Goal: Information Seeking & Learning: Check status

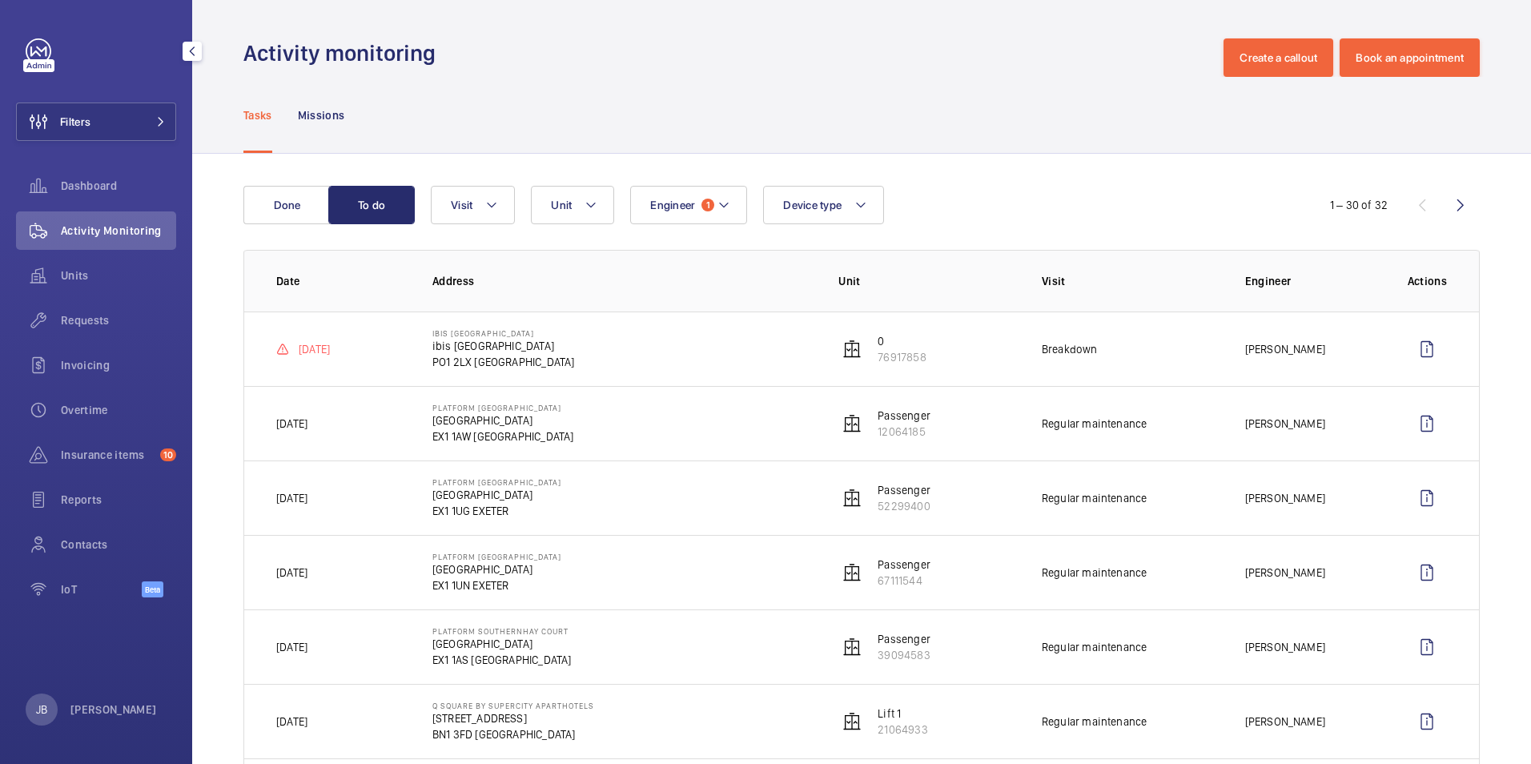
scroll to position [160, 0]
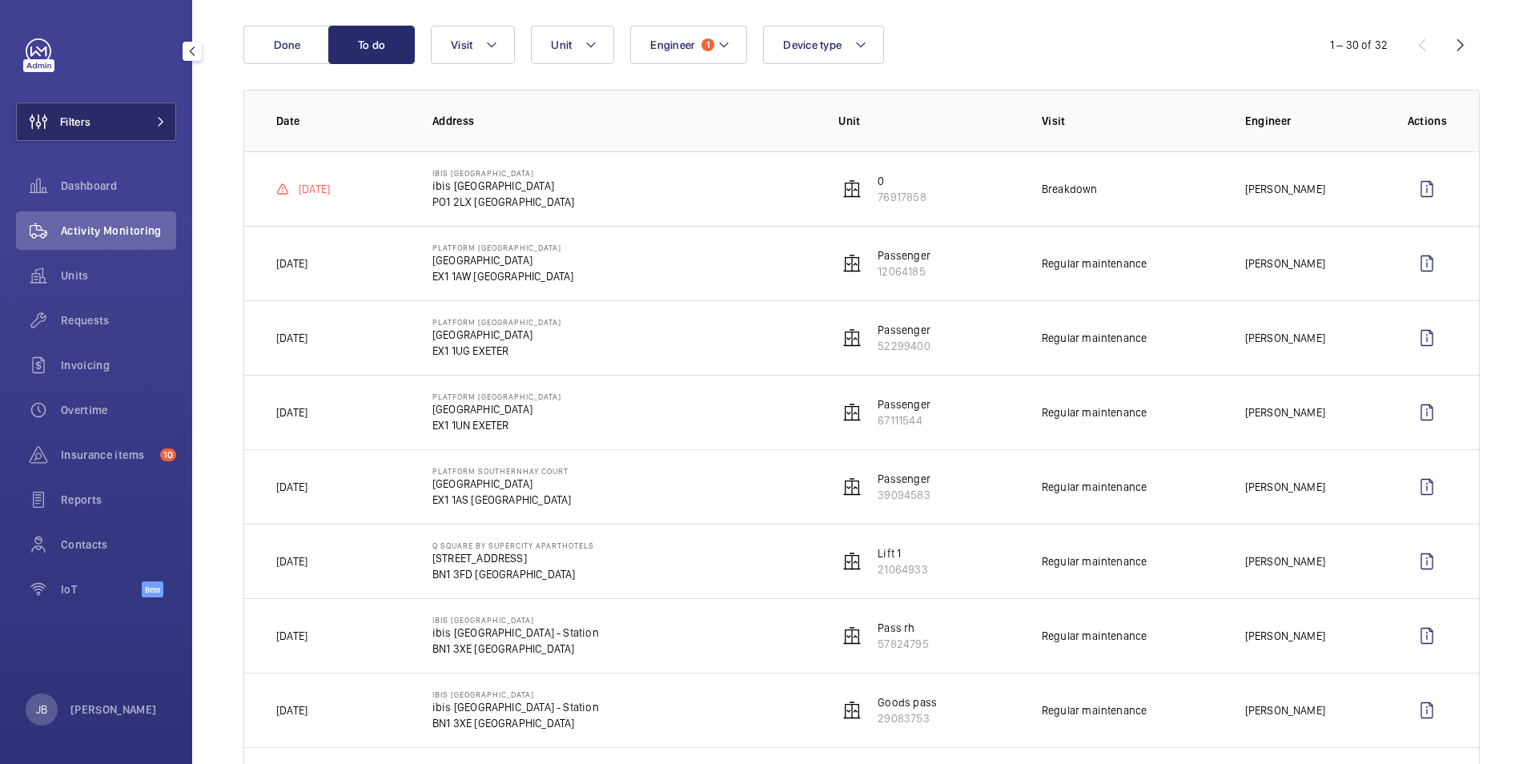
click at [122, 128] on button "Filters" at bounding box center [96, 122] width 160 height 38
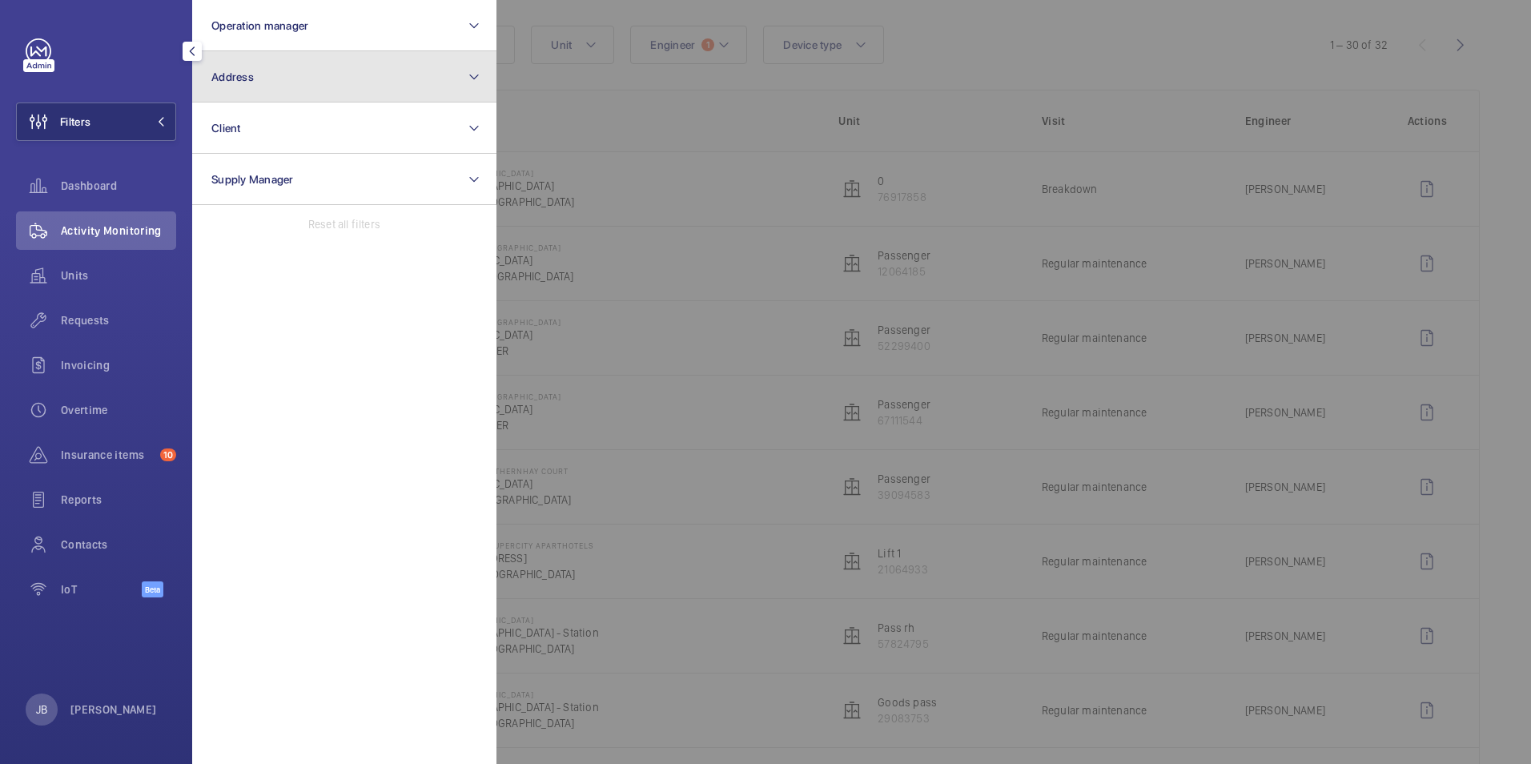
click at [267, 94] on button "Address" at bounding box center [344, 76] width 304 height 51
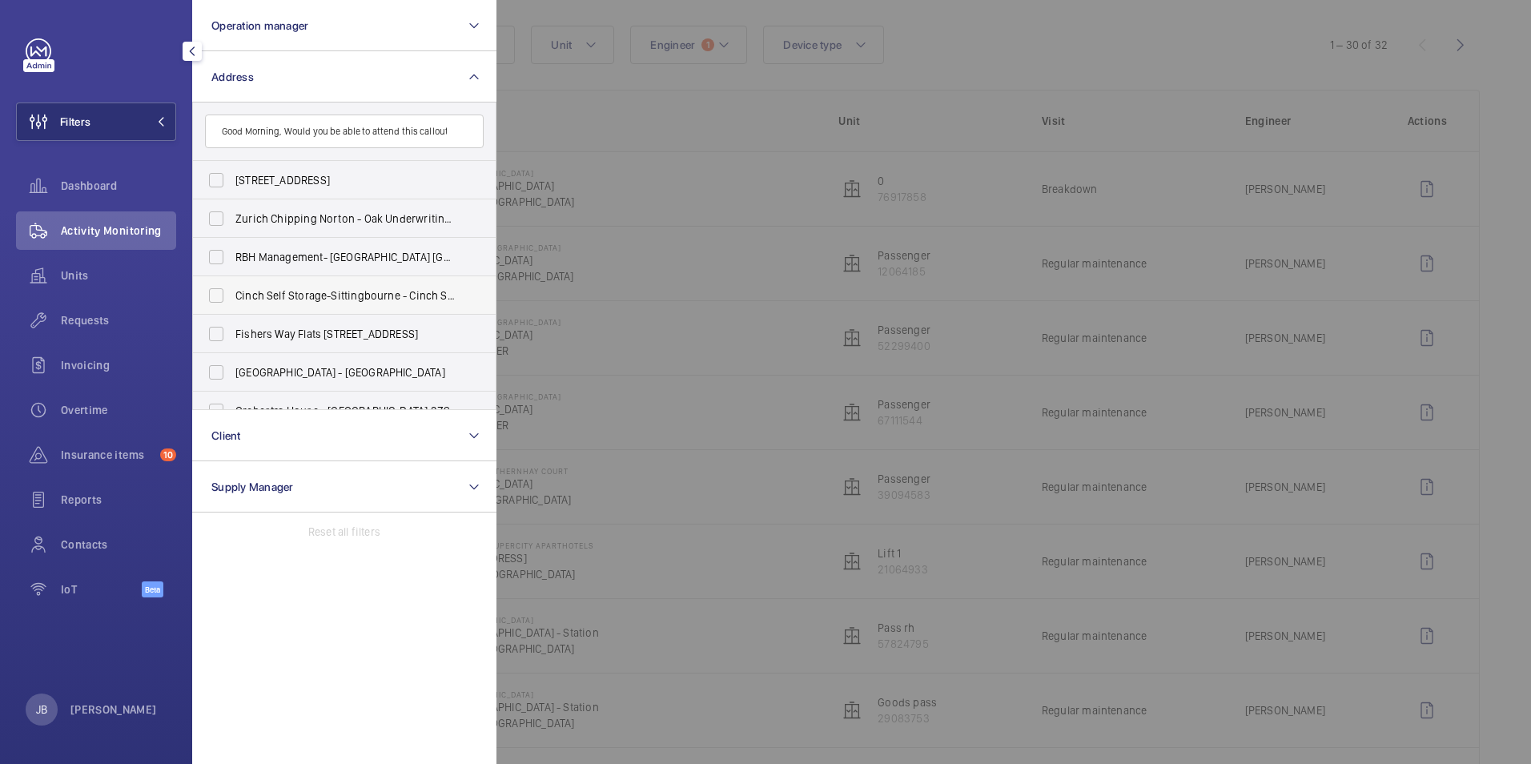
scroll to position [0, 503]
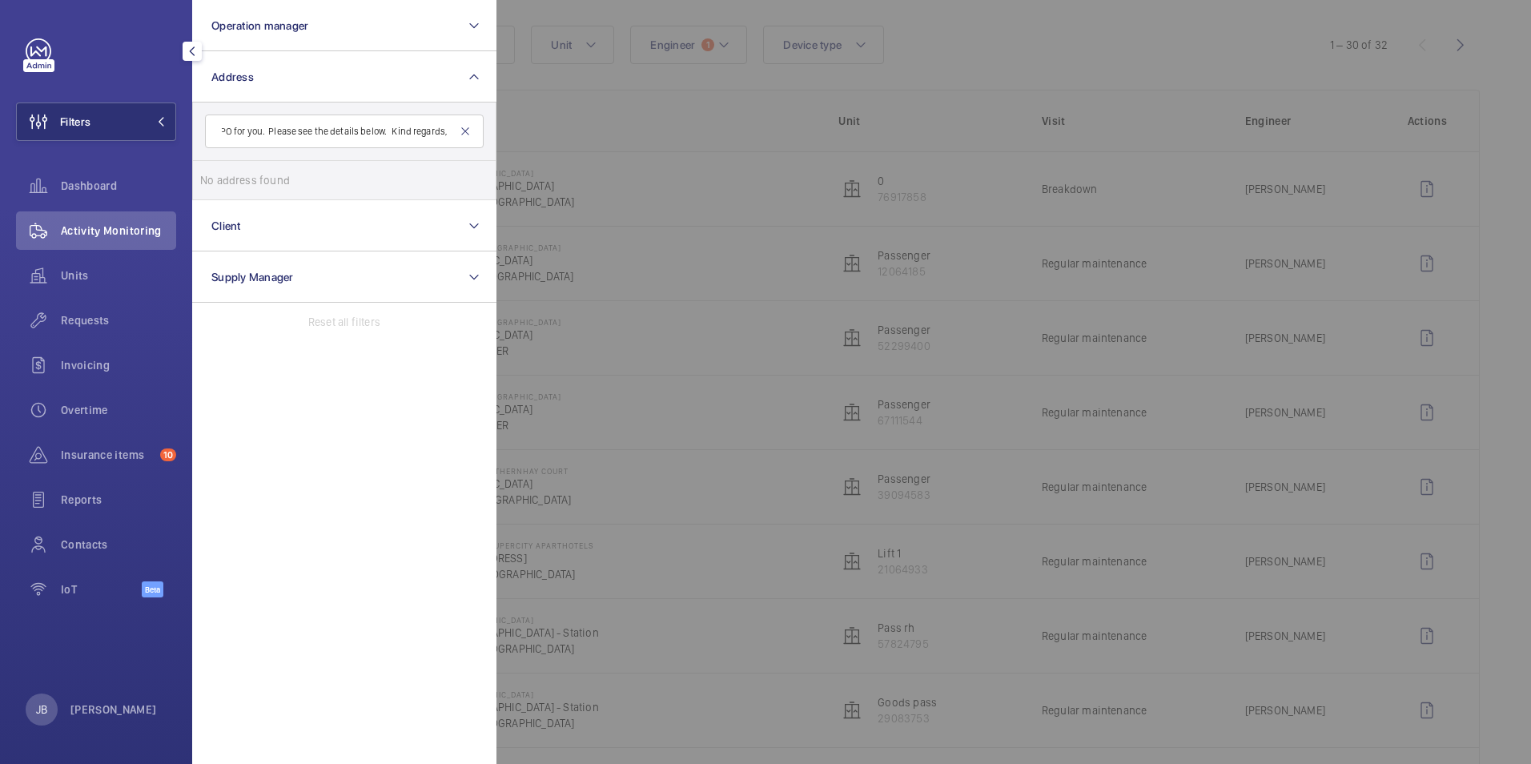
type input "Good Morning, Would you be able to attend this callout for us today? Can you le…"
click at [467, 131] on mat-icon at bounding box center [465, 131] width 13 height 13
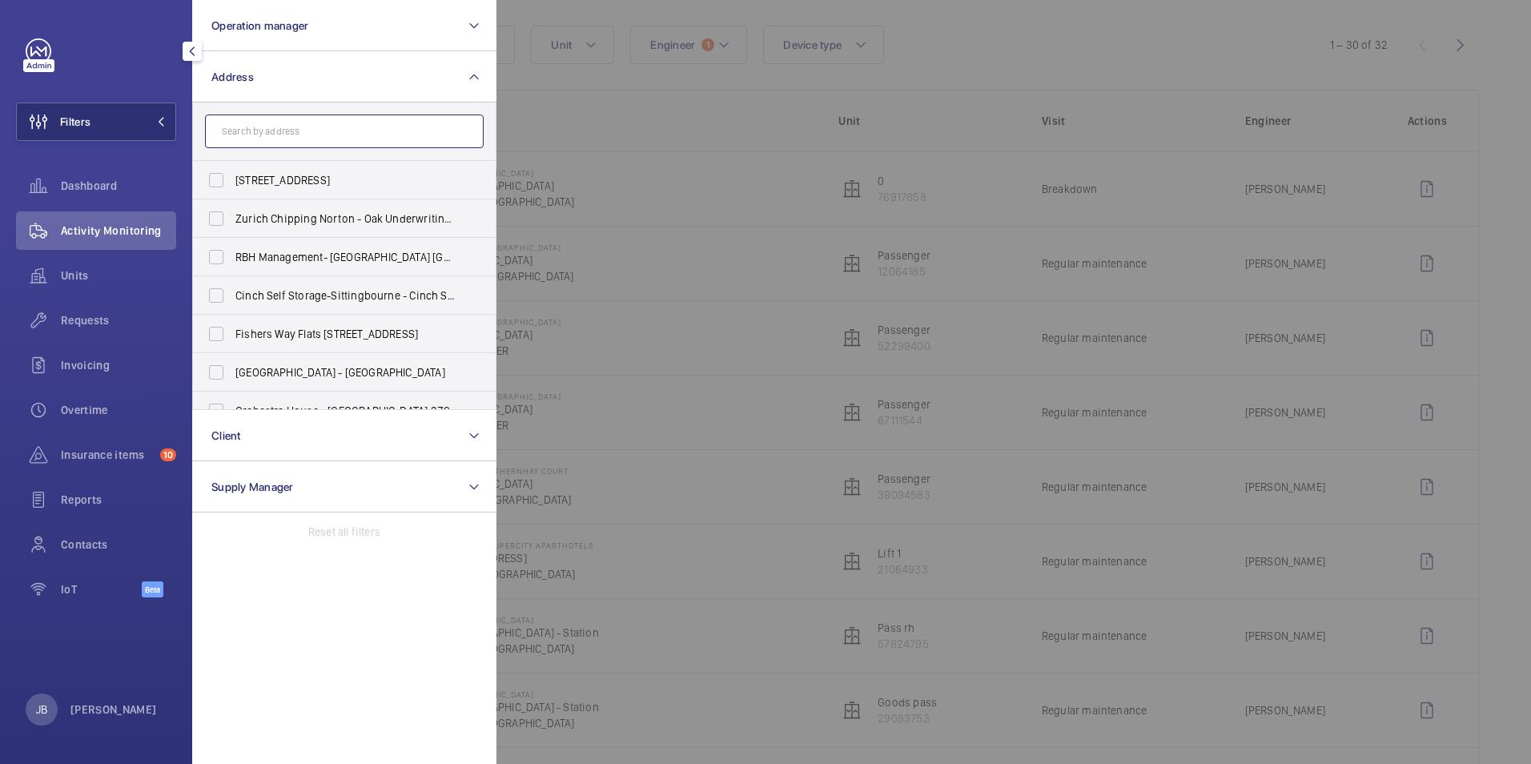
paste input "SE11 5JH"
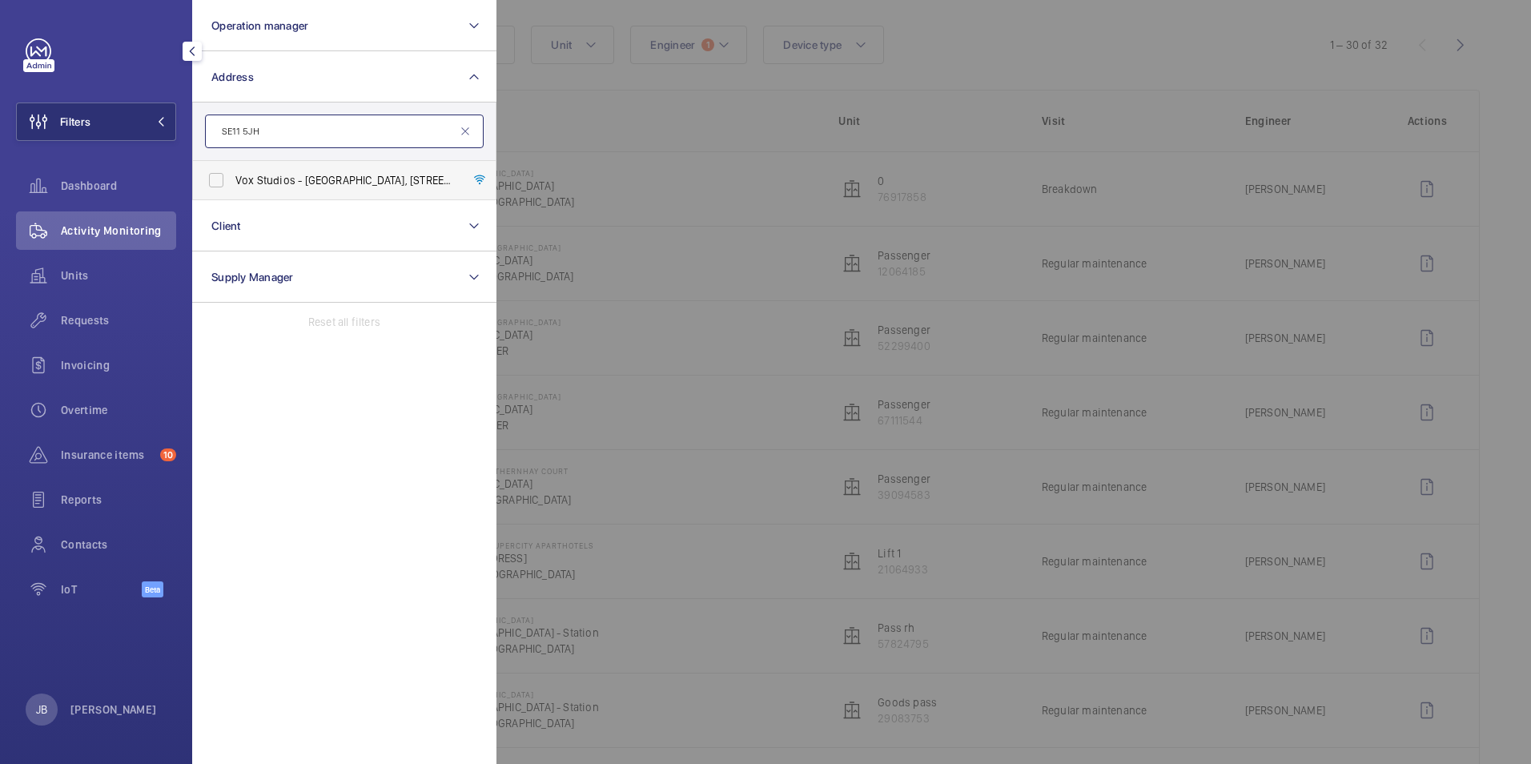
type input "SE11 5JH"
click at [209, 183] on label "Vox Studios - Vox Studios, 1-45 Durham Street, Vauxhall, LONDON SE11 5JH" at bounding box center [332, 180] width 279 height 38
click at [209, 183] on input "Vox Studios - Vox Studios, 1-45 Durham Street, Vauxhall, LONDON SE11 5JH" at bounding box center [216, 180] width 32 height 32
checkbox input "true"
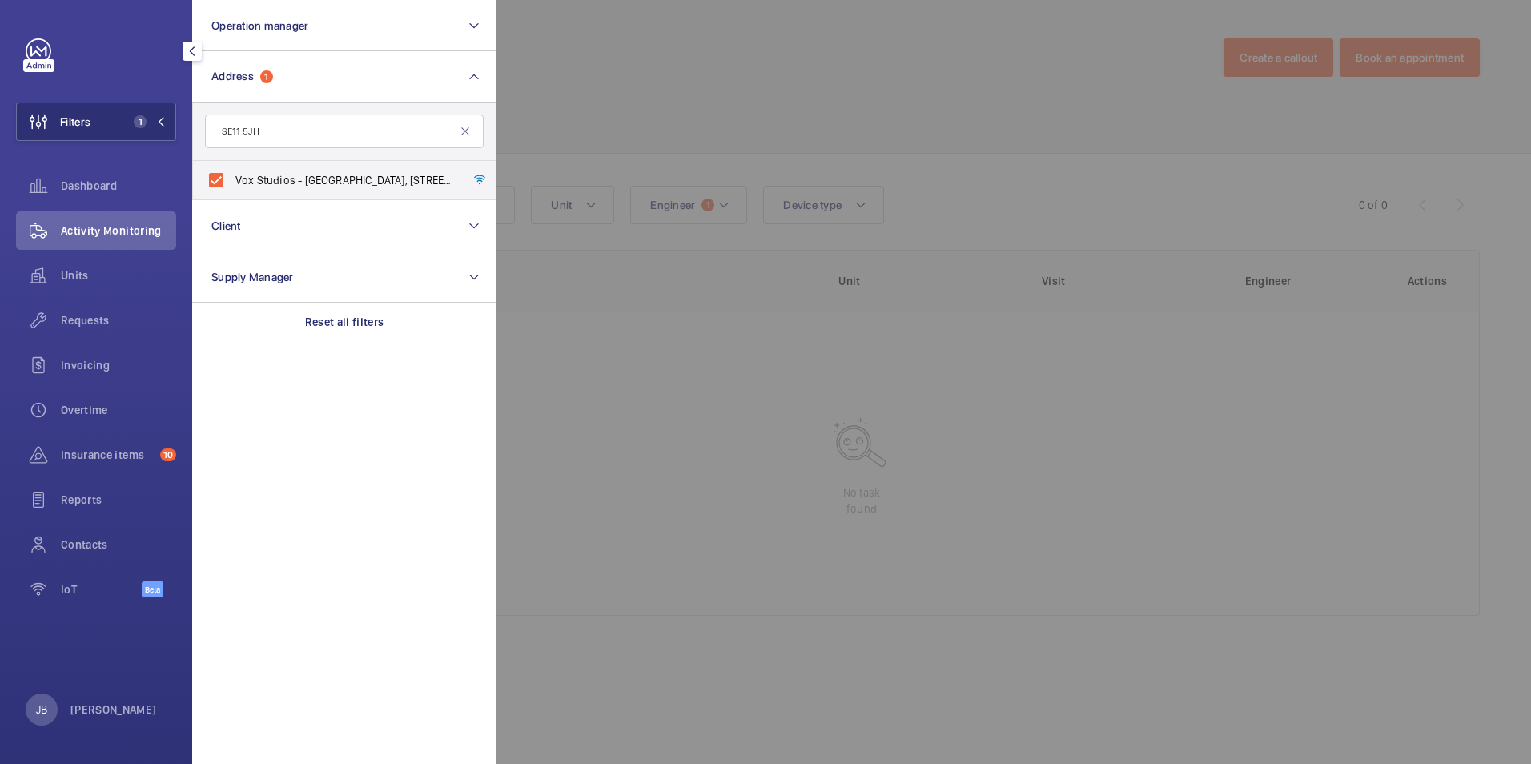
click at [609, 99] on div at bounding box center [1262, 382] width 1531 height 764
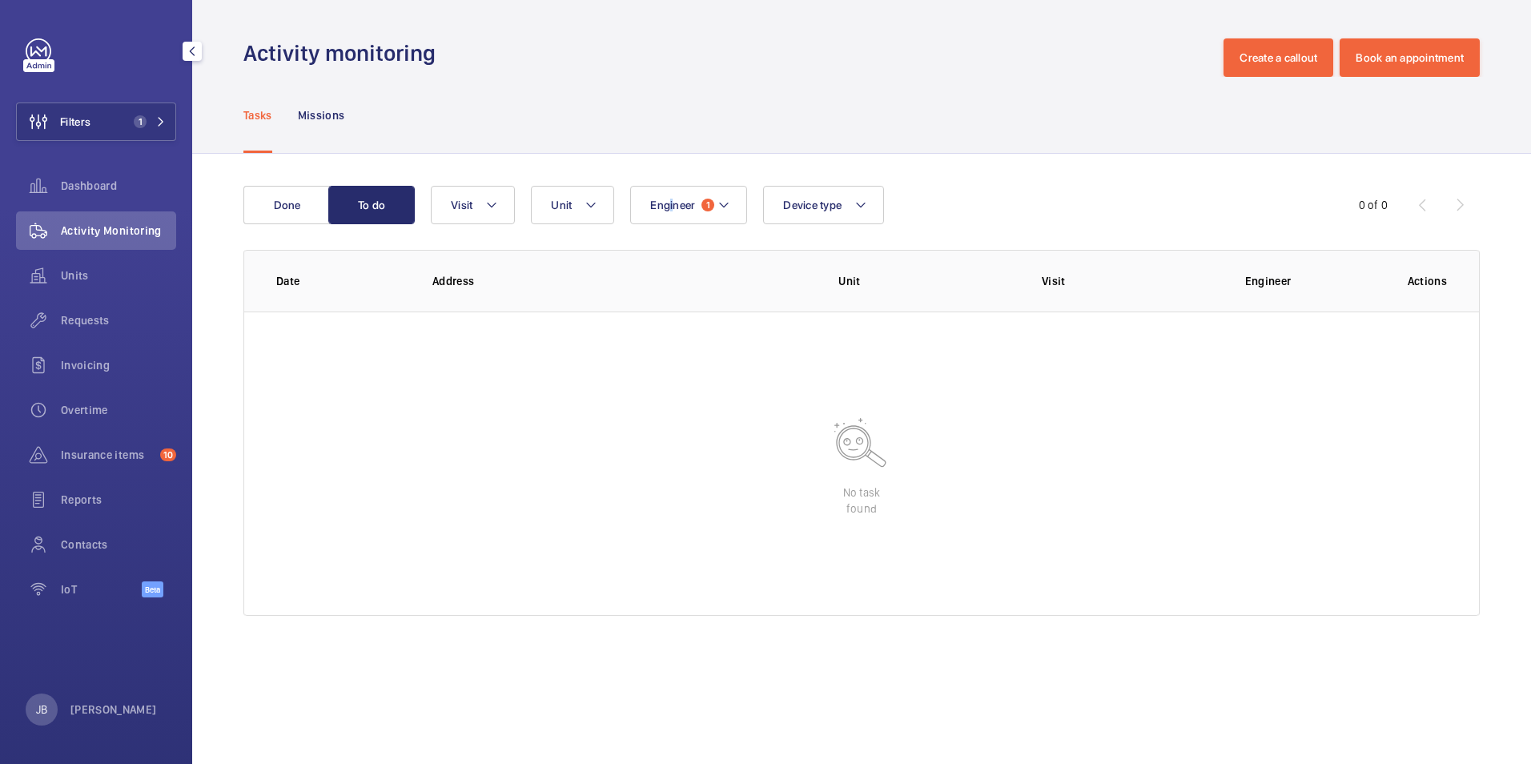
click at [673, 183] on div "Done To do Engineer 1 Unit Device type Visit 0 of 0 Date Address Unit Visit Eng…" at bounding box center [861, 404] width 1339 height 501
drag, startPoint x: 673, startPoint y: 183, endPoint x: 695, endPoint y: 219, distance: 41.8
click at [683, 207] on span "Engineer" at bounding box center [672, 205] width 45 height 13
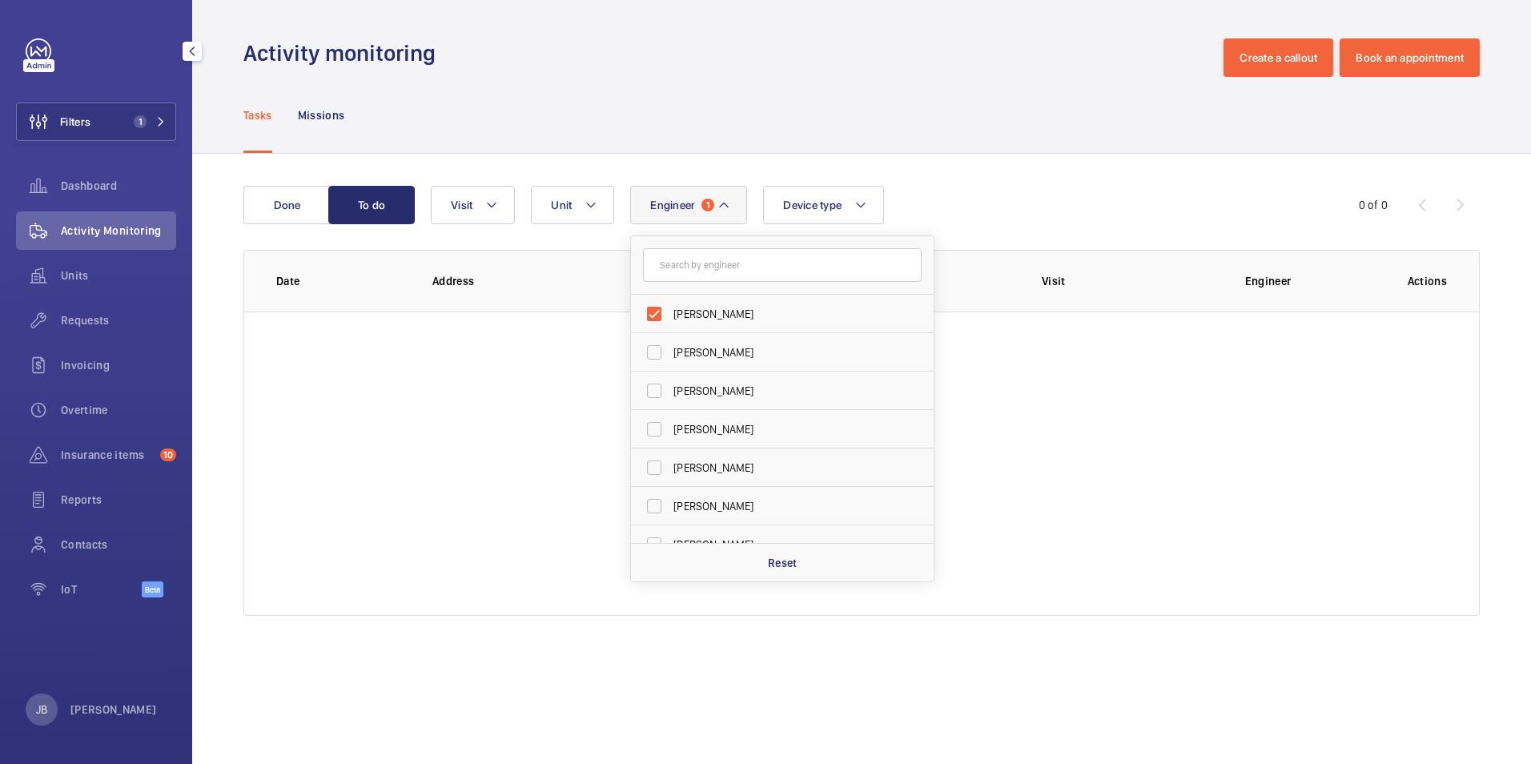
drag, startPoint x: 671, startPoint y: 313, endPoint x: 672, endPoint y: 289, distance: 24.0
click at [668, 312] on label "[PERSON_NAME]" at bounding box center [770, 314] width 279 height 38
click at [668, 312] on input "[PERSON_NAME]" at bounding box center [654, 314] width 32 height 32
checkbox input "false"
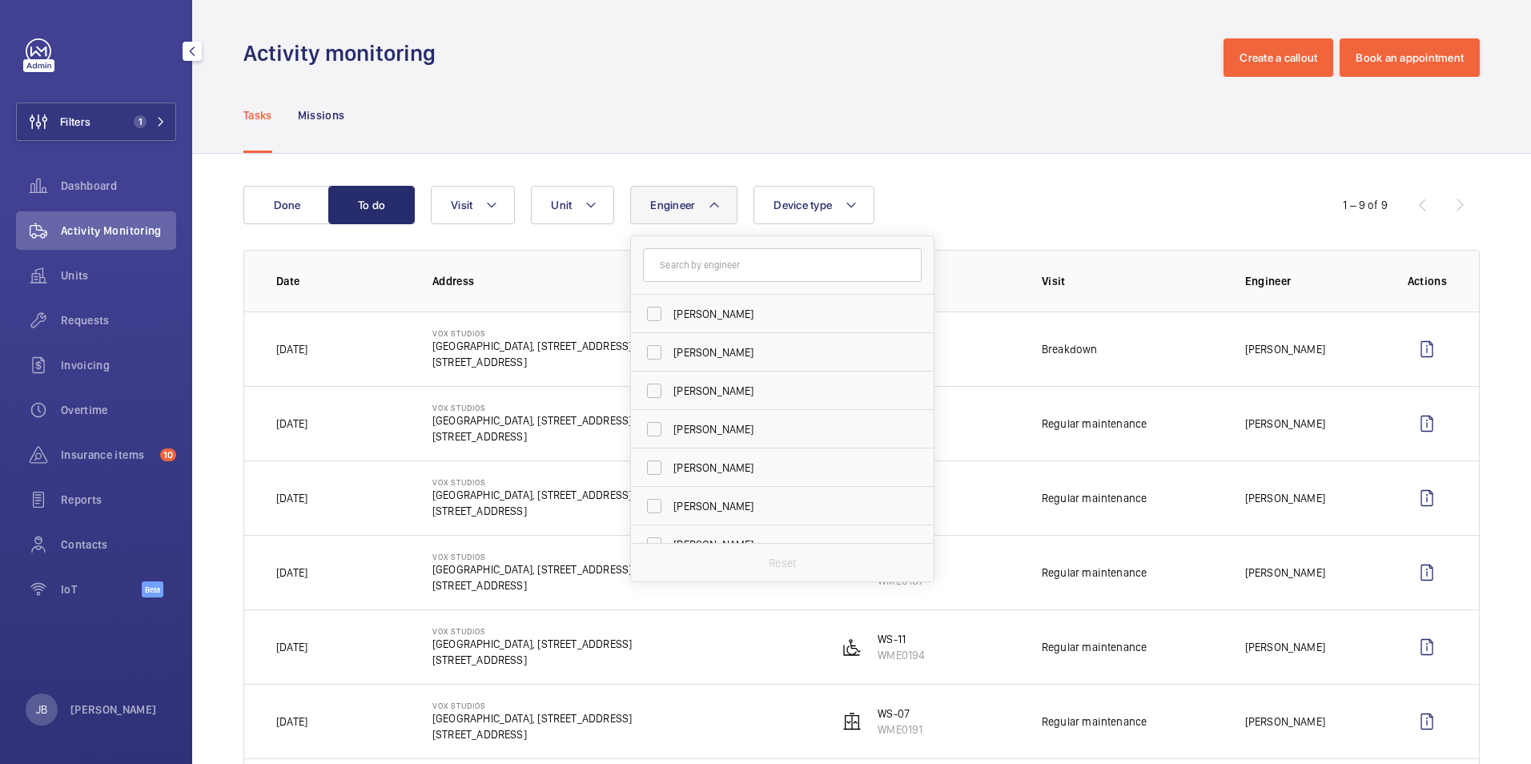
click at [755, 75] on div "Activity monitoring Create a callout Book an appointment" at bounding box center [861, 57] width 1237 height 38
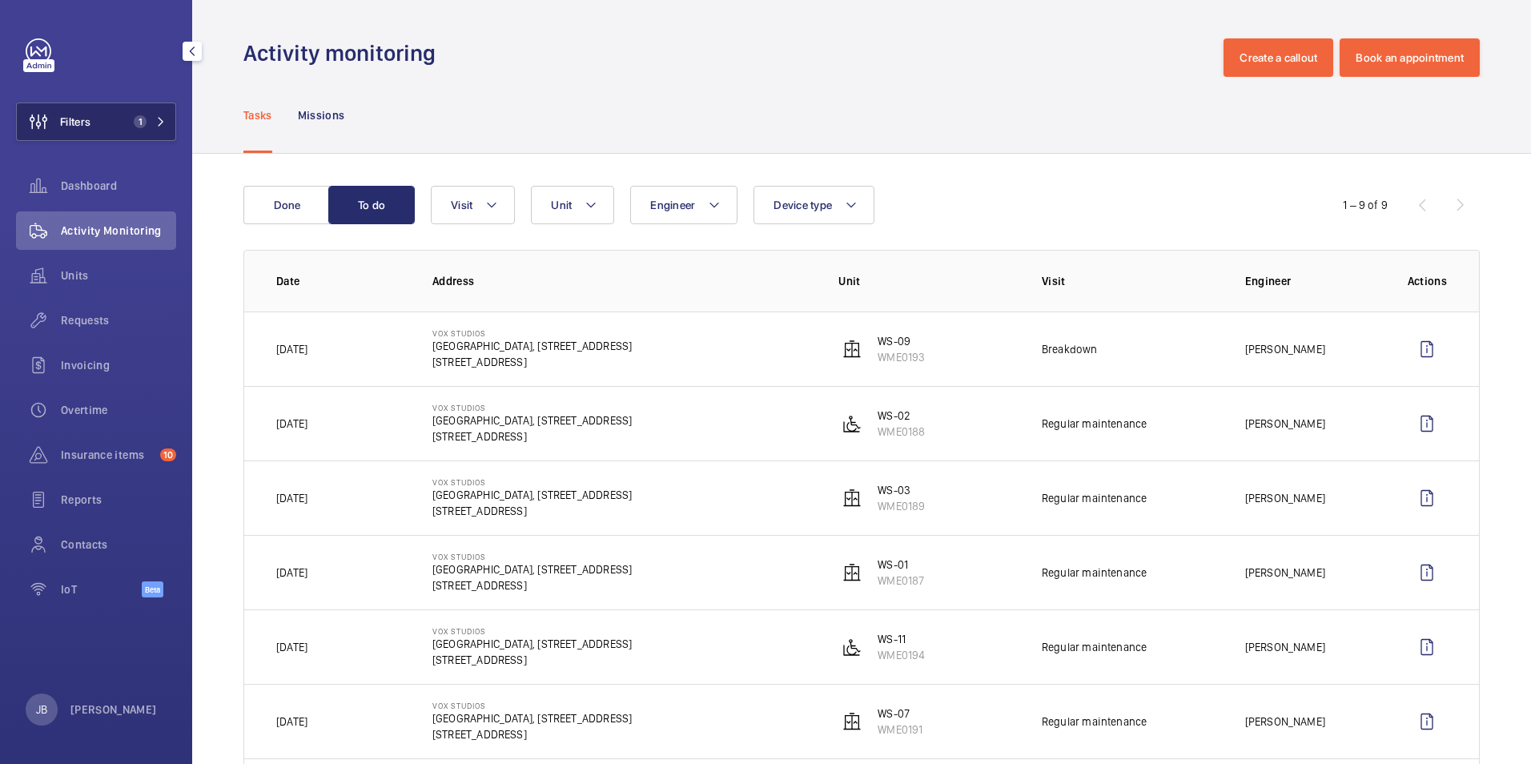
click at [107, 121] on button "Filters 1" at bounding box center [96, 122] width 160 height 38
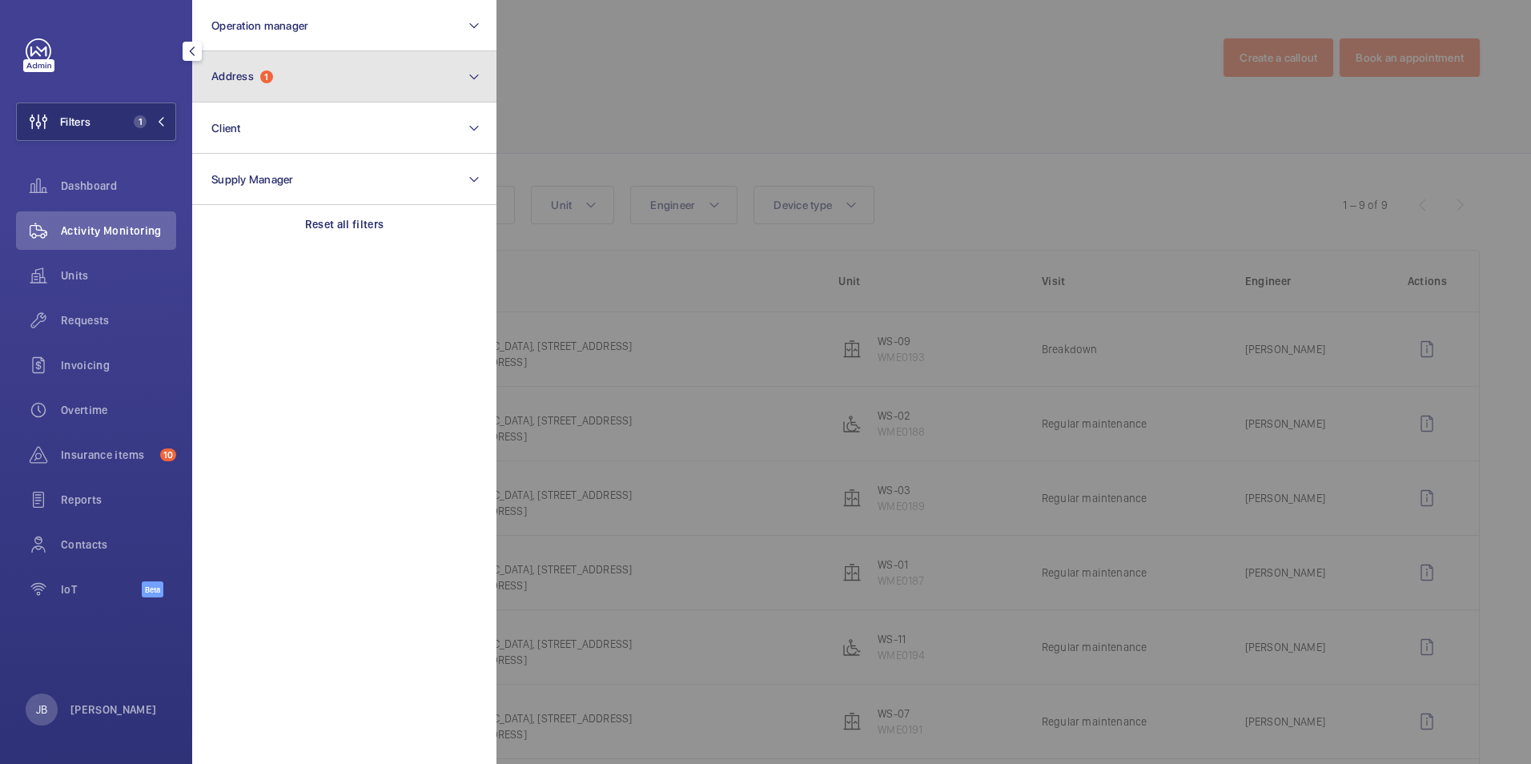
click at [332, 80] on button "Address 1" at bounding box center [344, 76] width 304 height 51
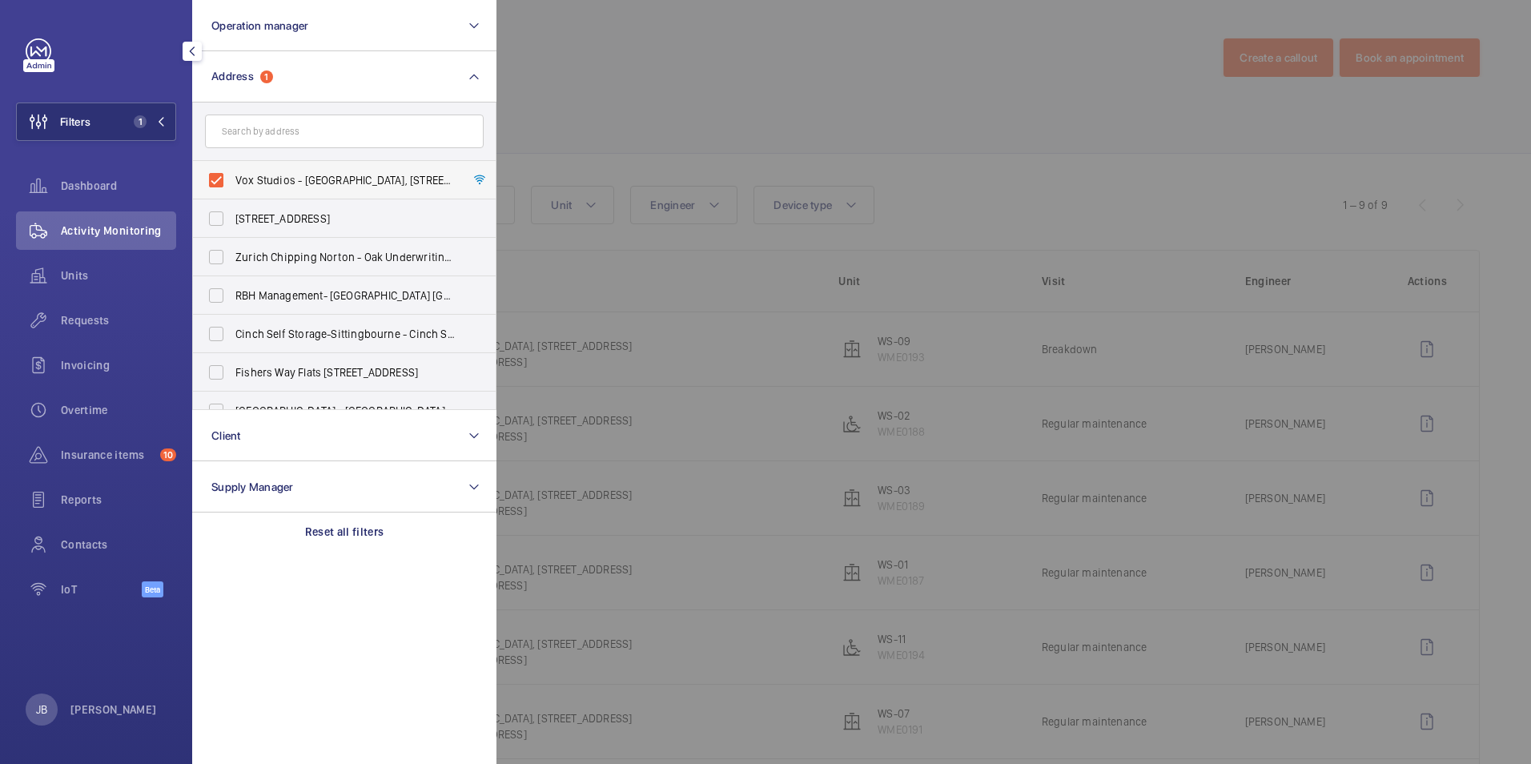
click at [216, 172] on label "Vox Studios - Vox Studios, 1-45 Durham Street, Vauxhall, LONDON SE11 5JH" at bounding box center [332, 180] width 279 height 38
click at [216, 172] on input "Vox Studios - Vox Studios, 1-45 Durham Street, Vauxhall, LONDON SE11 5JH" at bounding box center [216, 180] width 32 height 32
checkbox input "false"
drag, startPoint x: 242, startPoint y: 164, endPoint x: 257, endPoint y: 134, distance: 34.0
paste input "UB3 1AD"
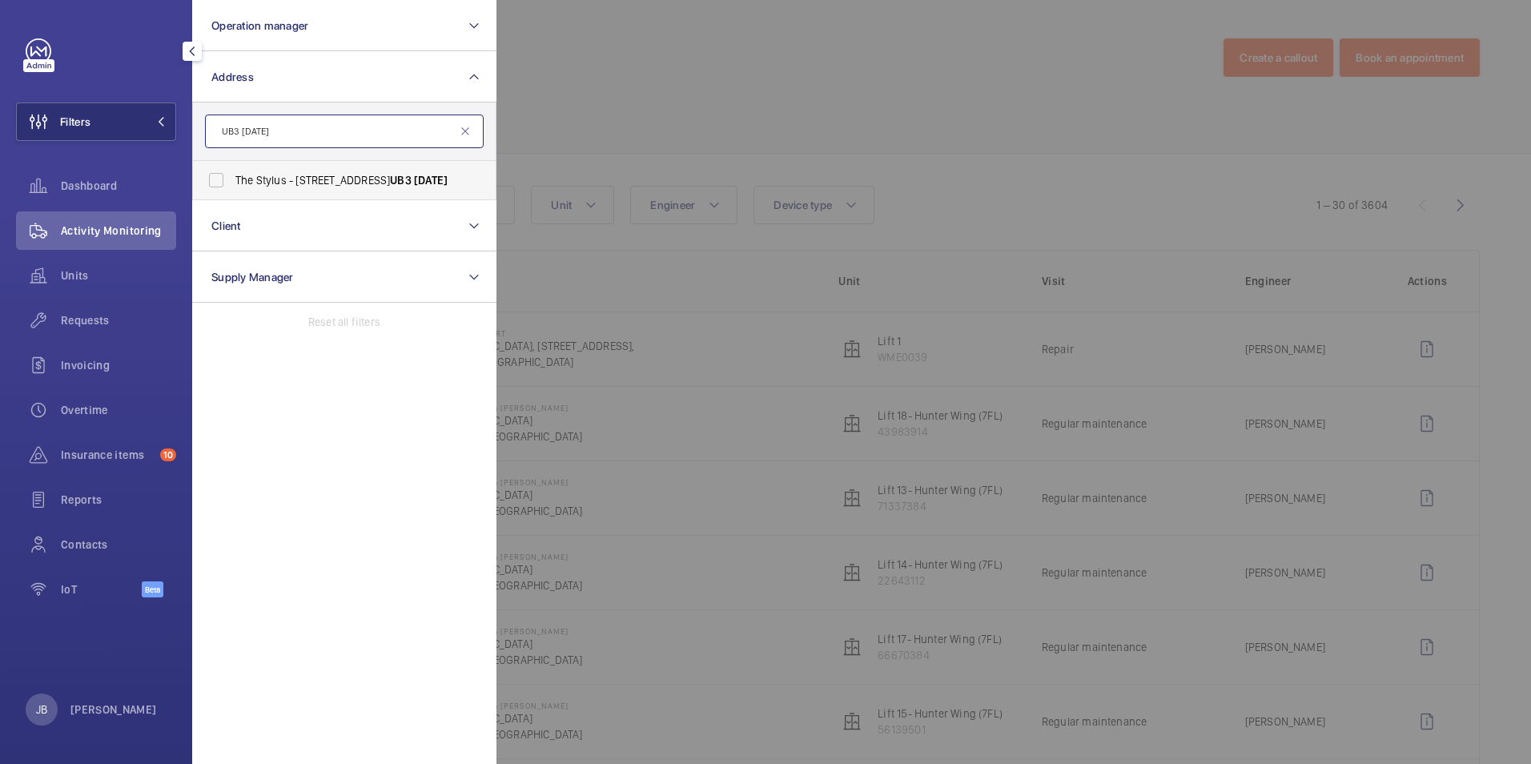
type input "UB3 1AD"
click at [234, 183] on label "The Stylus - 20-30 Blyth Road,, LONDON UB3 1AD" at bounding box center [332, 180] width 279 height 38
click at [232, 183] on input "The Stylus - 20-30 Blyth Road,, LONDON UB3 1AD" at bounding box center [216, 180] width 32 height 32
checkbox input "true"
click at [532, 99] on div at bounding box center [1262, 382] width 1531 height 764
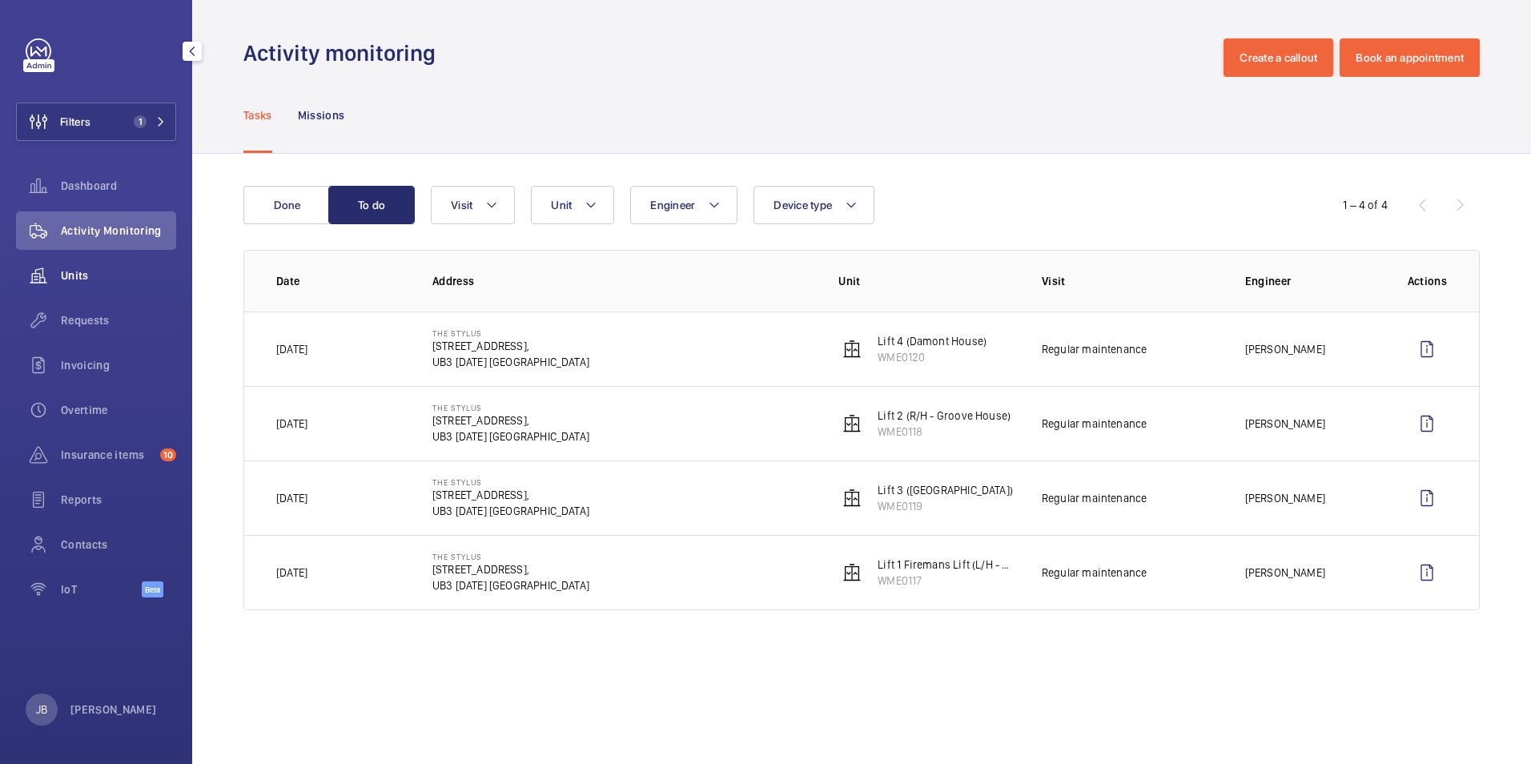
click at [83, 279] on span "Units" at bounding box center [118, 275] width 115 height 16
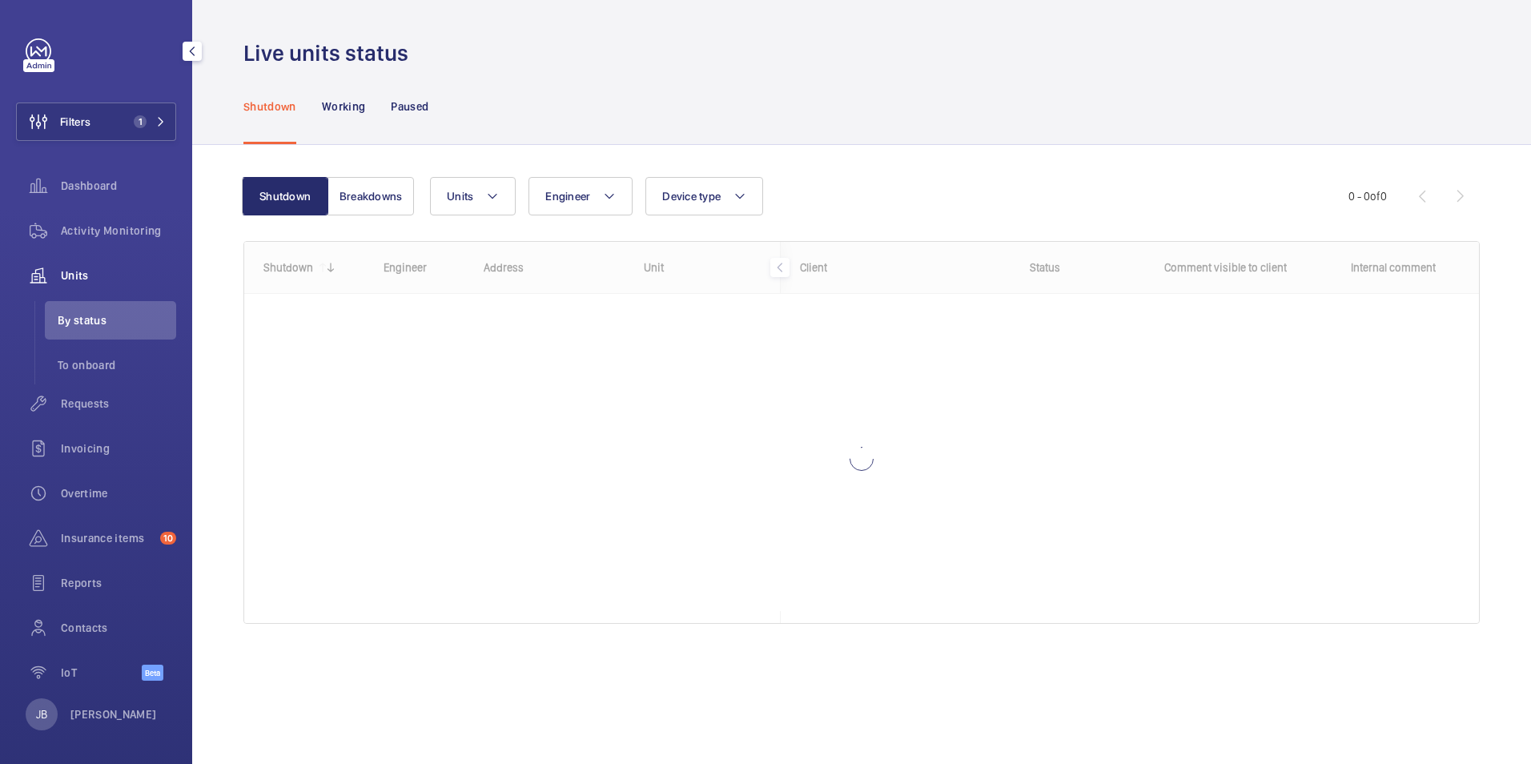
click at [659, 117] on div "Shutdown Working Paused" at bounding box center [861, 106] width 1237 height 76
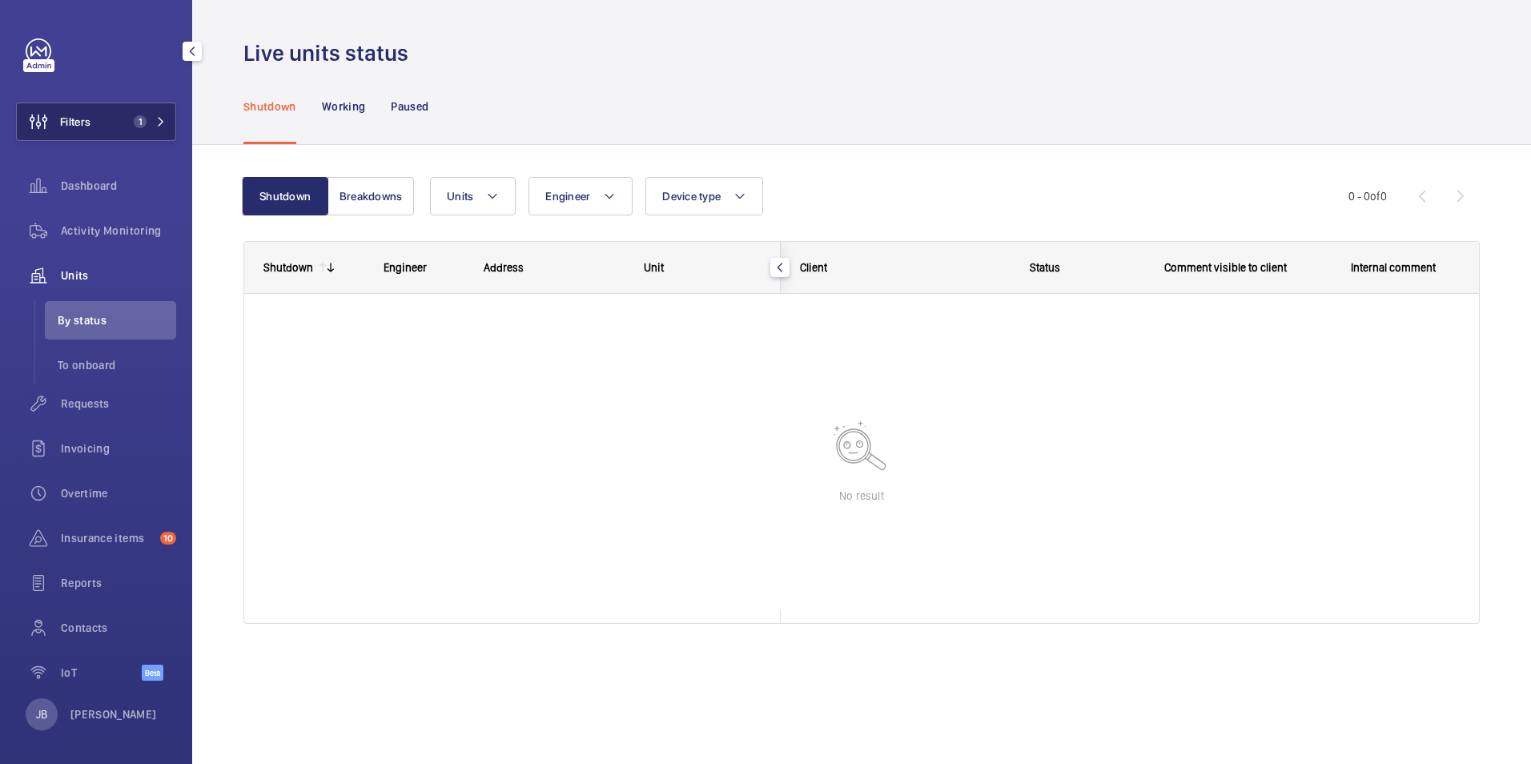
click at [115, 124] on button "Filters 1" at bounding box center [96, 122] width 160 height 38
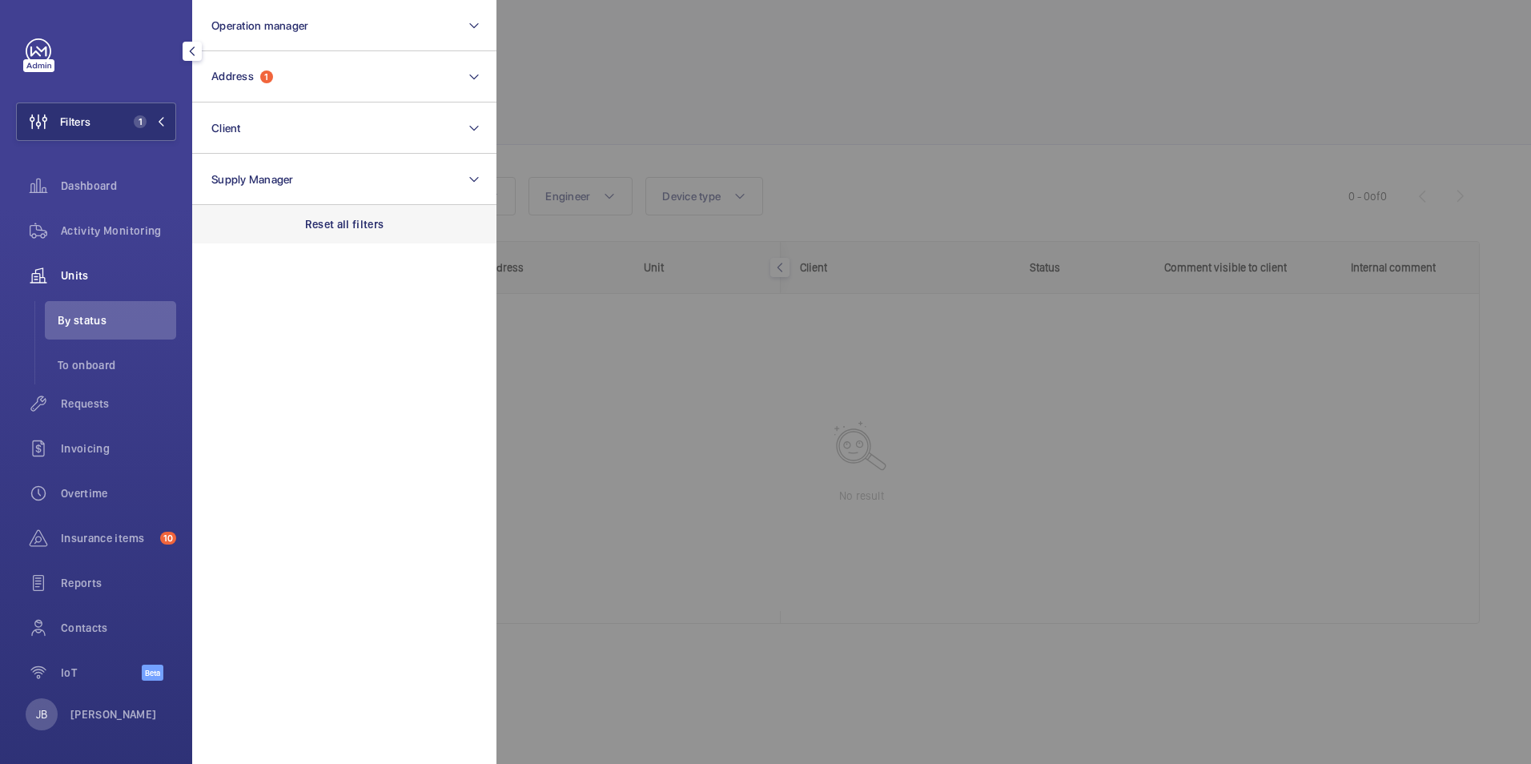
click at [344, 227] on p "Reset all filters" at bounding box center [344, 224] width 79 height 16
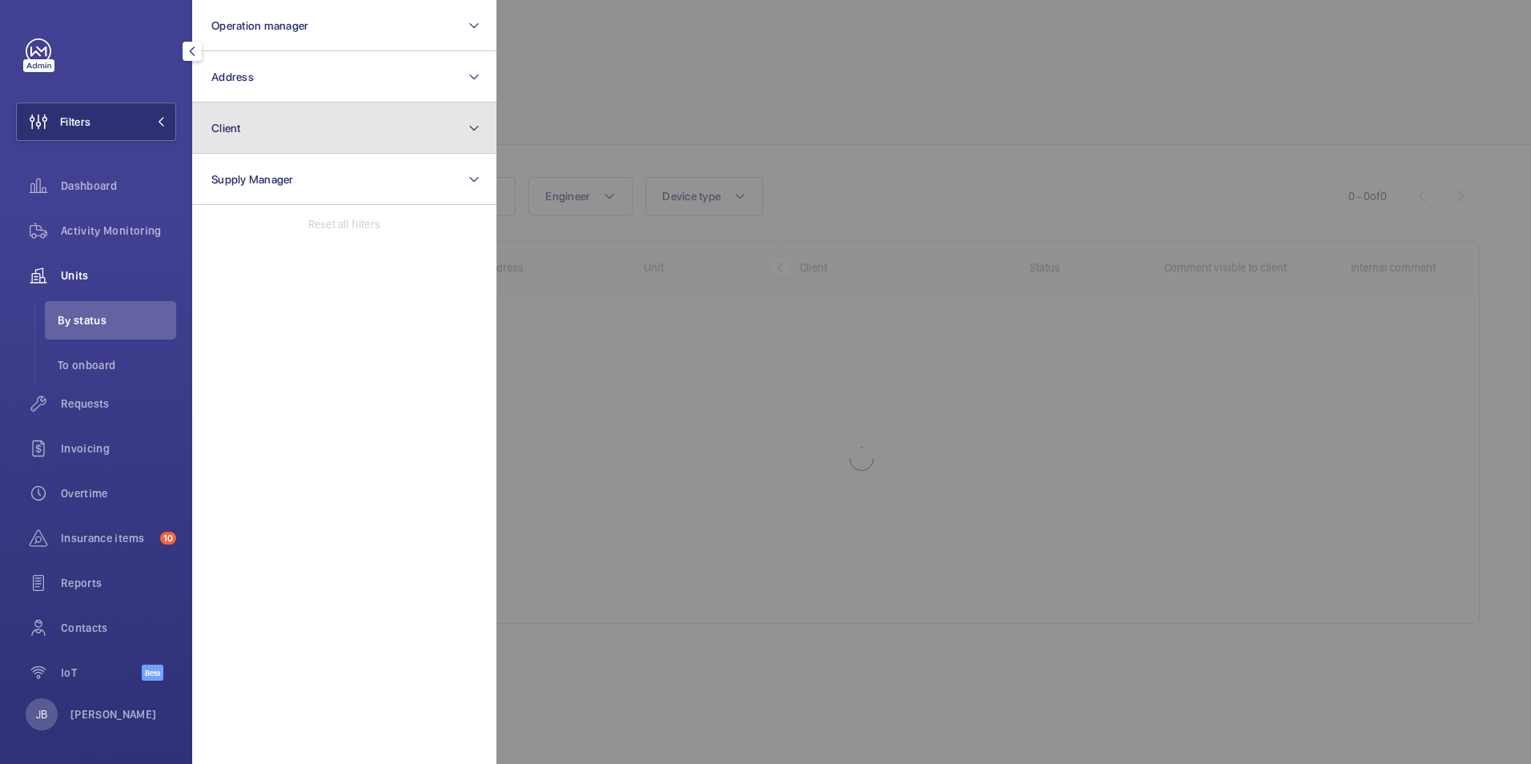
click at [340, 131] on button "Client" at bounding box center [344, 128] width 304 height 51
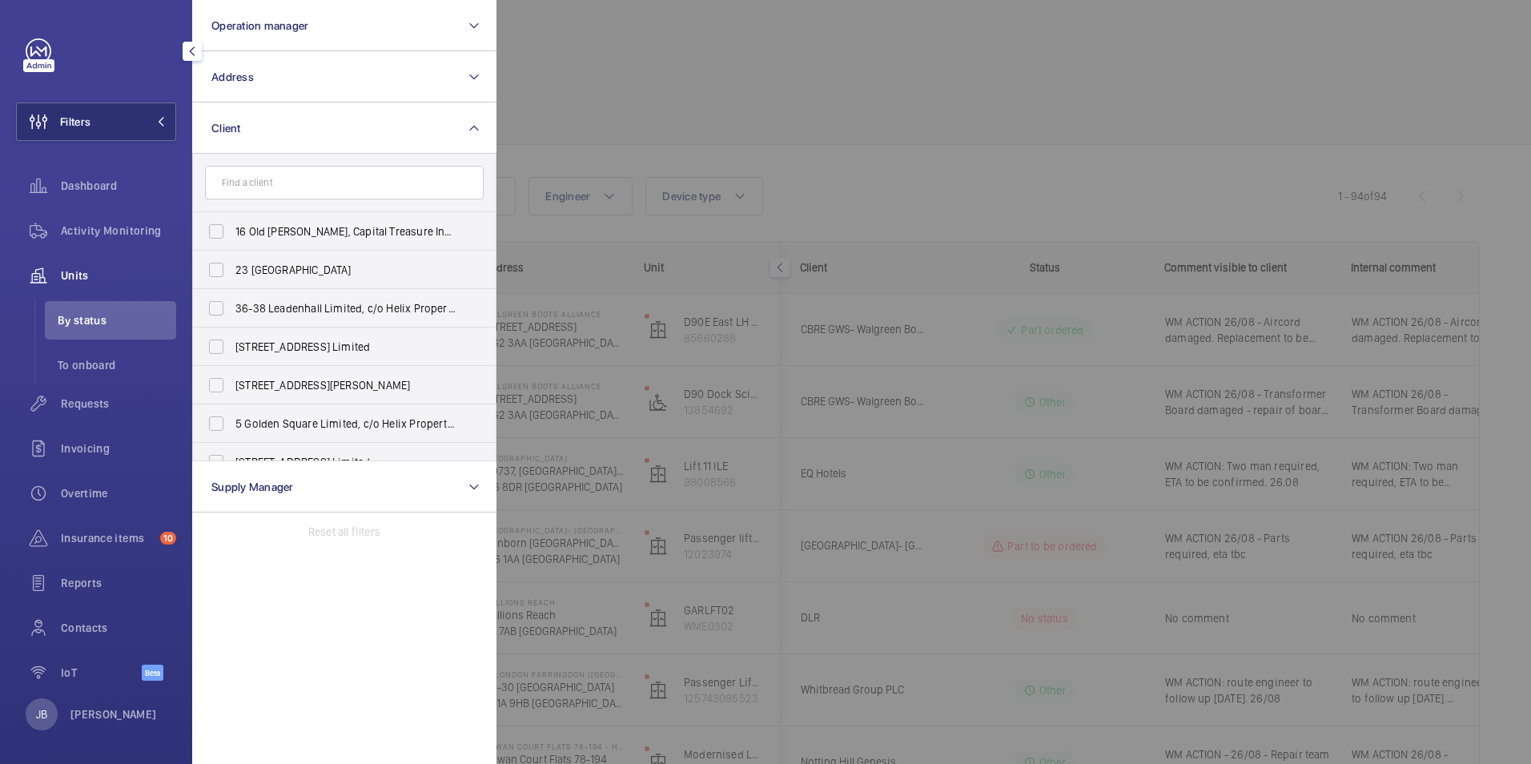
click at [635, 90] on div at bounding box center [1262, 382] width 1531 height 764
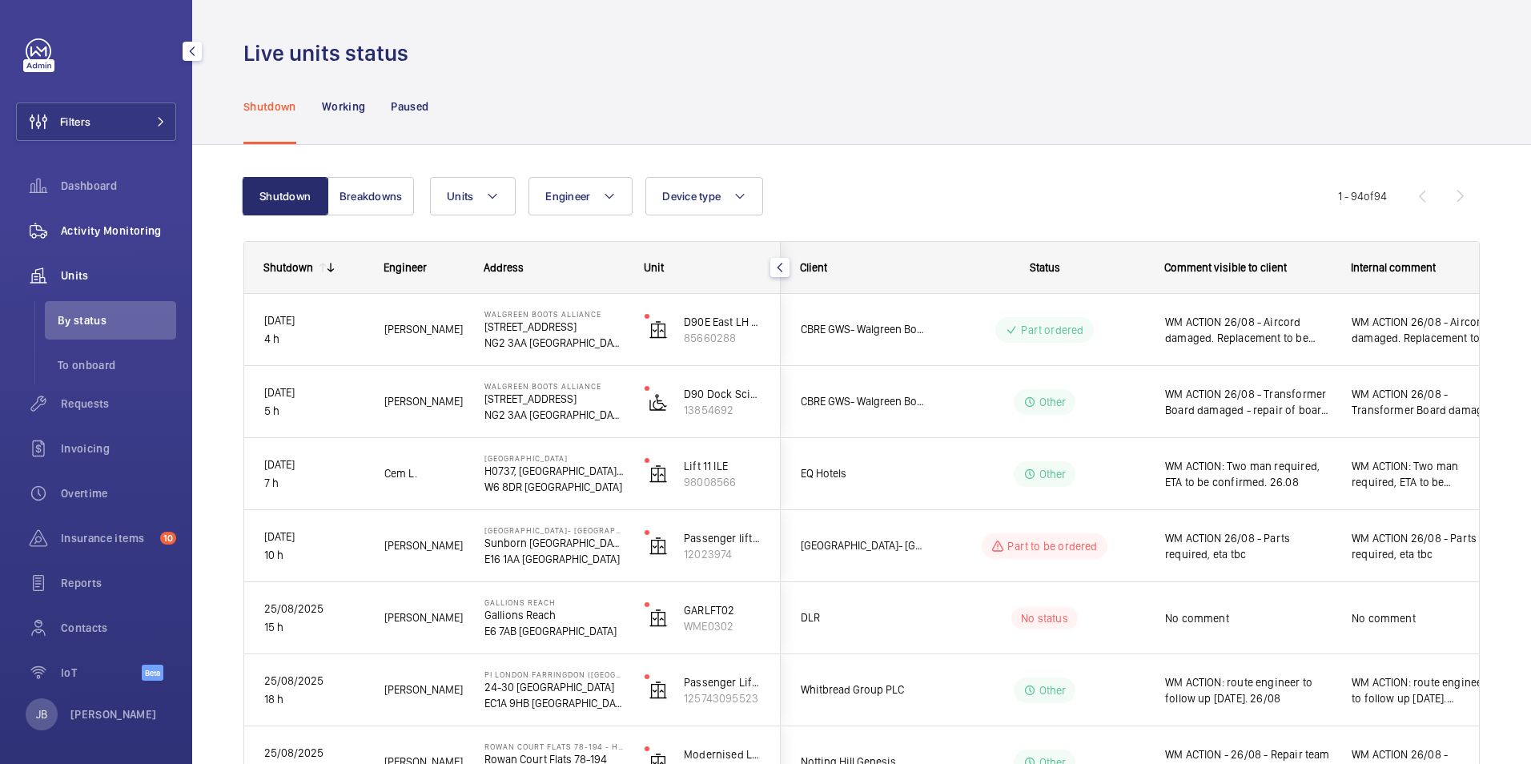
click at [115, 233] on span "Activity Monitoring" at bounding box center [118, 231] width 115 height 16
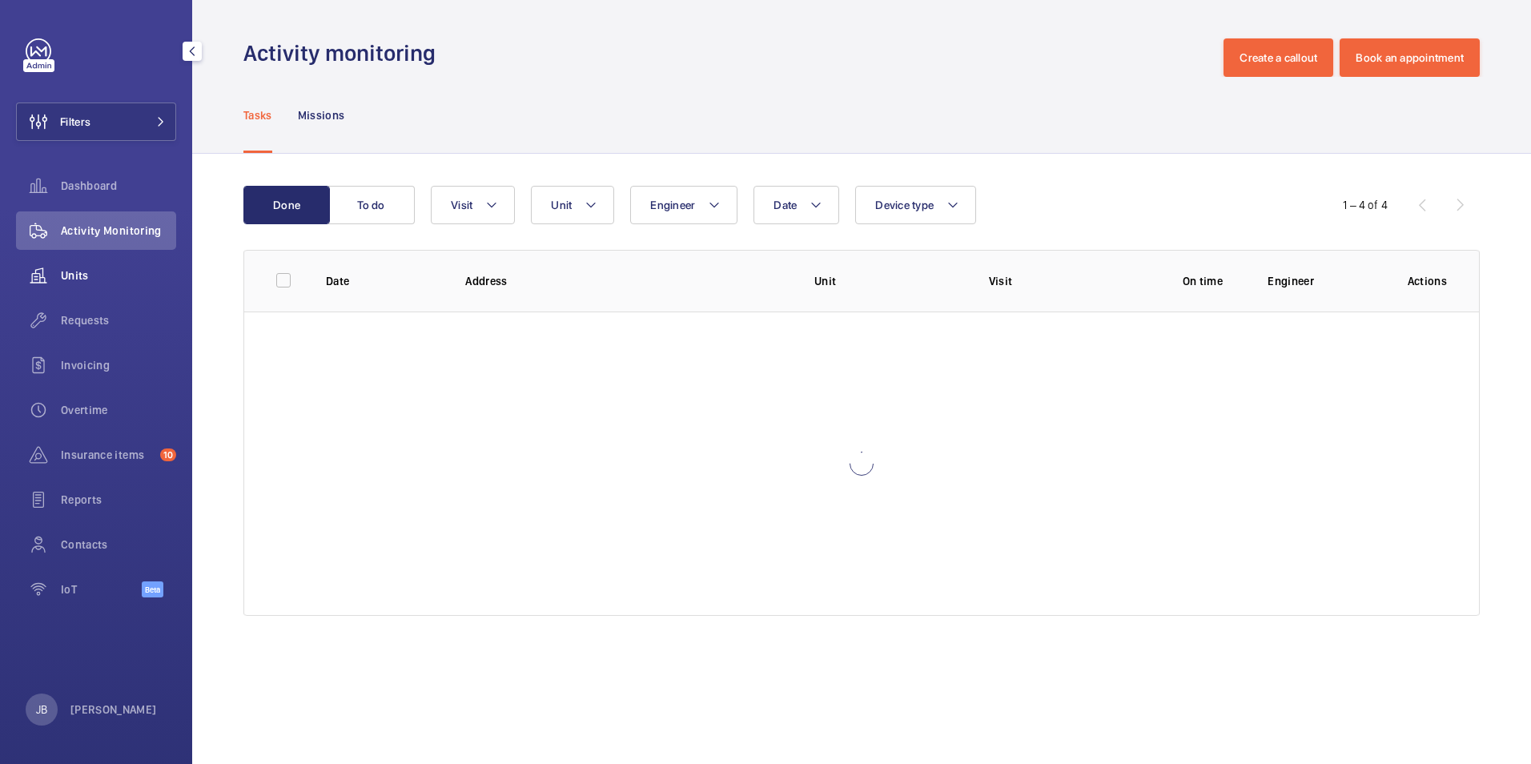
click at [90, 275] on span "Units" at bounding box center [118, 275] width 115 height 16
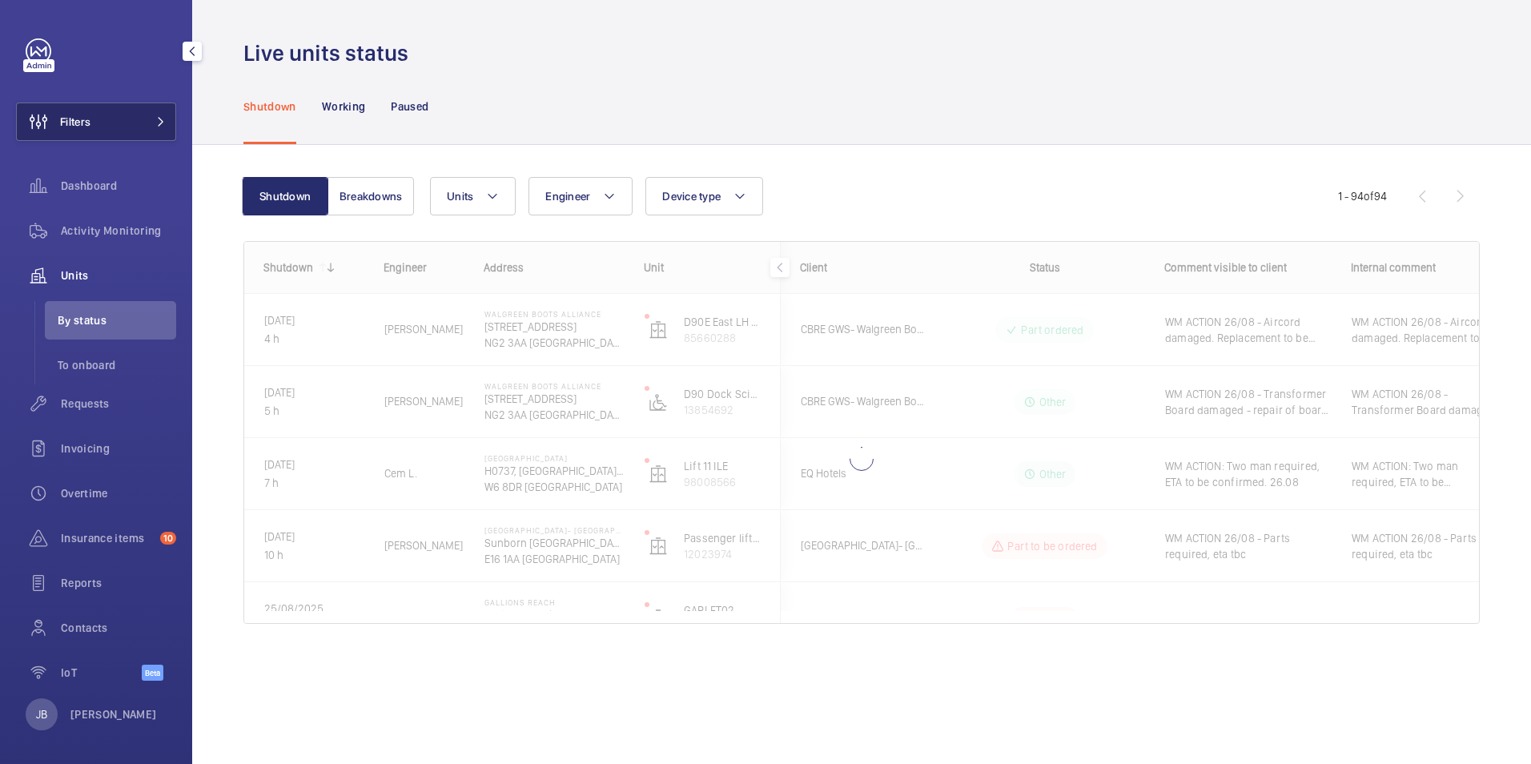
click at [74, 137] on span "Filters" at bounding box center [54, 122] width 74 height 38
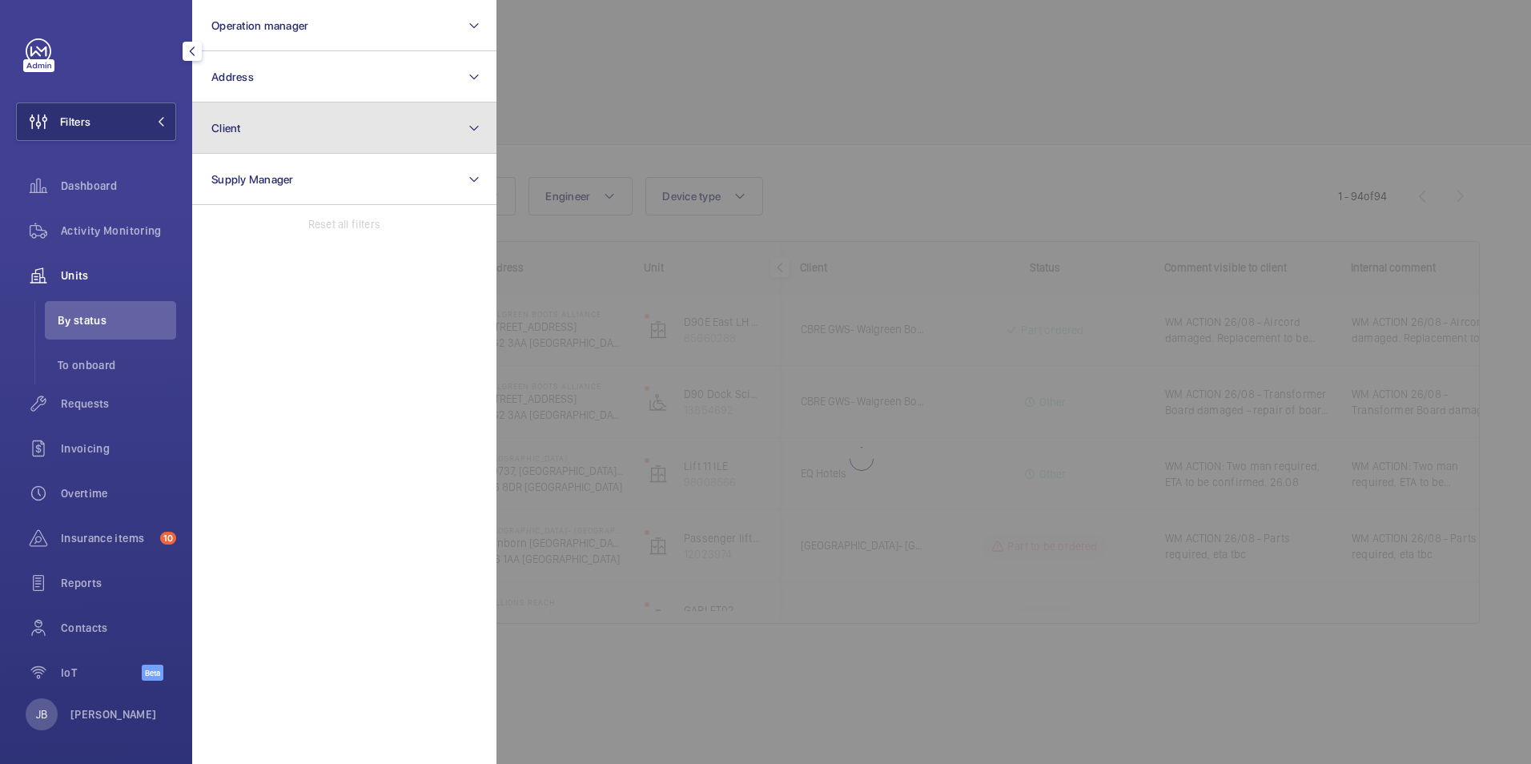
click at [267, 125] on button "Client" at bounding box center [344, 128] width 304 height 51
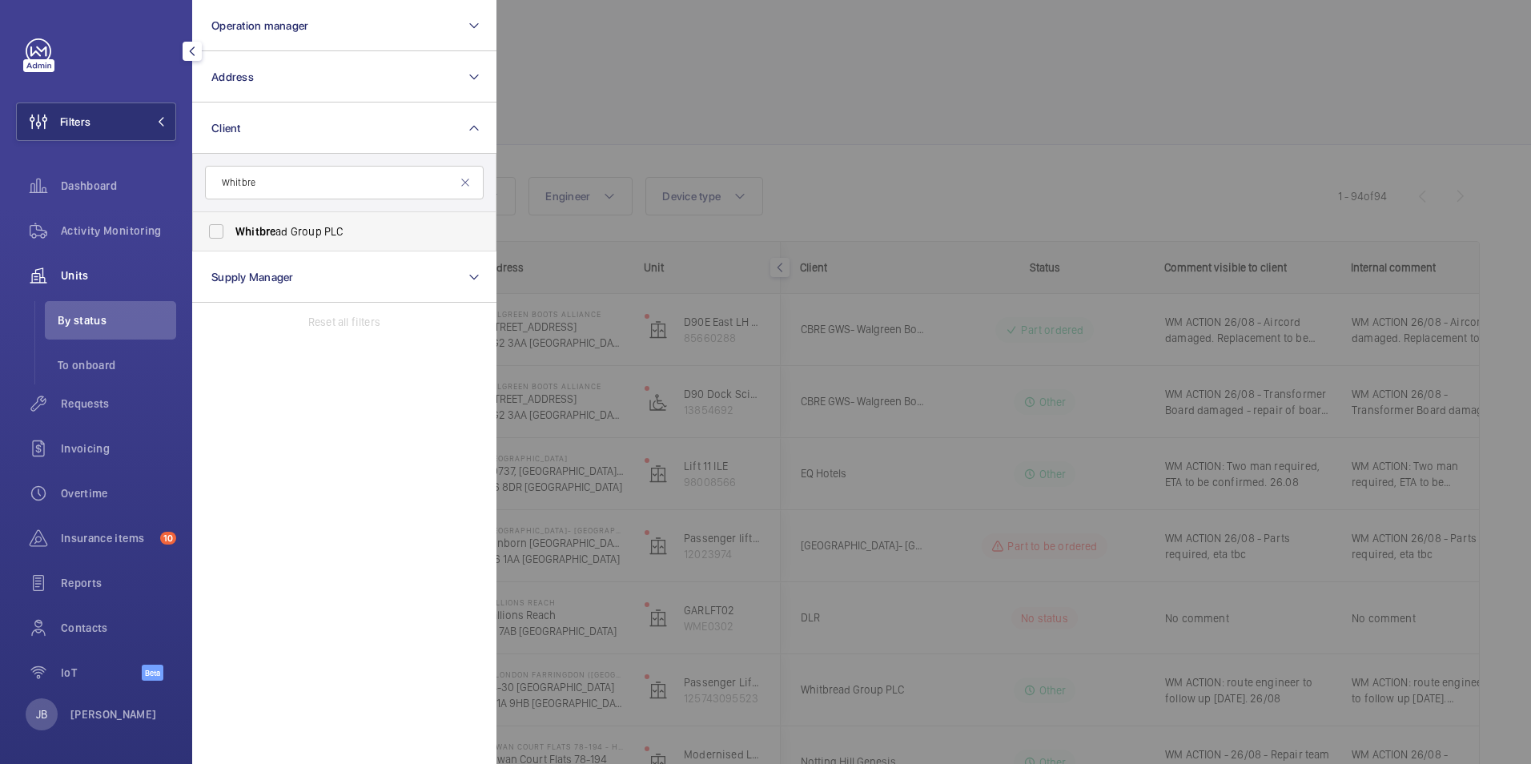
type input "Whitbre"
click at [243, 243] on label "Whitbre ad Group PLC" at bounding box center [332, 231] width 279 height 38
click at [232, 243] on input "Whitbre ad Group PLC" at bounding box center [216, 231] width 32 height 32
checkbox input "true"
click at [587, 122] on div at bounding box center [1262, 382] width 1531 height 764
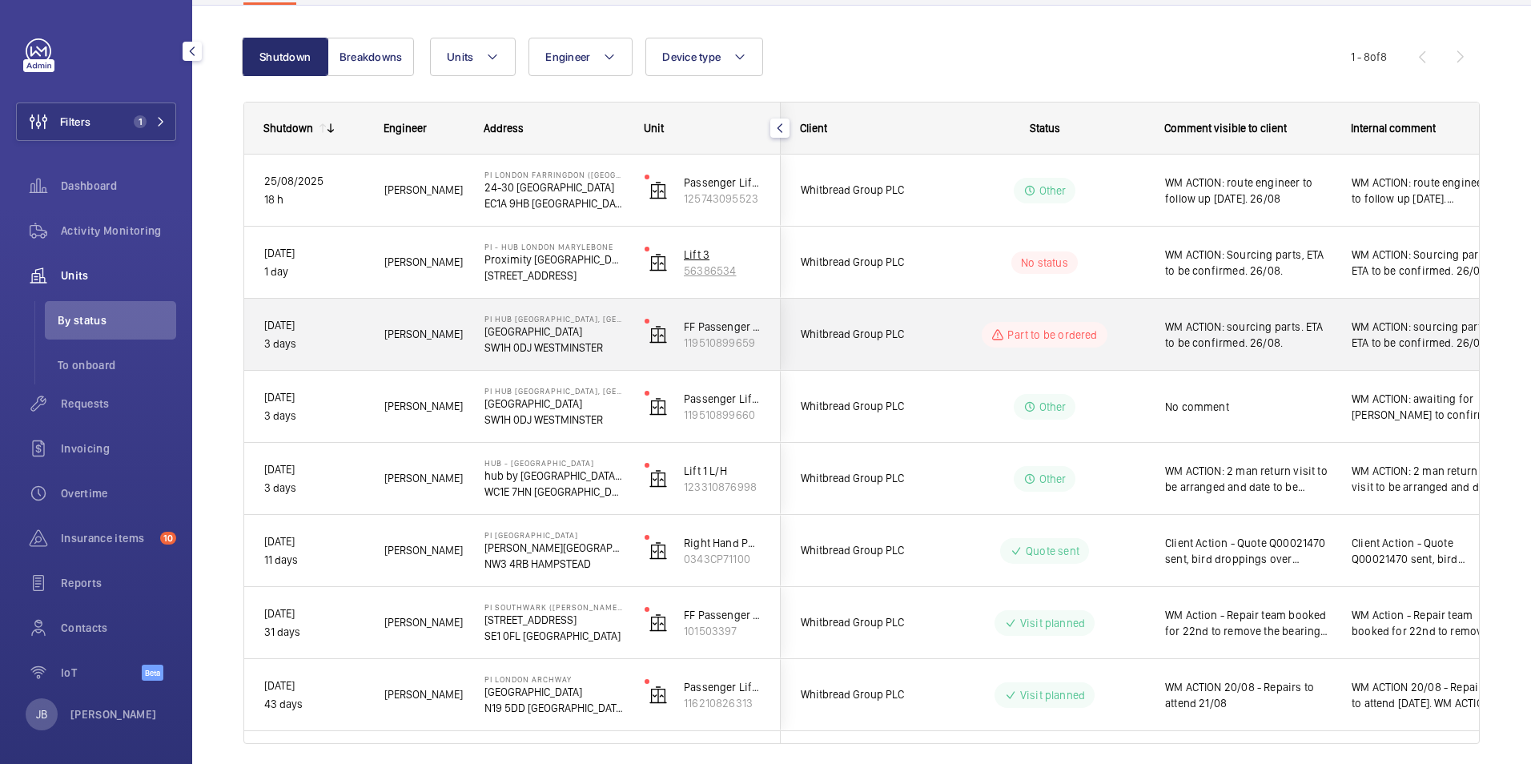
scroll to position [160, 0]
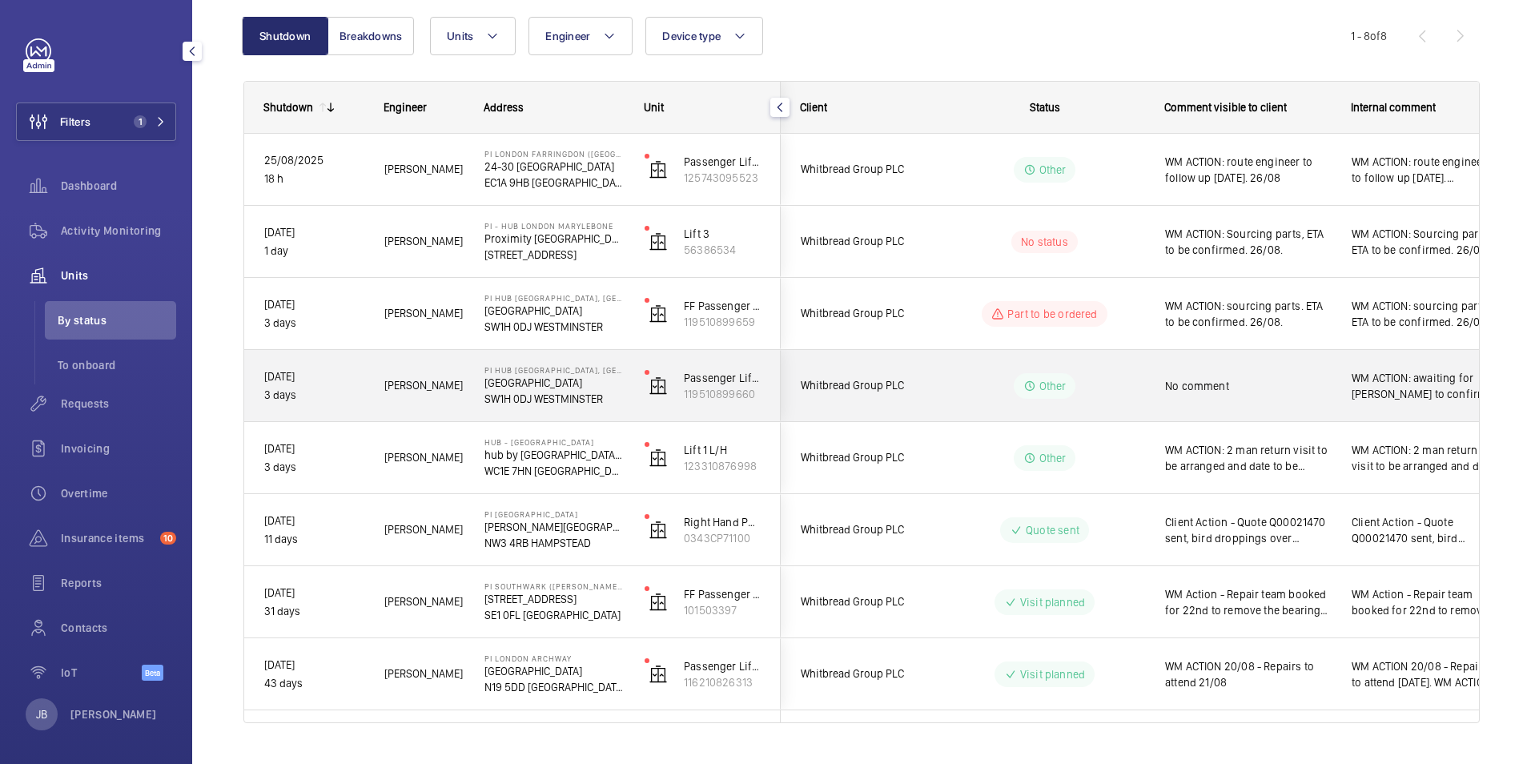
click at [535, 406] on div "PI Hub London - Westminster, St James Park Dacre Street SW1H 0DJ WESTMINSTER" at bounding box center [544, 386] width 159 height 72
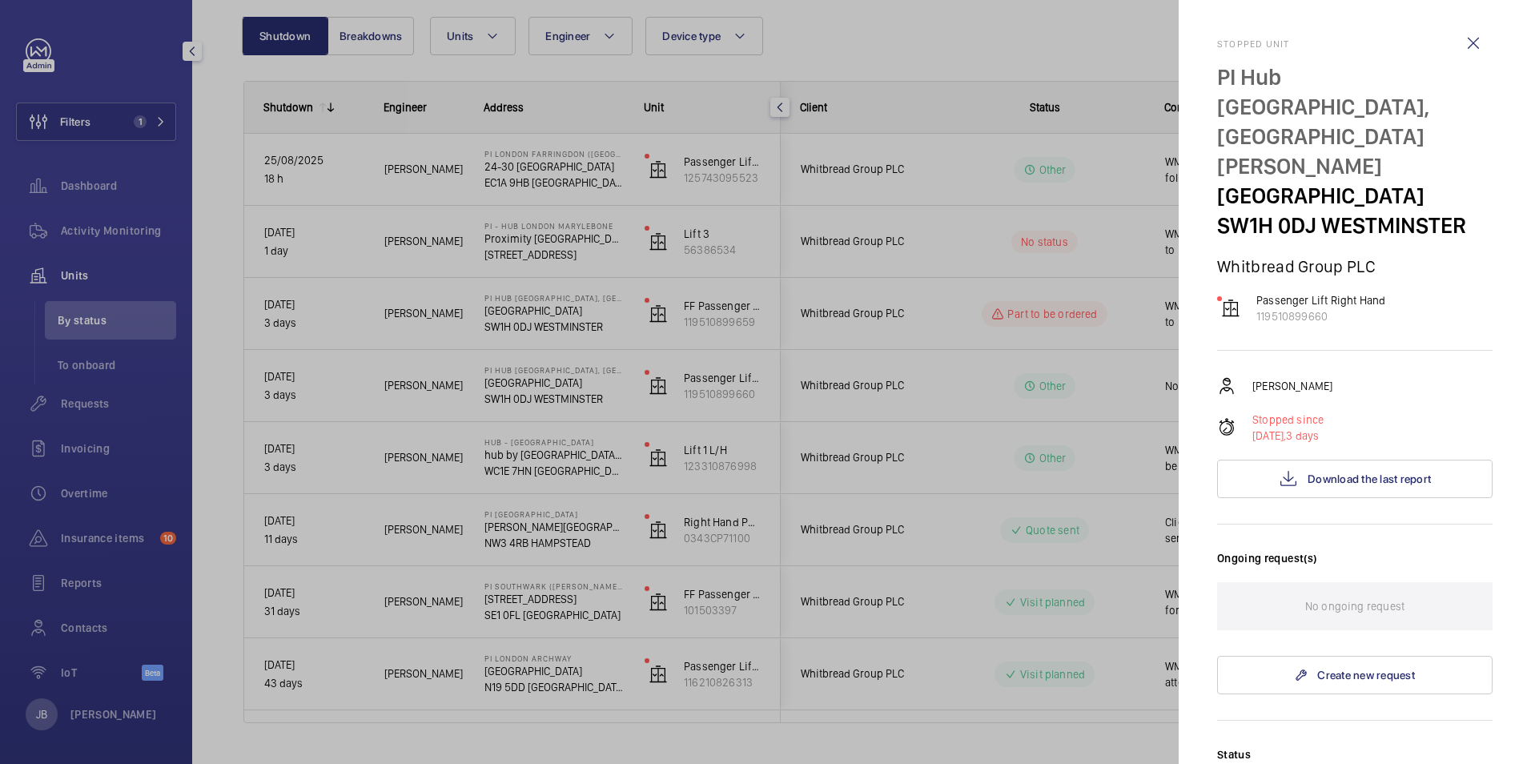
click at [954, 368] on div at bounding box center [765, 382] width 1531 height 764
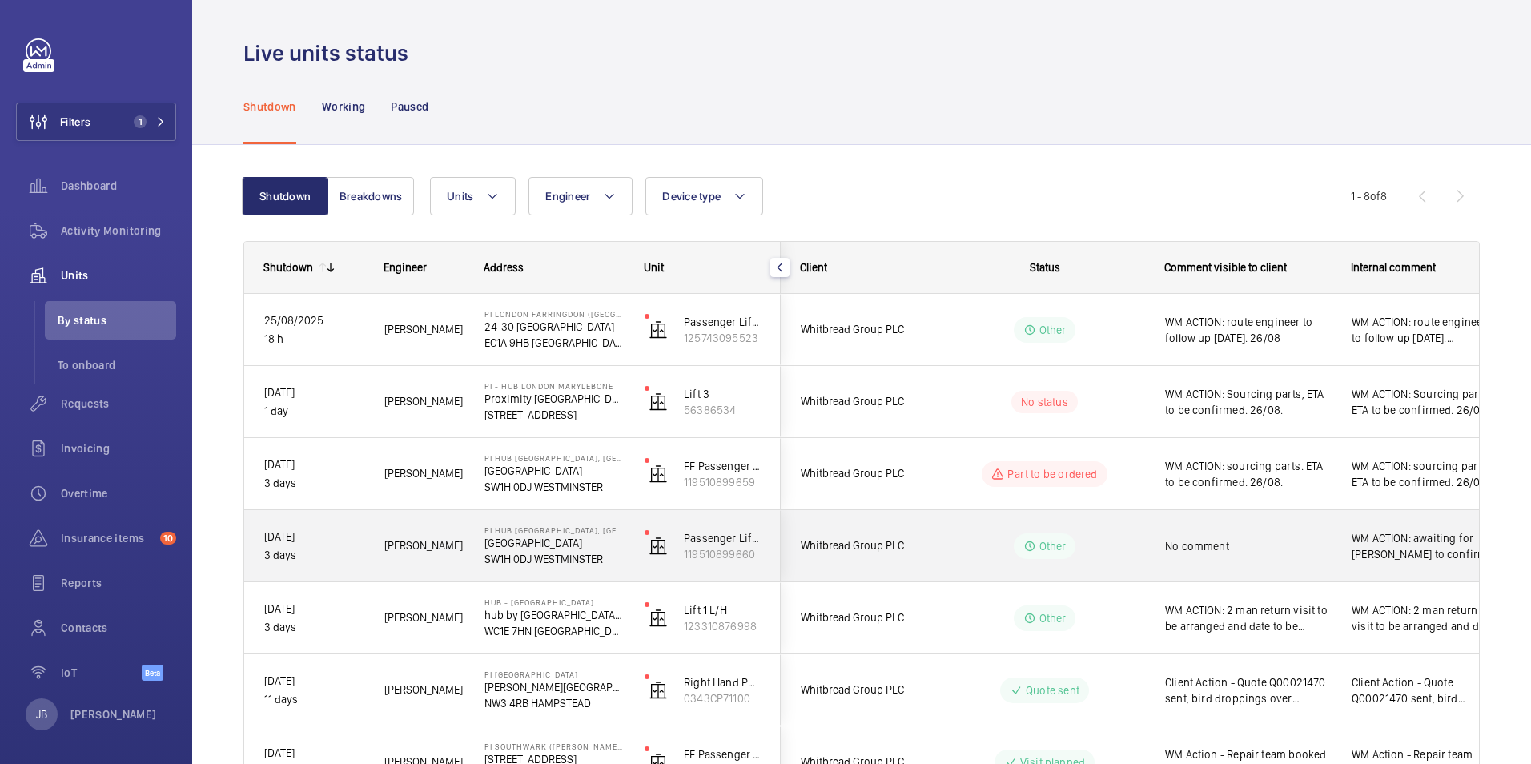
click at [1381, 556] on span "WM ACTION: awaiting for dan to confirm if sheet was done on Friday. 26/08 india" at bounding box center [1425, 546] width 147 height 32
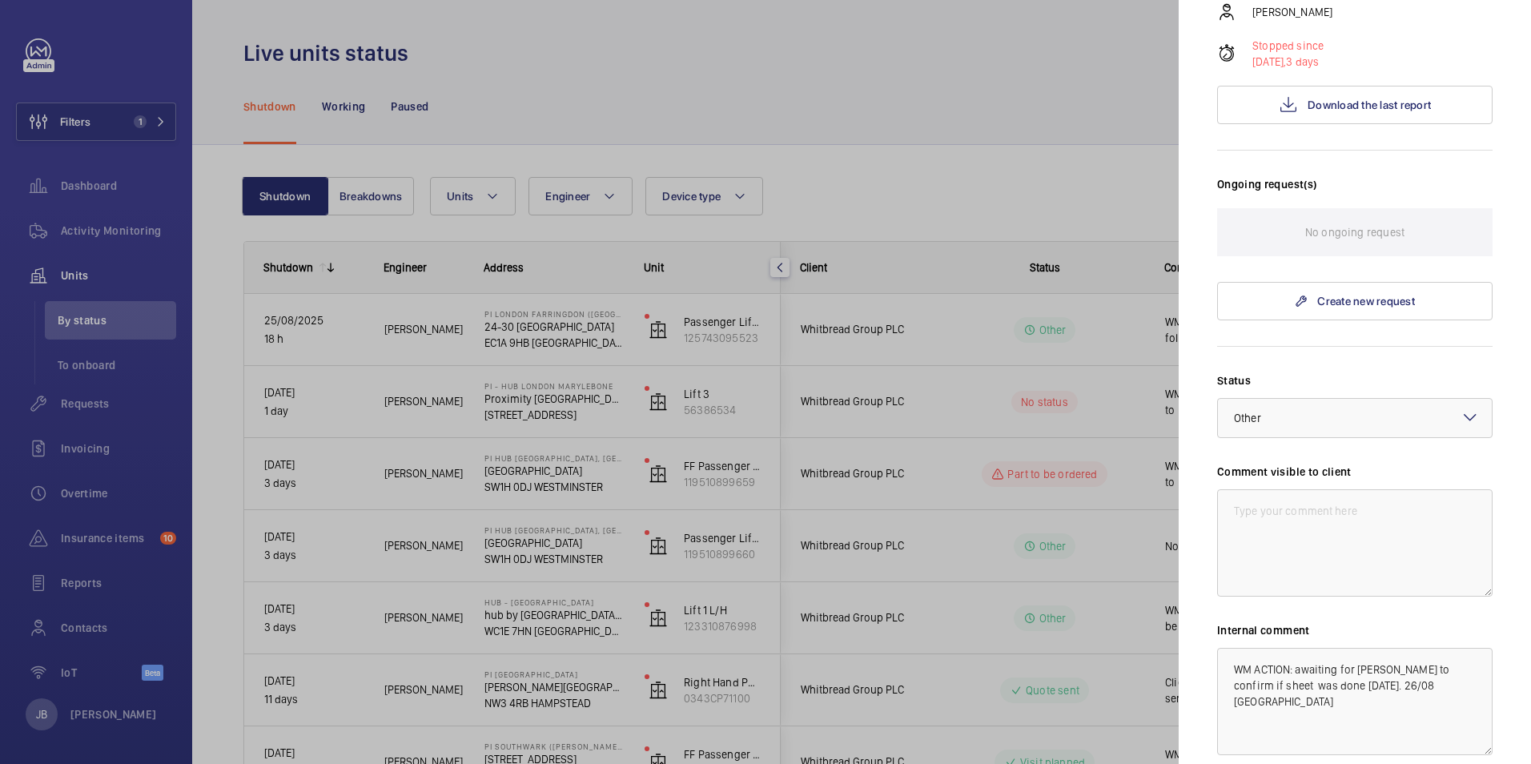
scroll to position [400, 0]
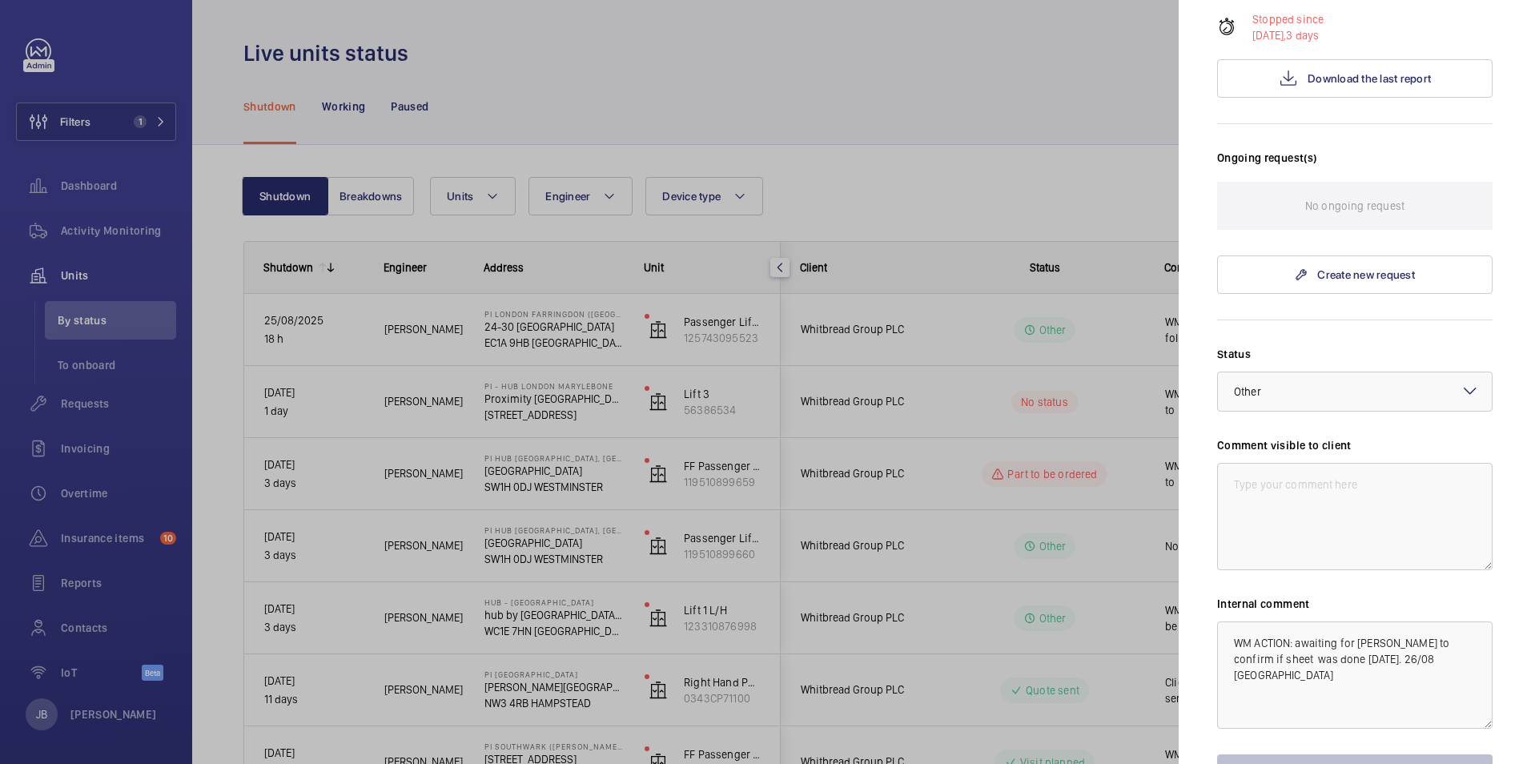
click at [935, 557] on div at bounding box center [765, 382] width 1531 height 764
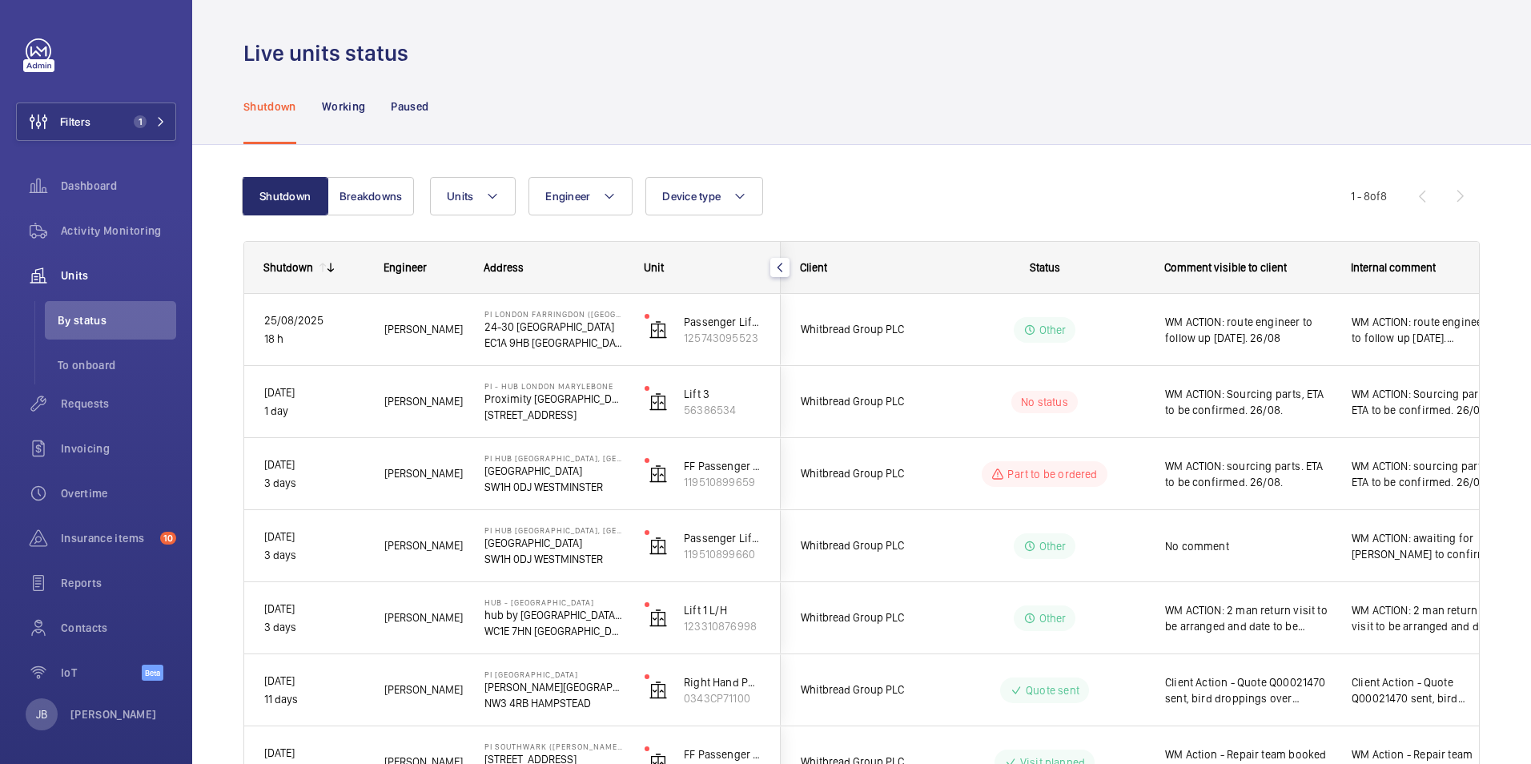
scroll to position [0, 0]
click at [120, 231] on span "Activity Monitoring" at bounding box center [118, 231] width 115 height 16
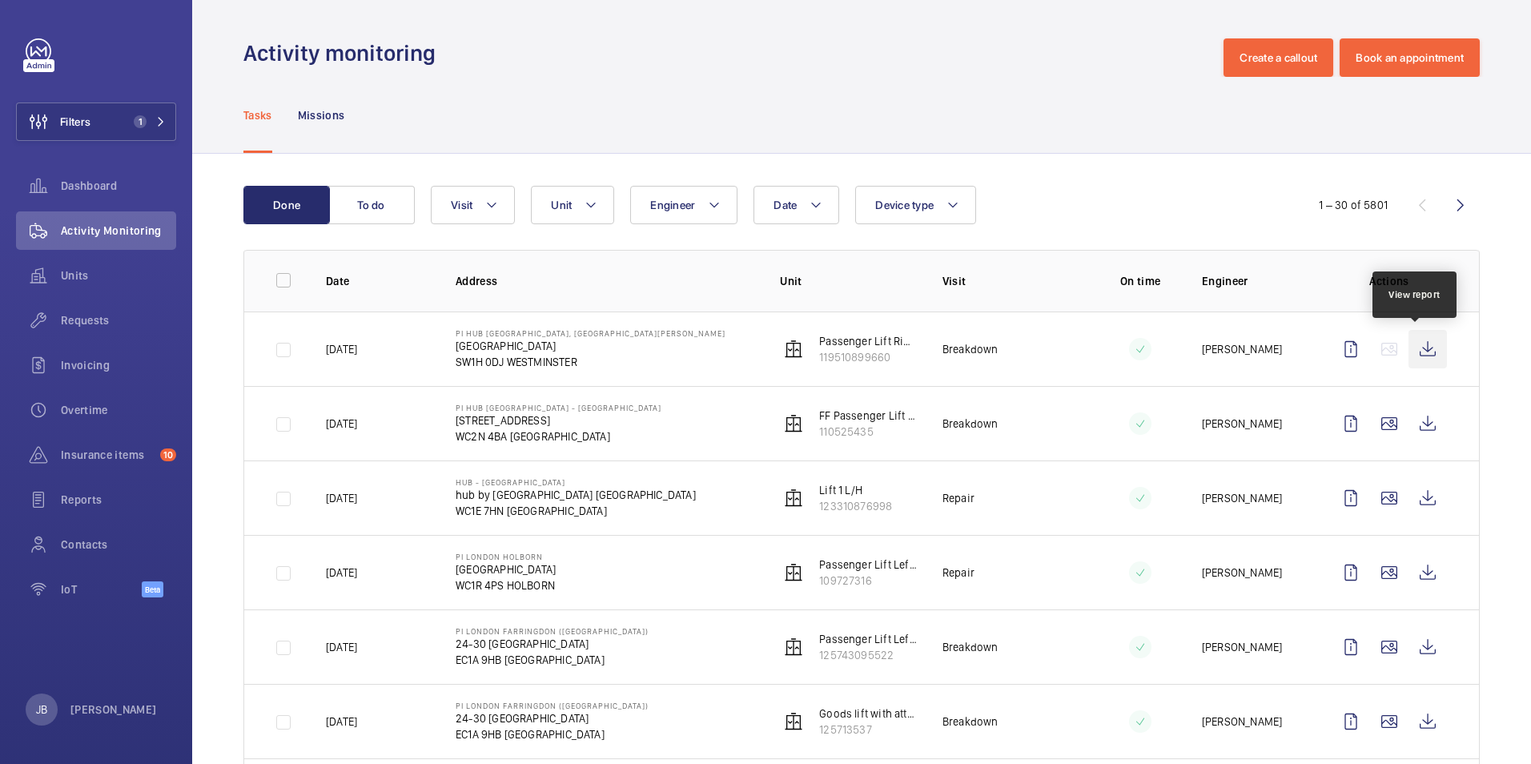
click at [1414, 348] on wm-front-icon-button at bounding box center [1428, 349] width 38 height 38
click at [362, 200] on button "To do" at bounding box center [371, 205] width 86 height 38
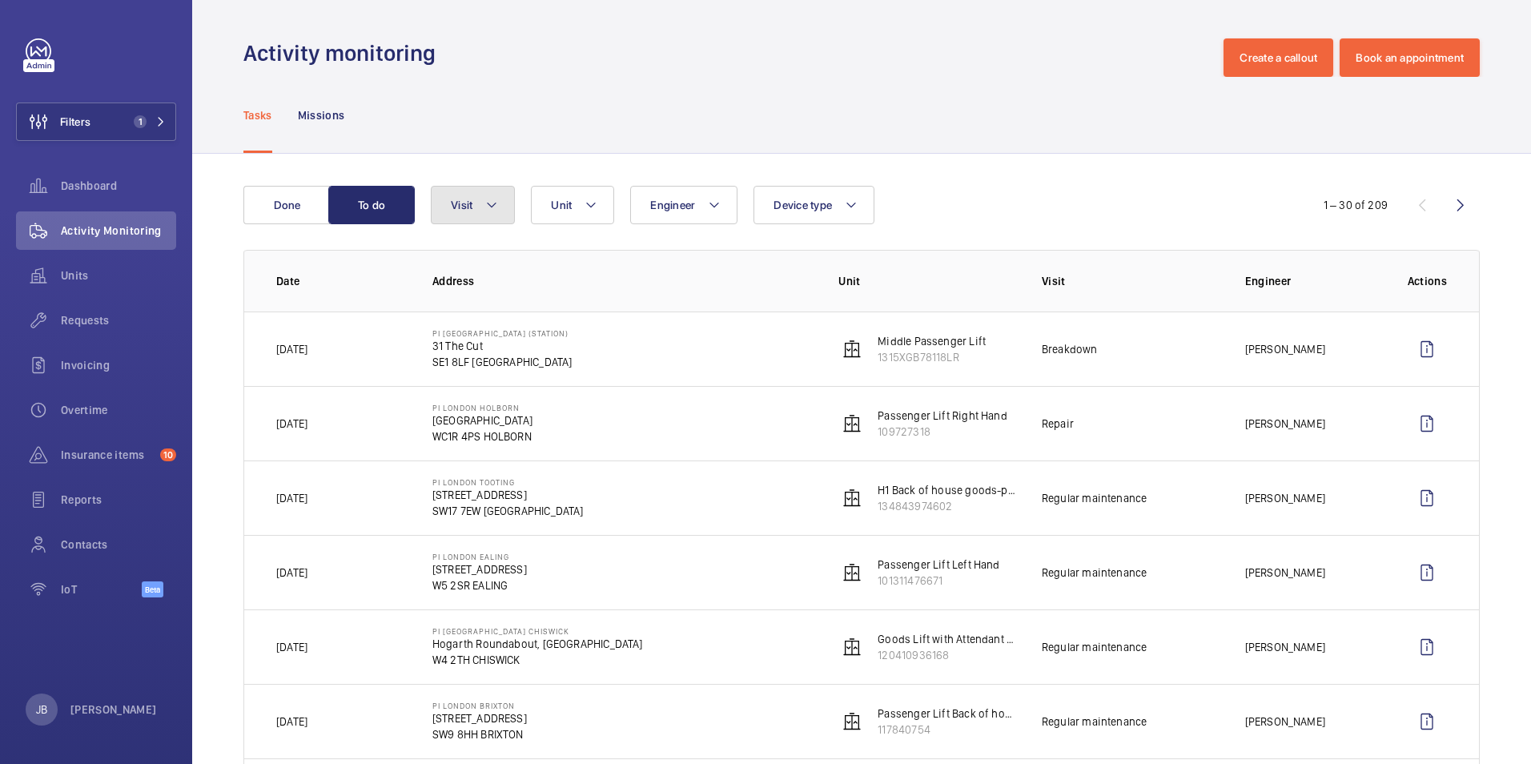
click at [454, 200] on button "Visit" at bounding box center [473, 205] width 84 height 38
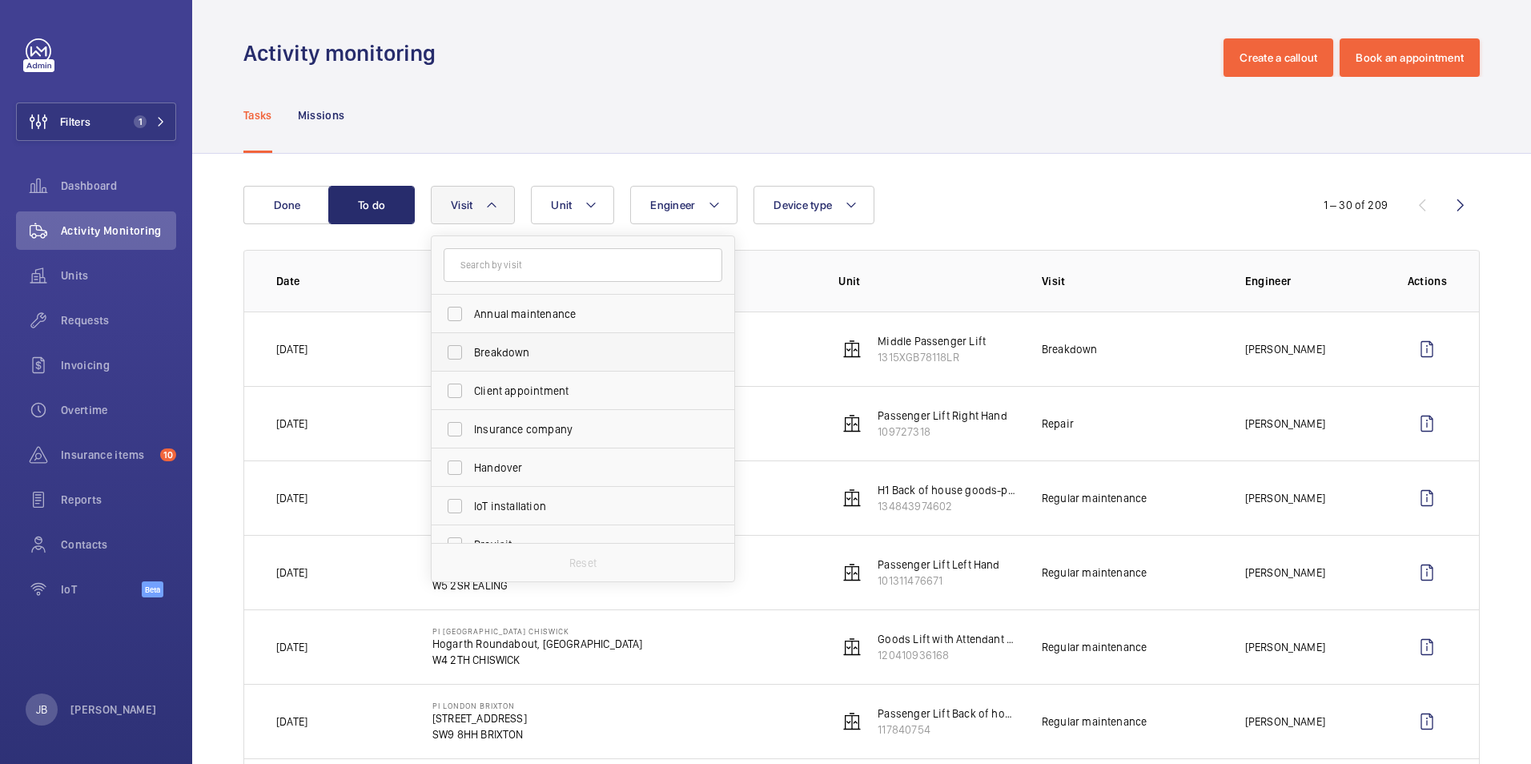
click at [455, 354] on label "Breakdown" at bounding box center [571, 352] width 279 height 38
click at [455, 354] on input "Breakdown" at bounding box center [455, 352] width 32 height 32
checkbox input "true"
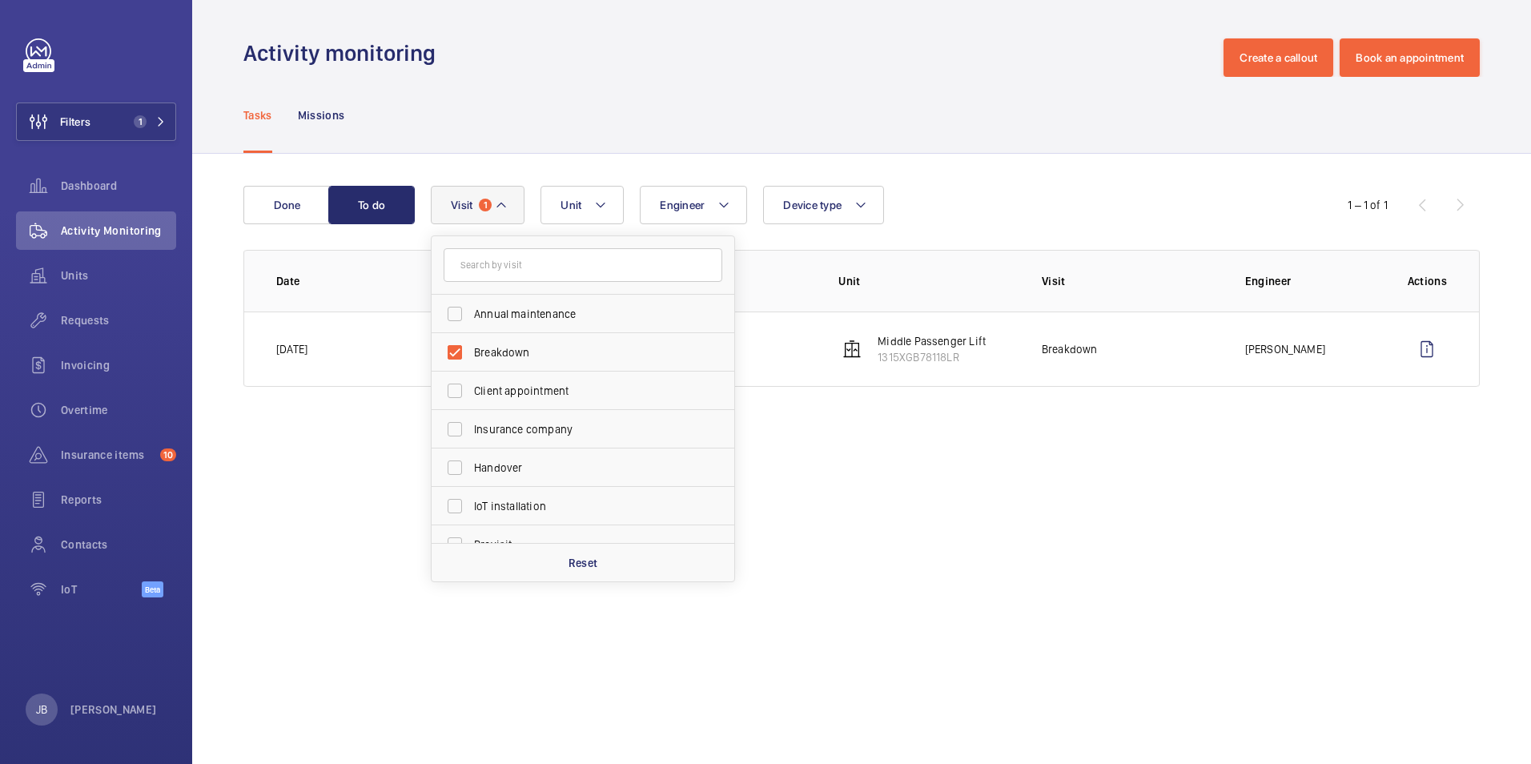
click at [541, 130] on div "Tasks Missions" at bounding box center [861, 115] width 1237 height 76
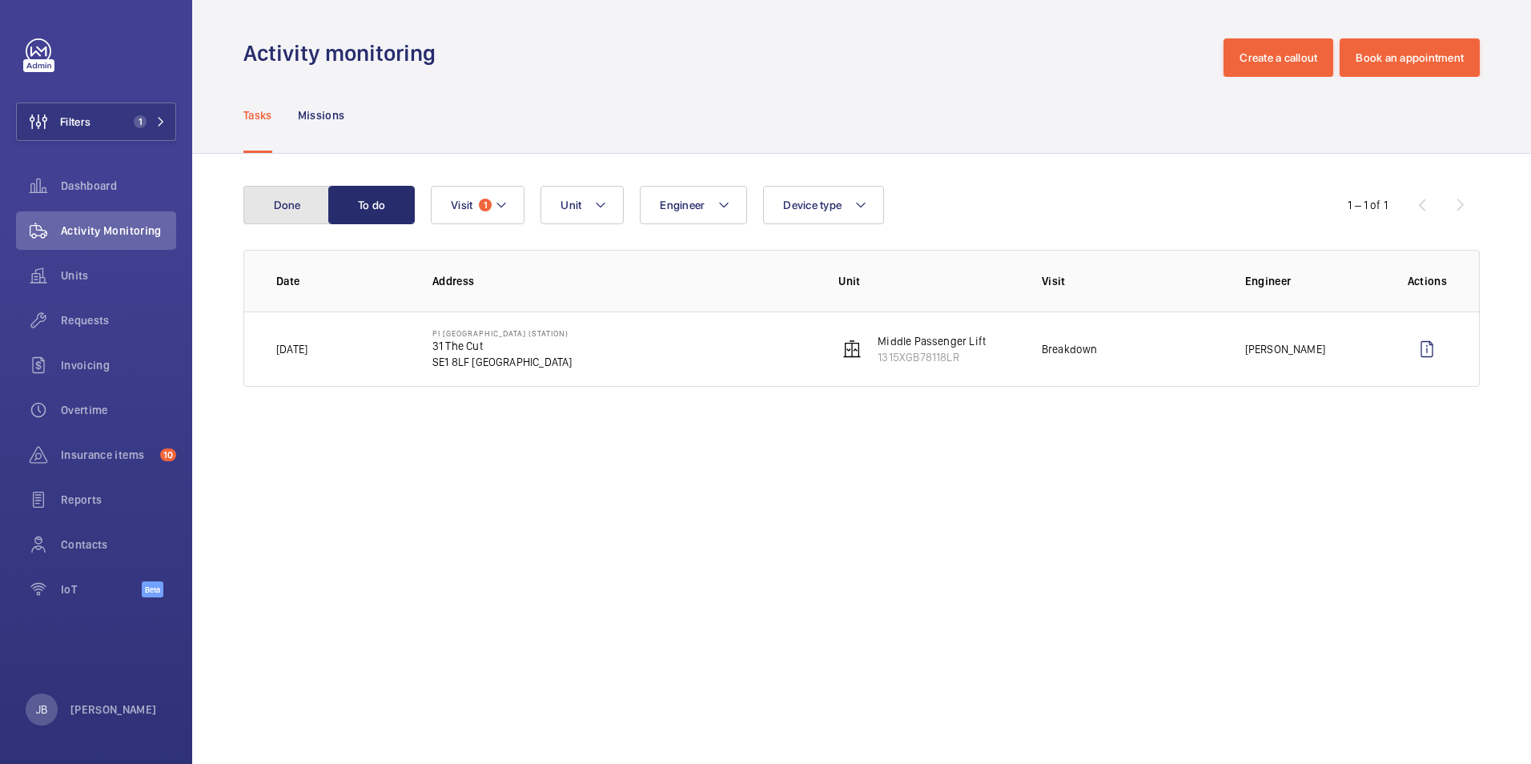
click at [261, 195] on button "Done" at bounding box center [286, 205] width 86 height 38
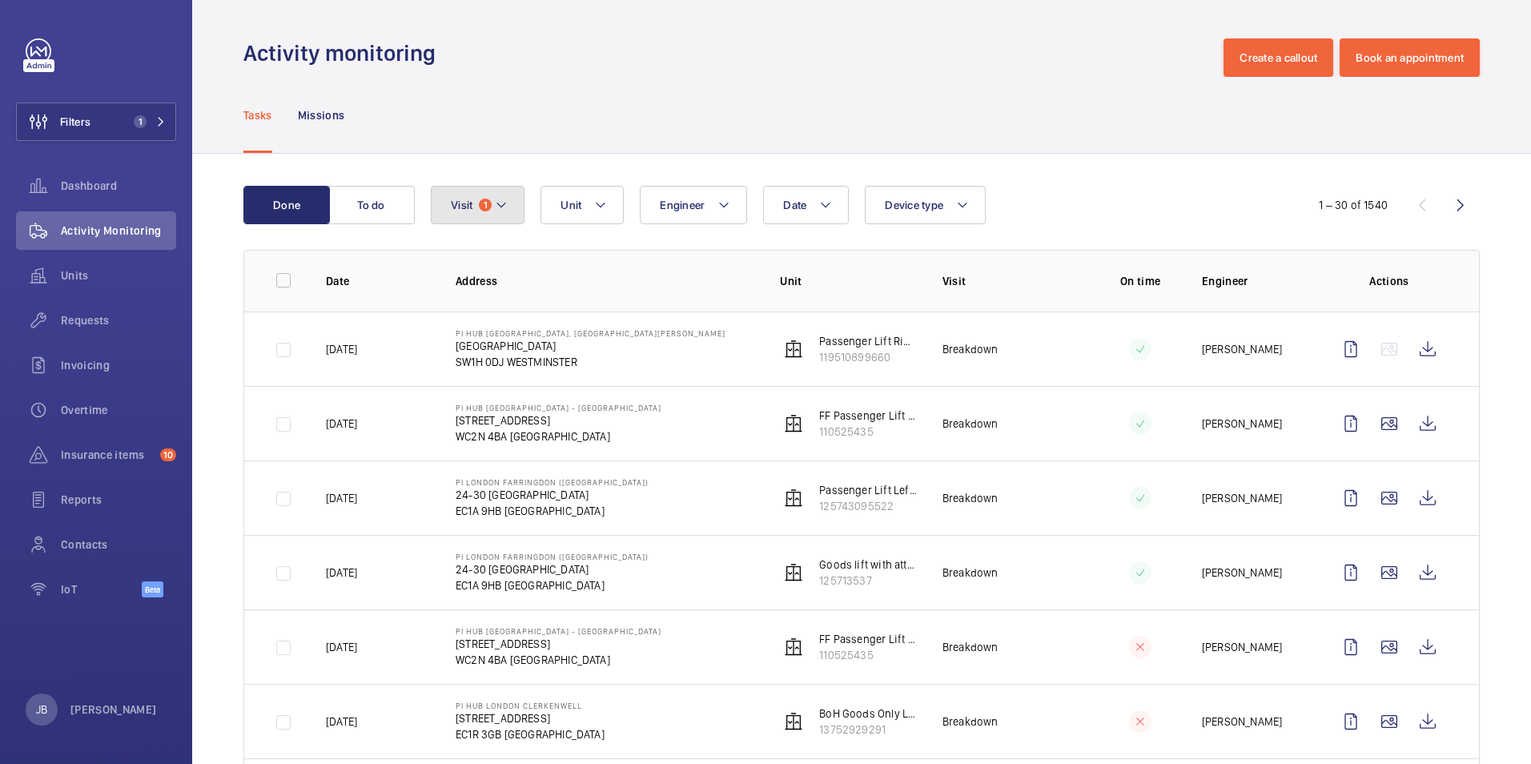
click at [513, 213] on button "Visit 1" at bounding box center [478, 205] width 94 height 38
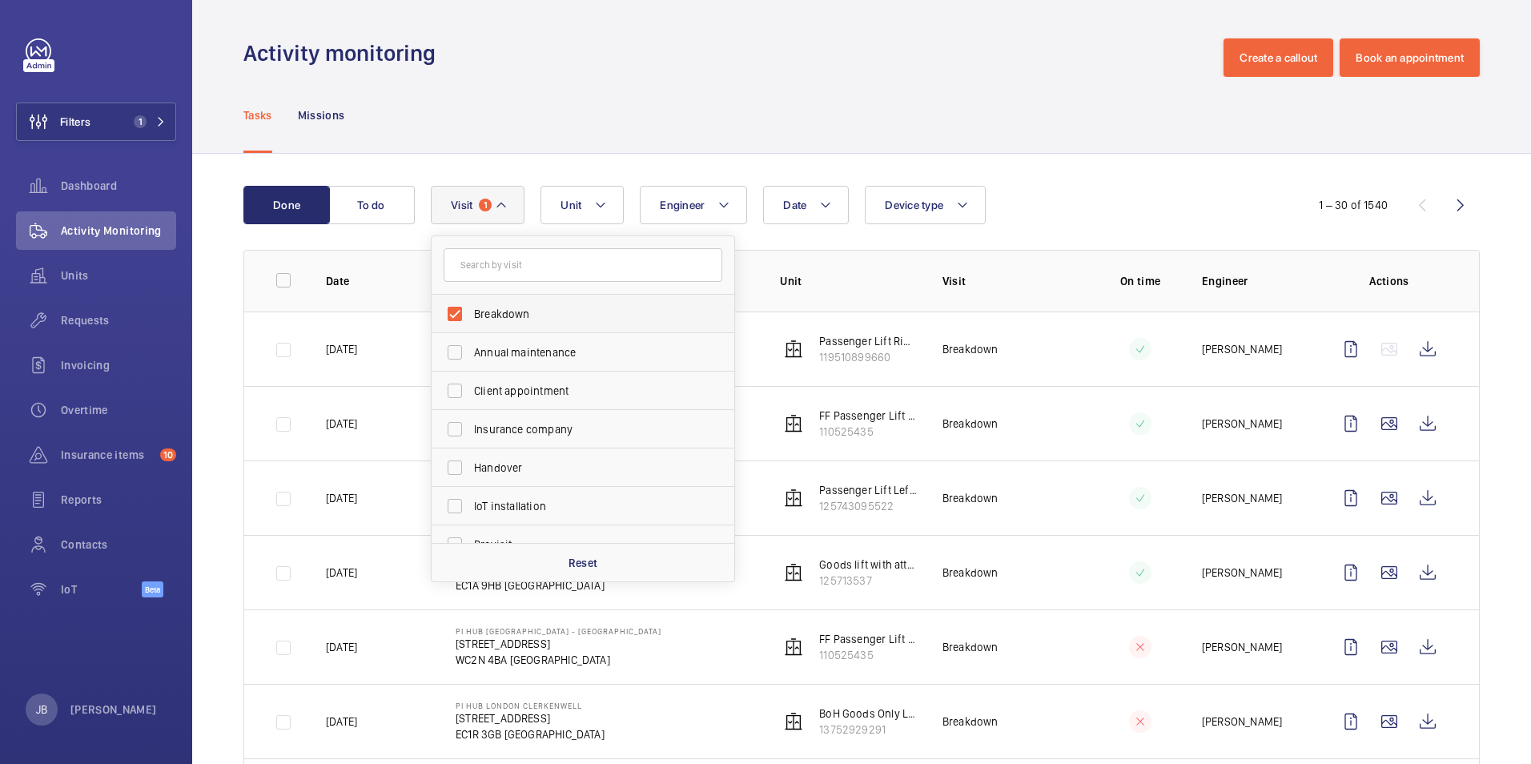
click at [449, 310] on label "Breakdown" at bounding box center [571, 314] width 279 height 38
click at [449, 310] on input "Breakdown" at bounding box center [455, 314] width 32 height 32
checkbox input "false"
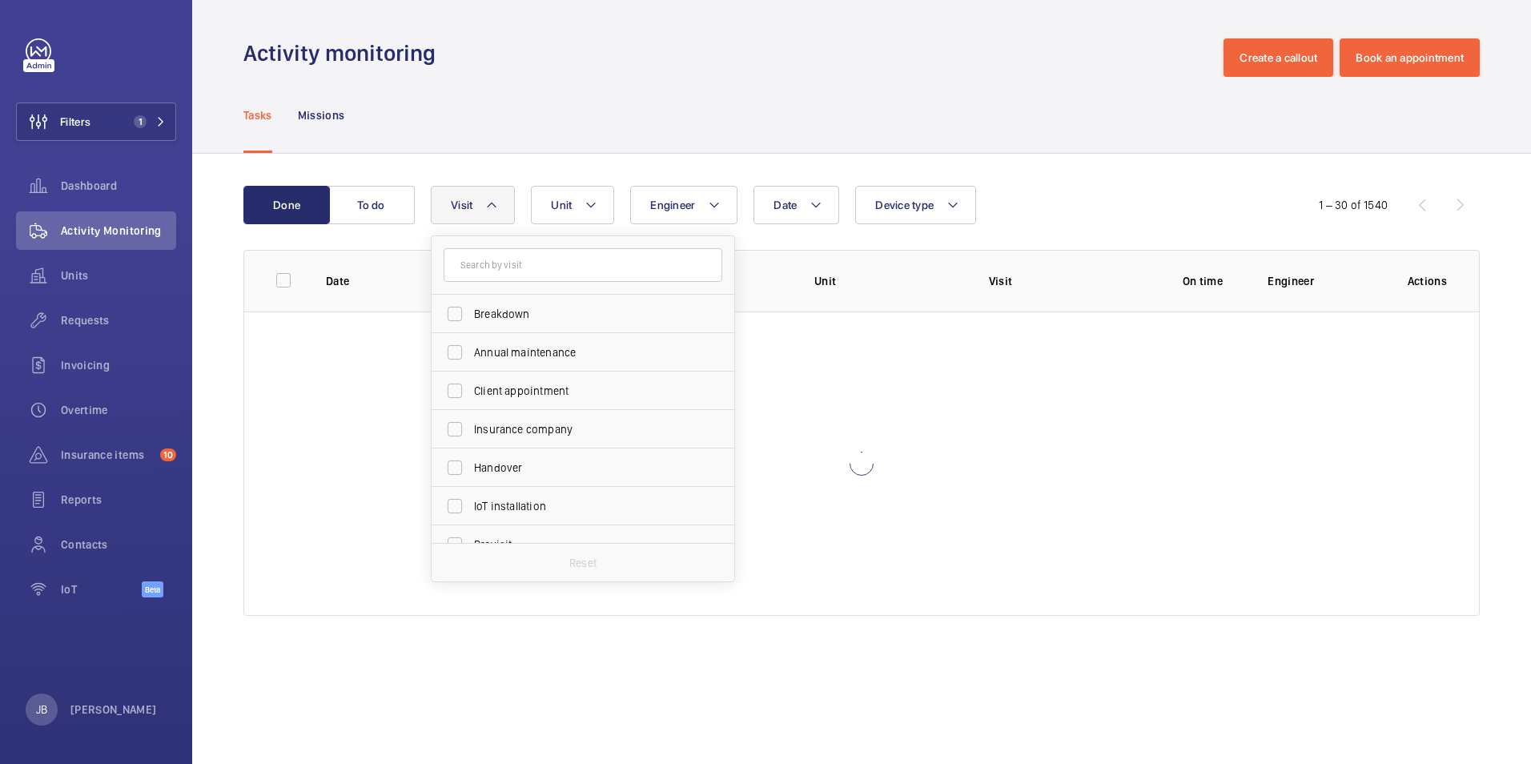
click at [577, 101] on div "Tasks Missions" at bounding box center [861, 115] width 1237 height 76
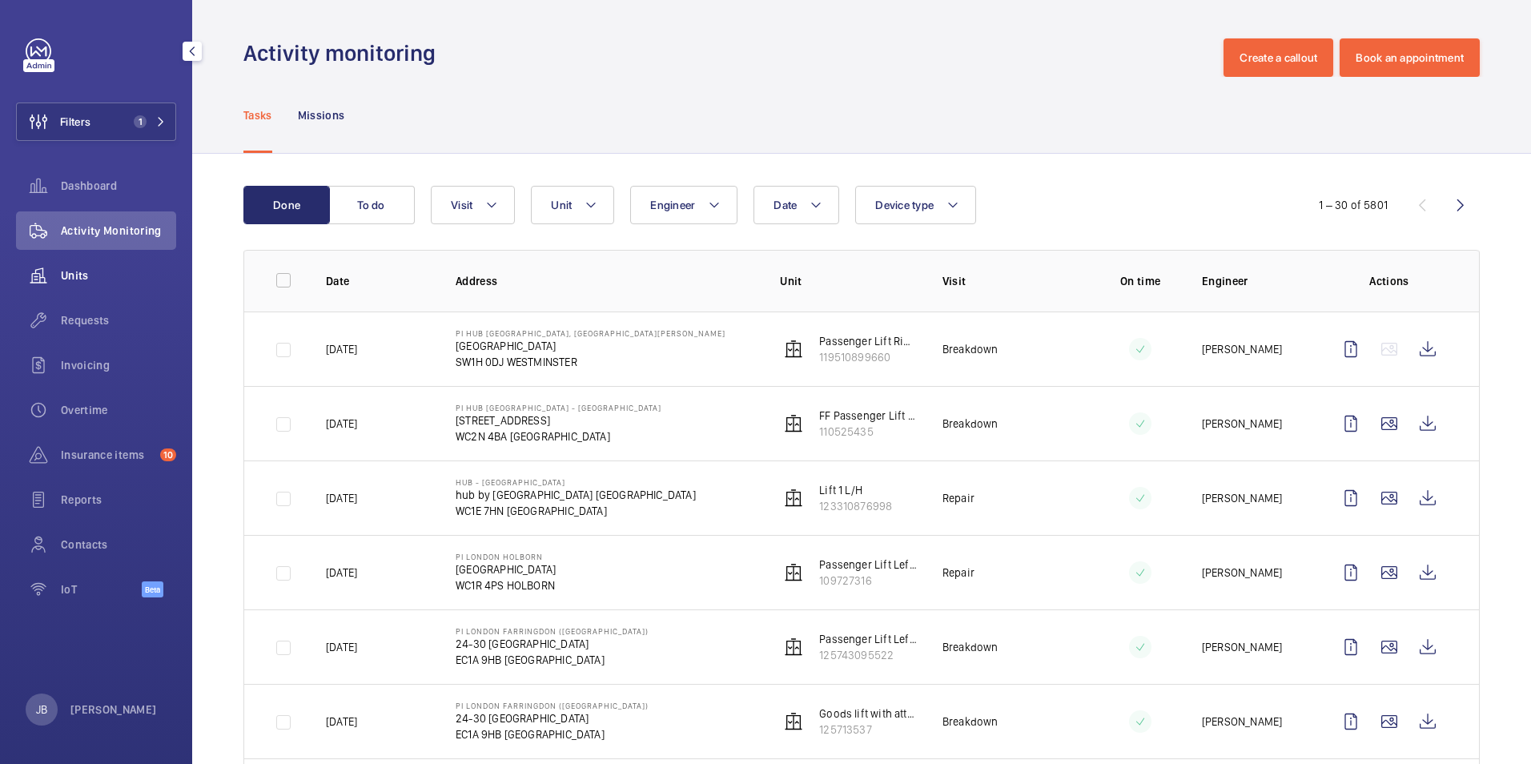
click at [74, 275] on span "Units" at bounding box center [118, 275] width 115 height 16
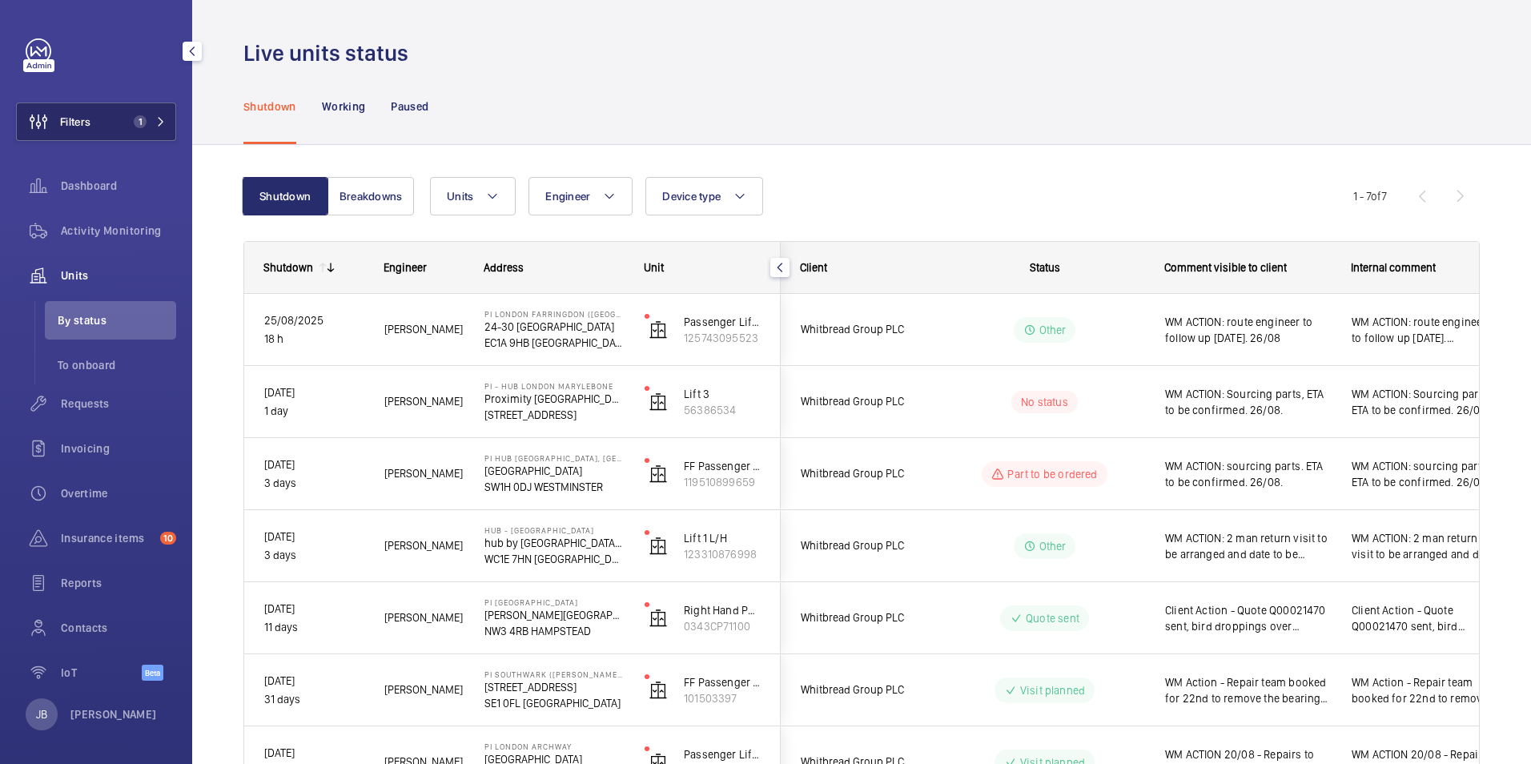
click at [112, 110] on button "Filters 1" at bounding box center [96, 122] width 160 height 38
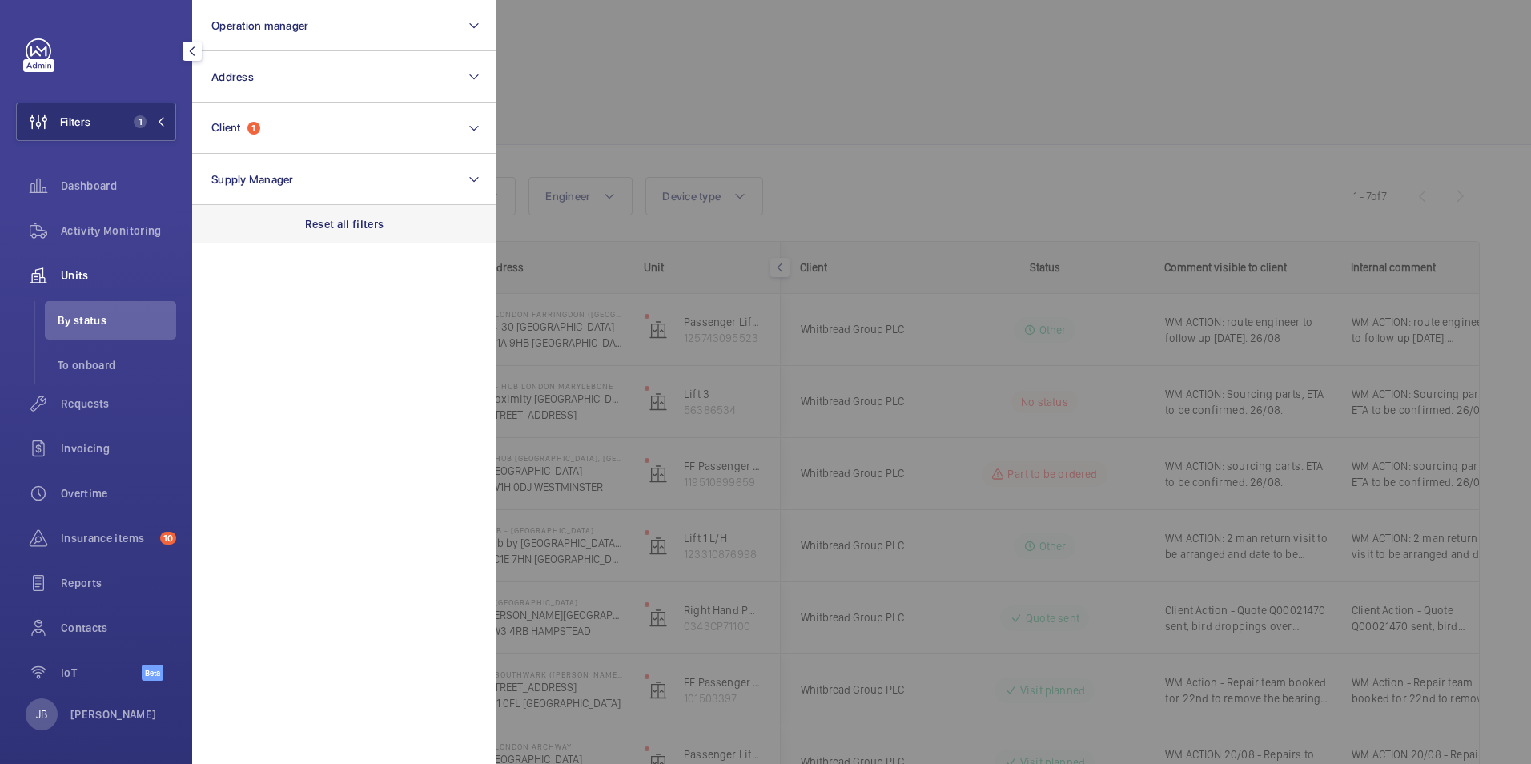
click at [342, 223] on p "Reset all filters" at bounding box center [344, 224] width 79 height 16
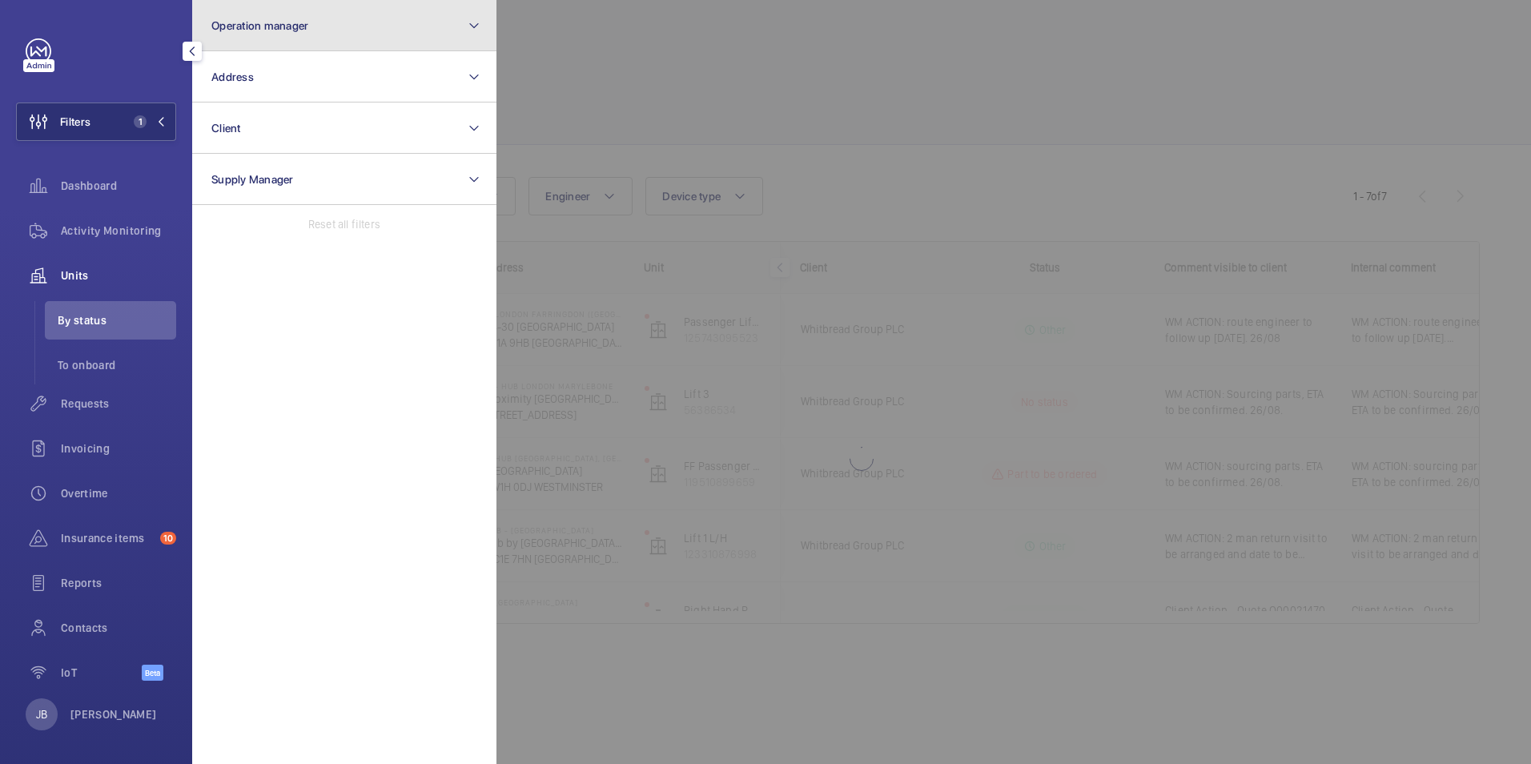
click at [335, 27] on button "Operation manager" at bounding box center [344, 25] width 304 height 51
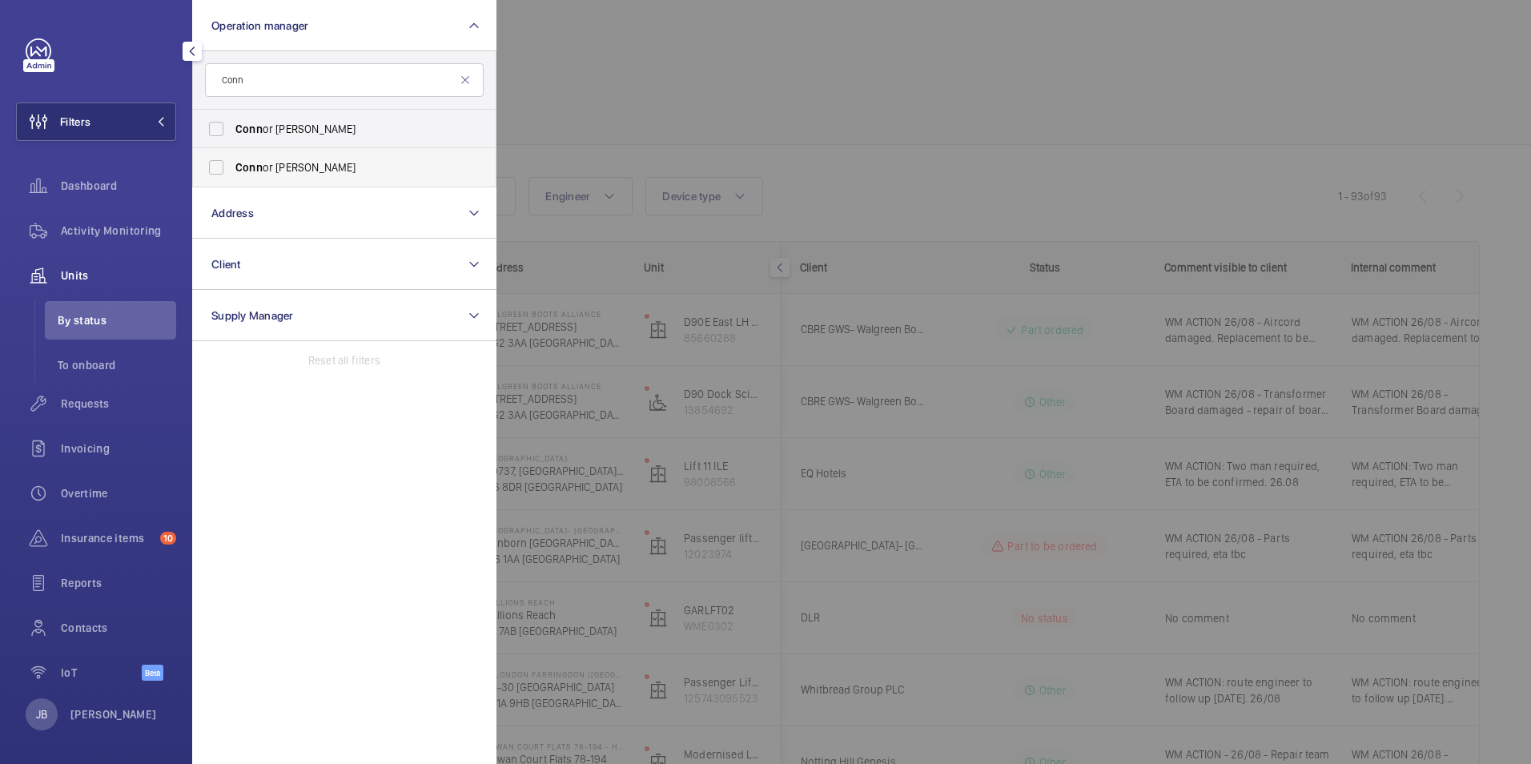
type input "Conn"
click at [252, 173] on span "Conn" at bounding box center [248, 167] width 27 height 13
click at [232, 173] on input "Conn or [PERSON_NAME]" at bounding box center [216, 167] width 32 height 32
checkbox input "true"
click at [642, 98] on div at bounding box center [1262, 382] width 1531 height 764
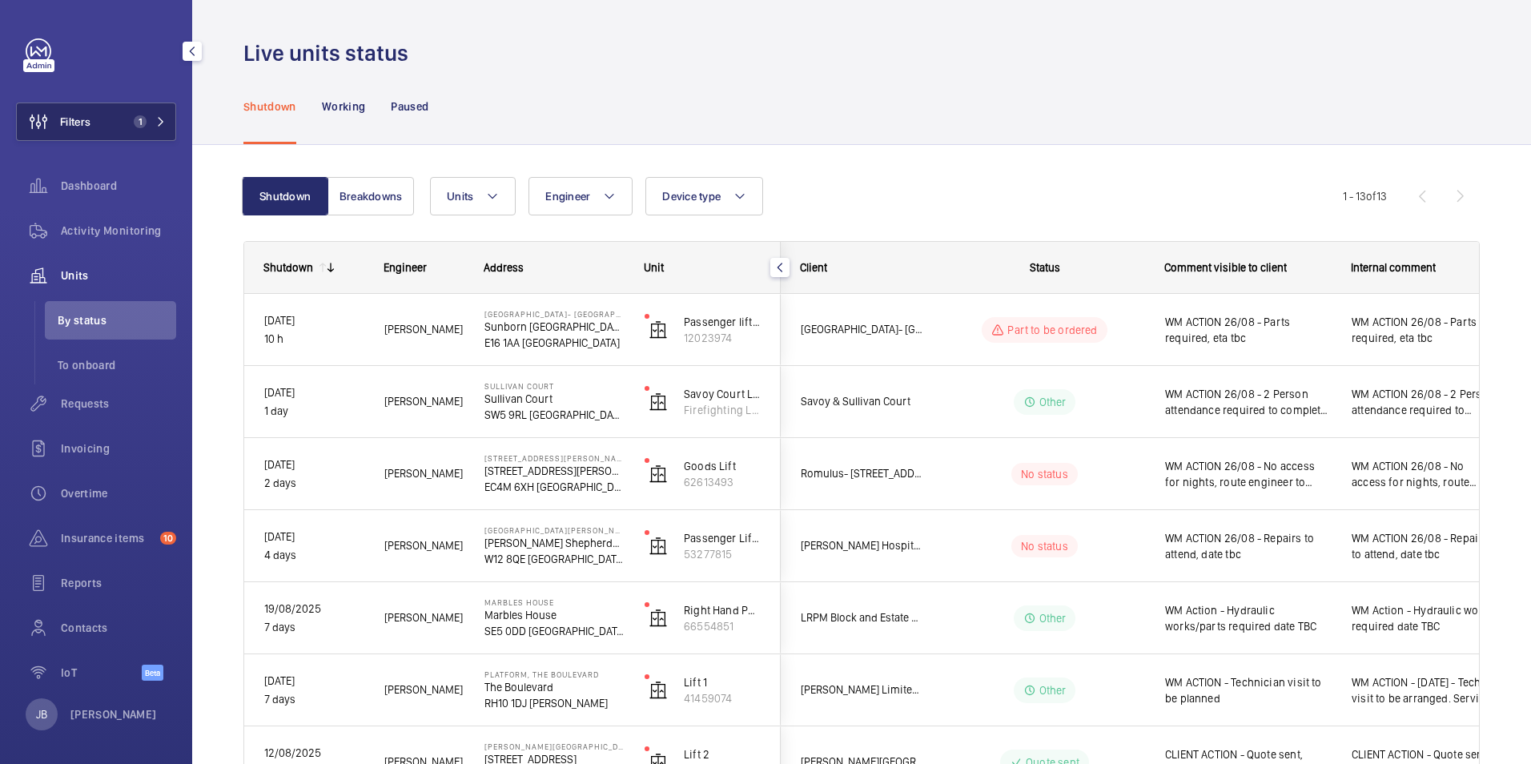
click at [96, 123] on button "Filters 1" at bounding box center [96, 122] width 160 height 38
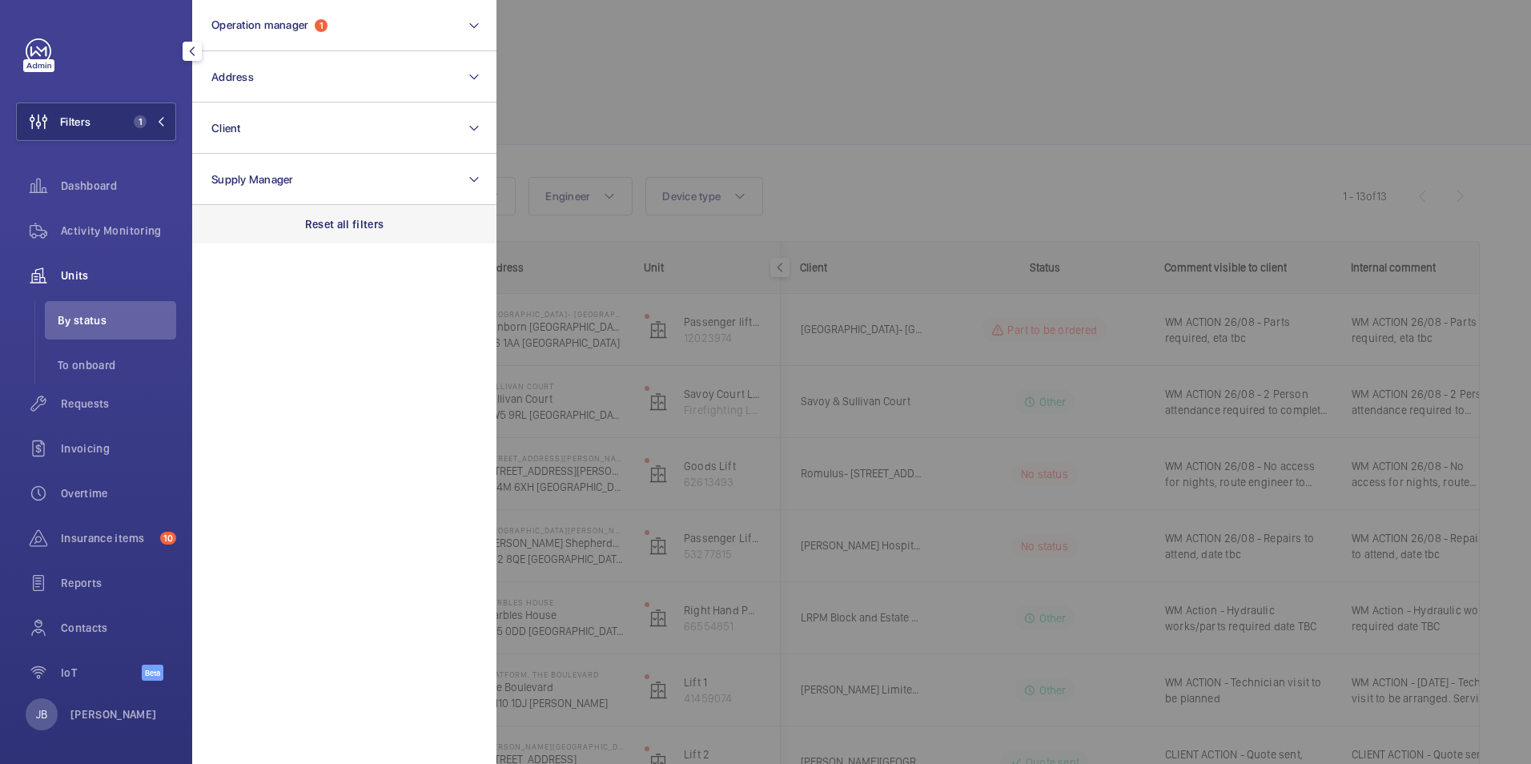
drag, startPoint x: 359, startPoint y: 226, endPoint x: 353, endPoint y: 213, distance: 14.0
click at [356, 219] on p "Reset all filters" at bounding box center [344, 224] width 79 height 16
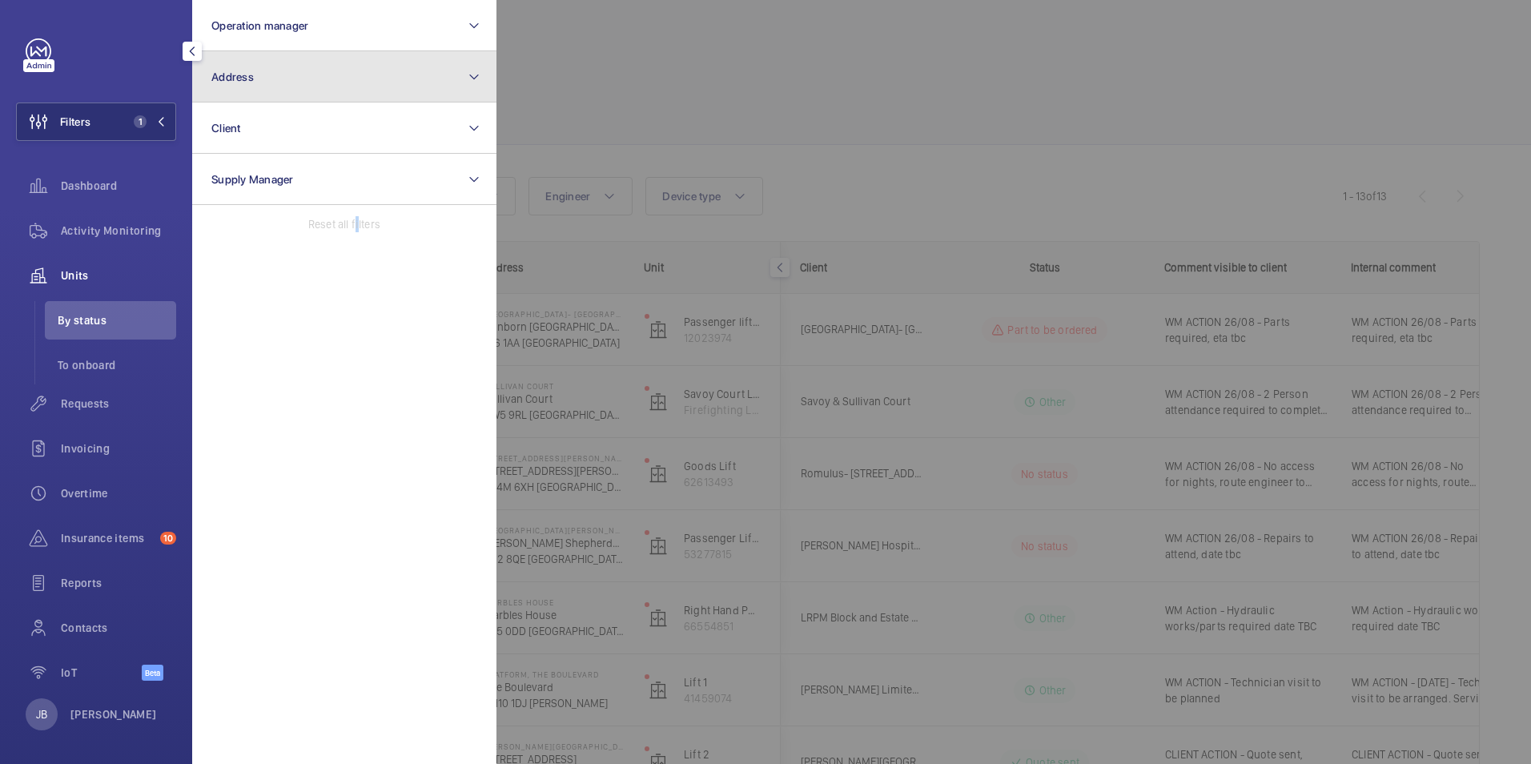
drag, startPoint x: 353, startPoint y: 213, endPoint x: 348, endPoint y: 64, distance: 149.1
click at [350, 62] on button "Address" at bounding box center [344, 76] width 304 height 51
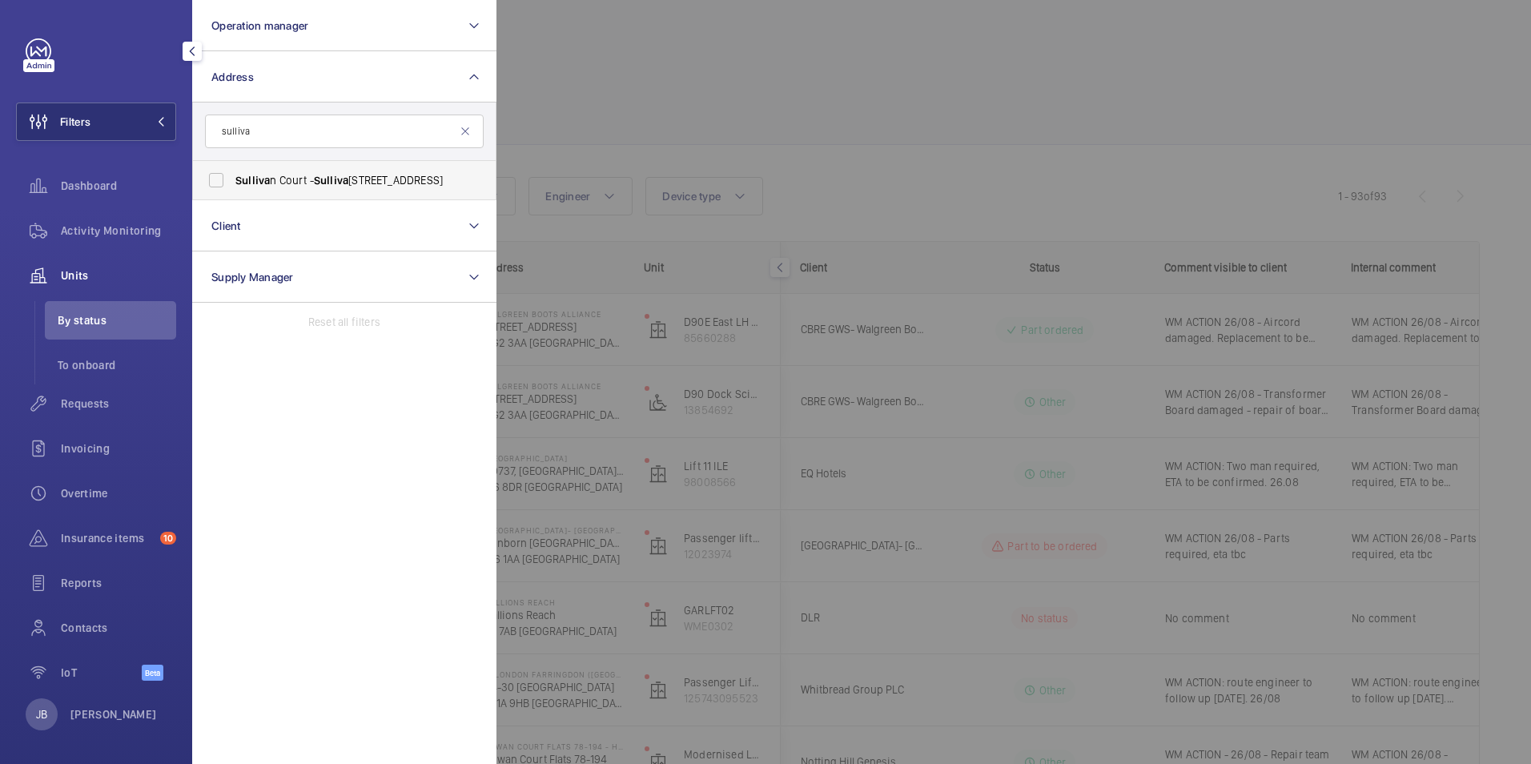
type input "sulliva"
click at [221, 186] on label "Sulliva [STREET_ADDRESS]" at bounding box center [332, 180] width 279 height 38
click at [221, 186] on input "Sulliva [STREET_ADDRESS]" at bounding box center [216, 180] width 32 height 32
checkbox input "true"
click at [746, 116] on div at bounding box center [1262, 382] width 1531 height 764
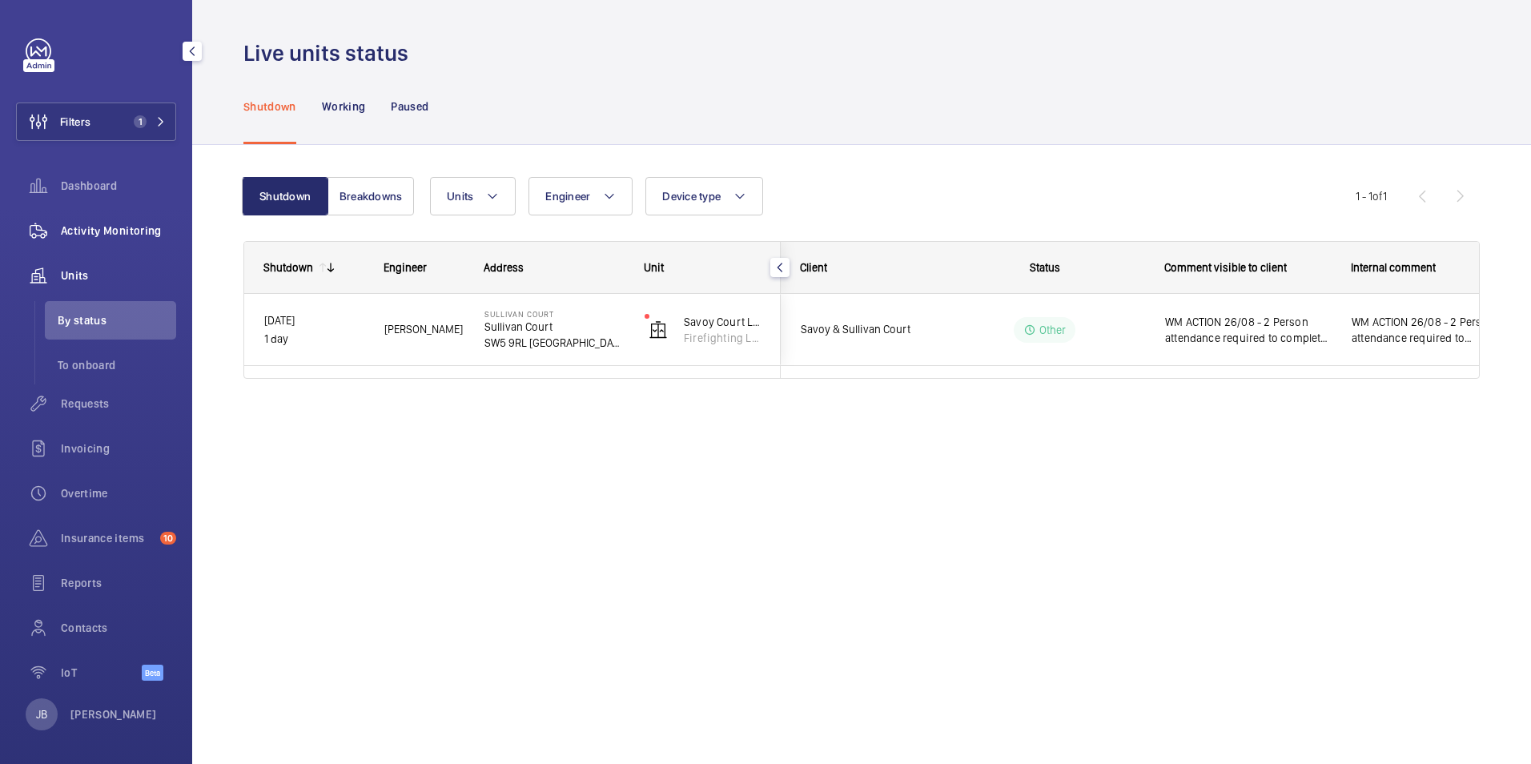
click at [92, 231] on span "Activity Monitoring" at bounding box center [118, 231] width 115 height 16
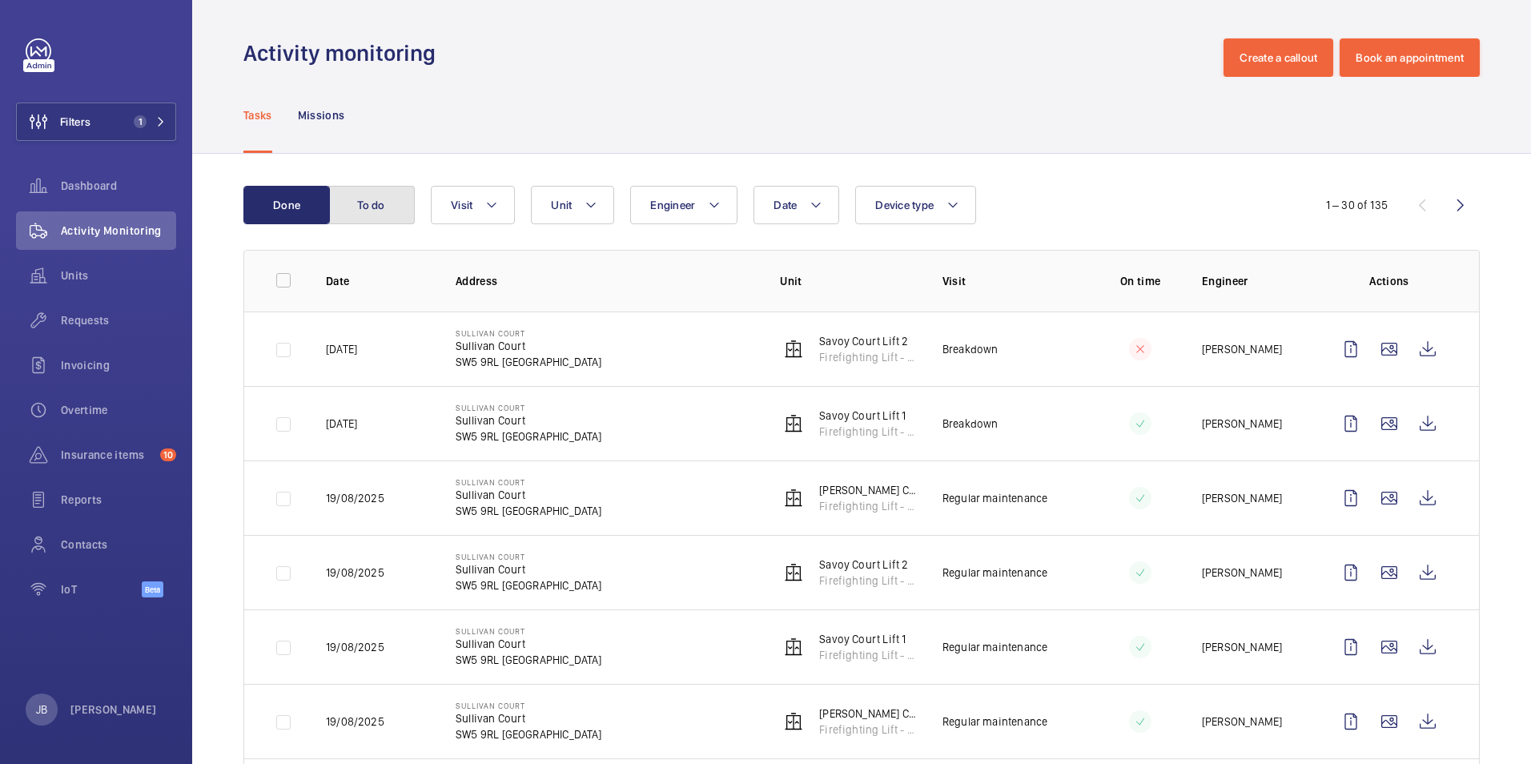
click at [395, 208] on button "To do" at bounding box center [371, 205] width 86 height 38
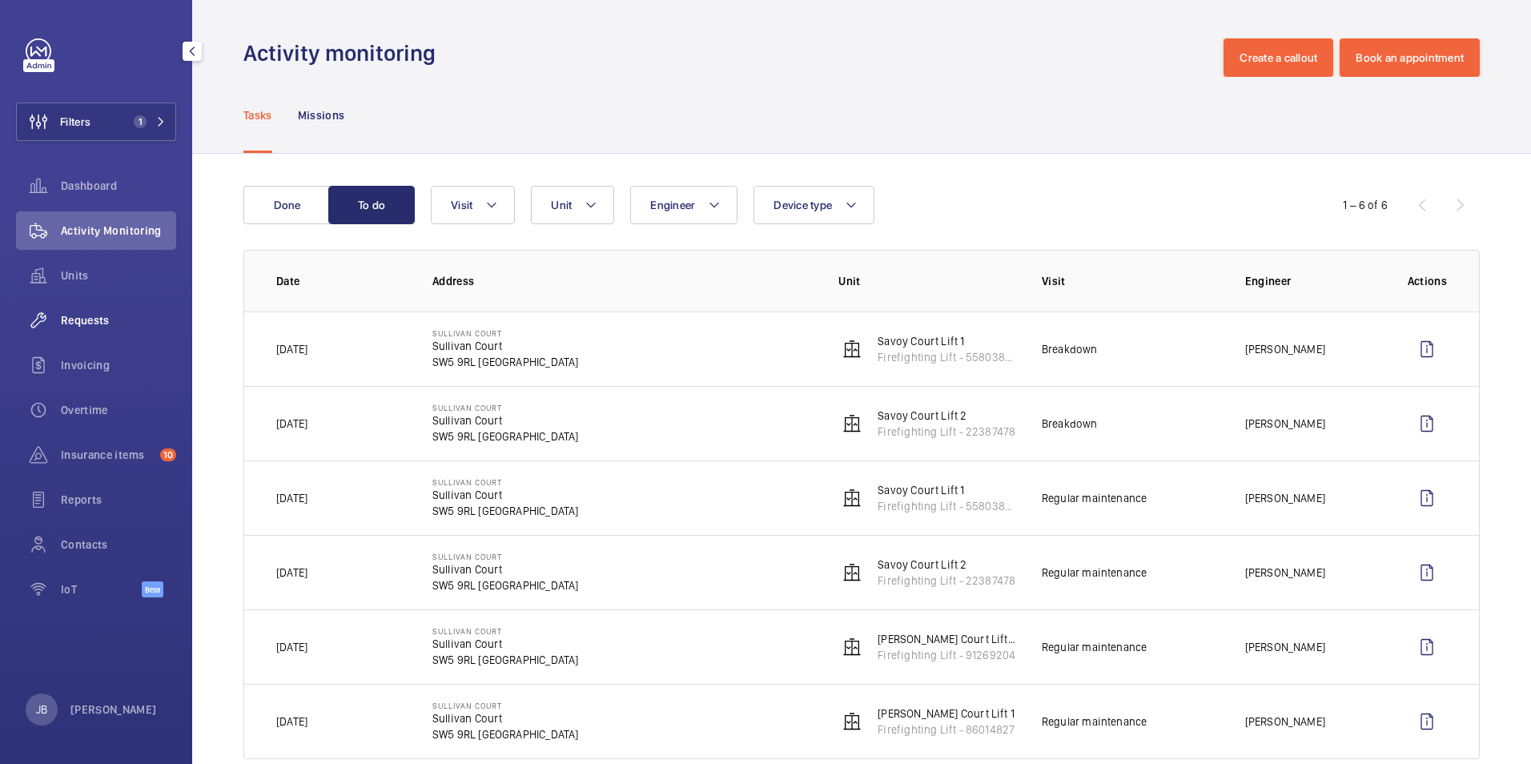
click at [64, 267] on span "Units" at bounding box center [118, 275] width 115 height 16
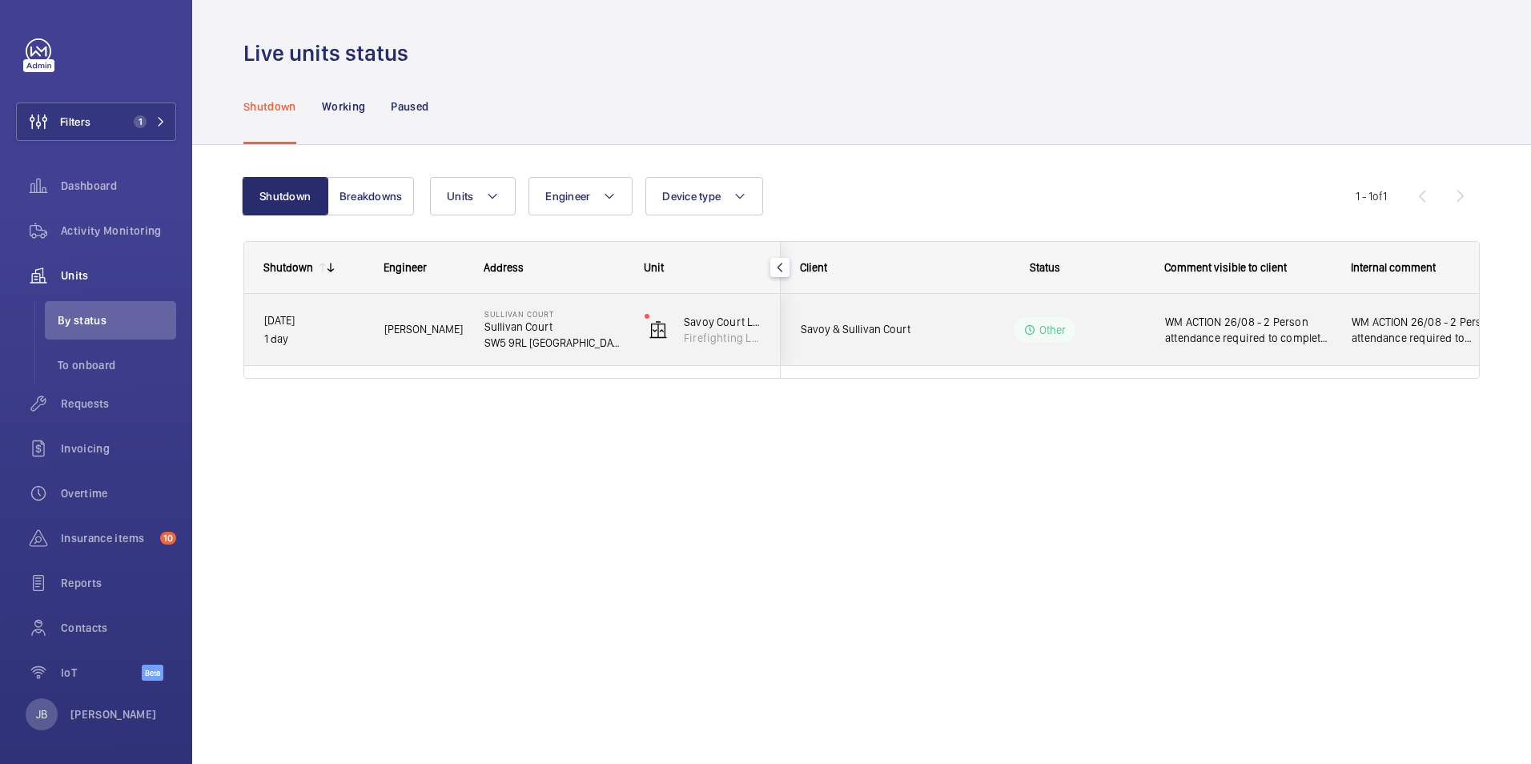
click at [1267, 343] on span "WM ACTION 26/08 - 2 Person attendance required to complete repair, eta tbc" at bounding box center [1248, 330] width 166 height 32
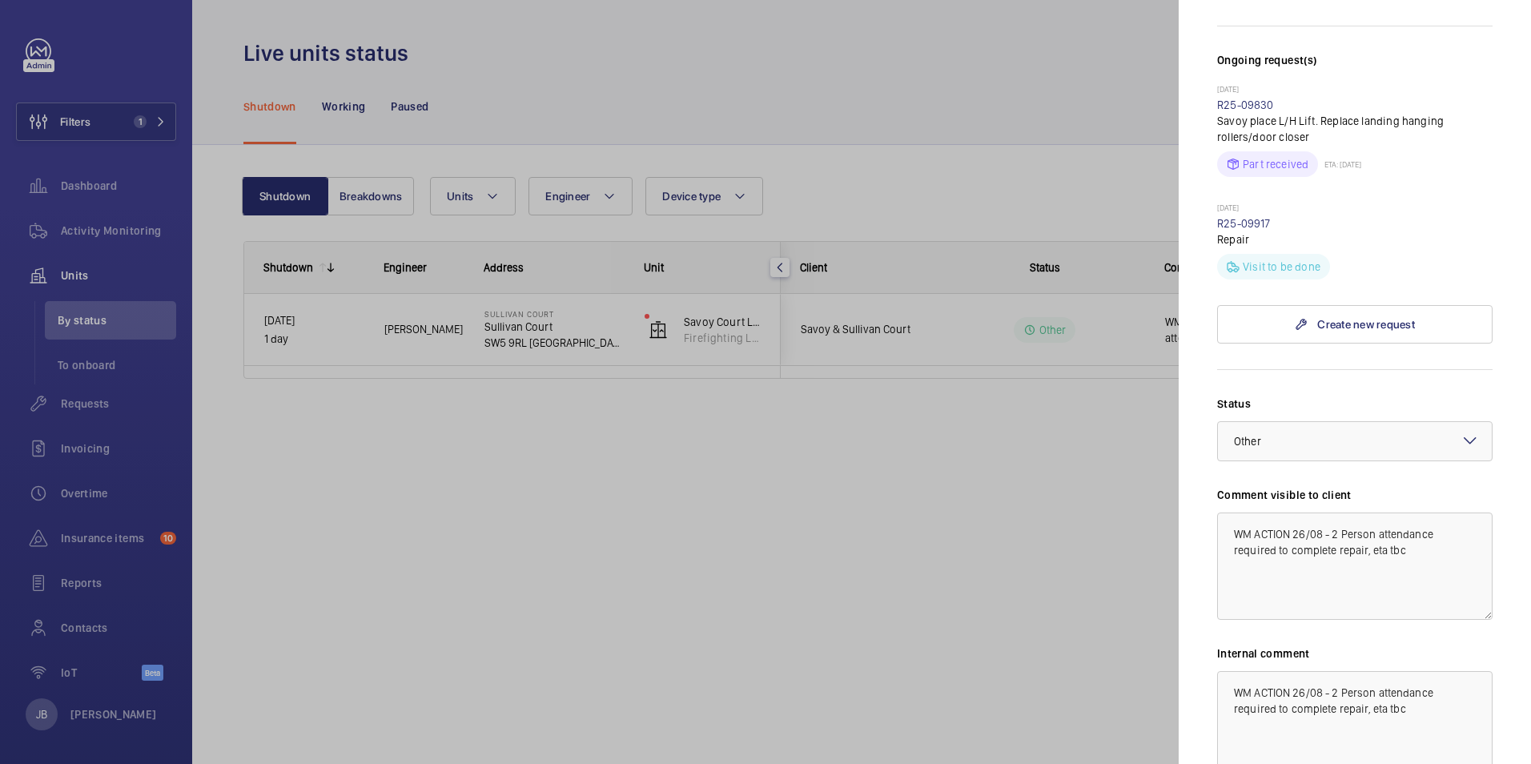
scroll to position [578, 0]
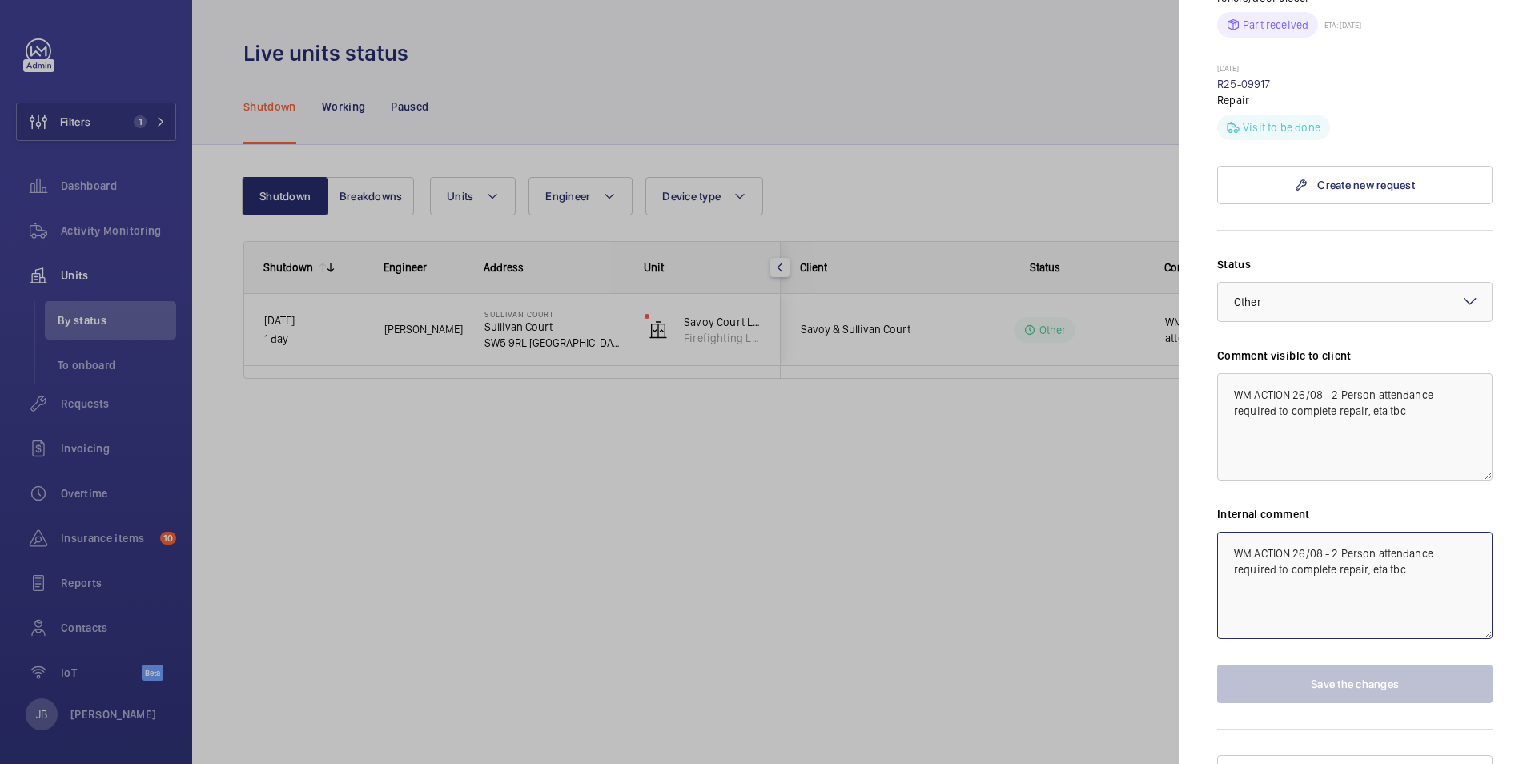
drag, startPoint x: 1303, startPoint y: 571, endPoint x: 1362, endPoint y: 444, distance: 139.7
click at [1303, 569] on textarea "WM ACTION 26/08 - 2 Person attendance required to complete repair, eta tbc" at bounding box center [1354, 585] width 275 height 107
click at [1377, 397] on textarea "WM ACTION 26/08 - 2 Person attendance required to complete repair, eta tbc" at bounding box center [1354, 426] width 275 height 107
click at [1411, 376] on textarea "WM ACTION 26/08 - 2 Person attendance required to complete repair, eta tbc" at bounding box center [1354, 426] width 275 height 107
click at [92, 221] on div at bounding box center [765, 382] width 1531 height 764
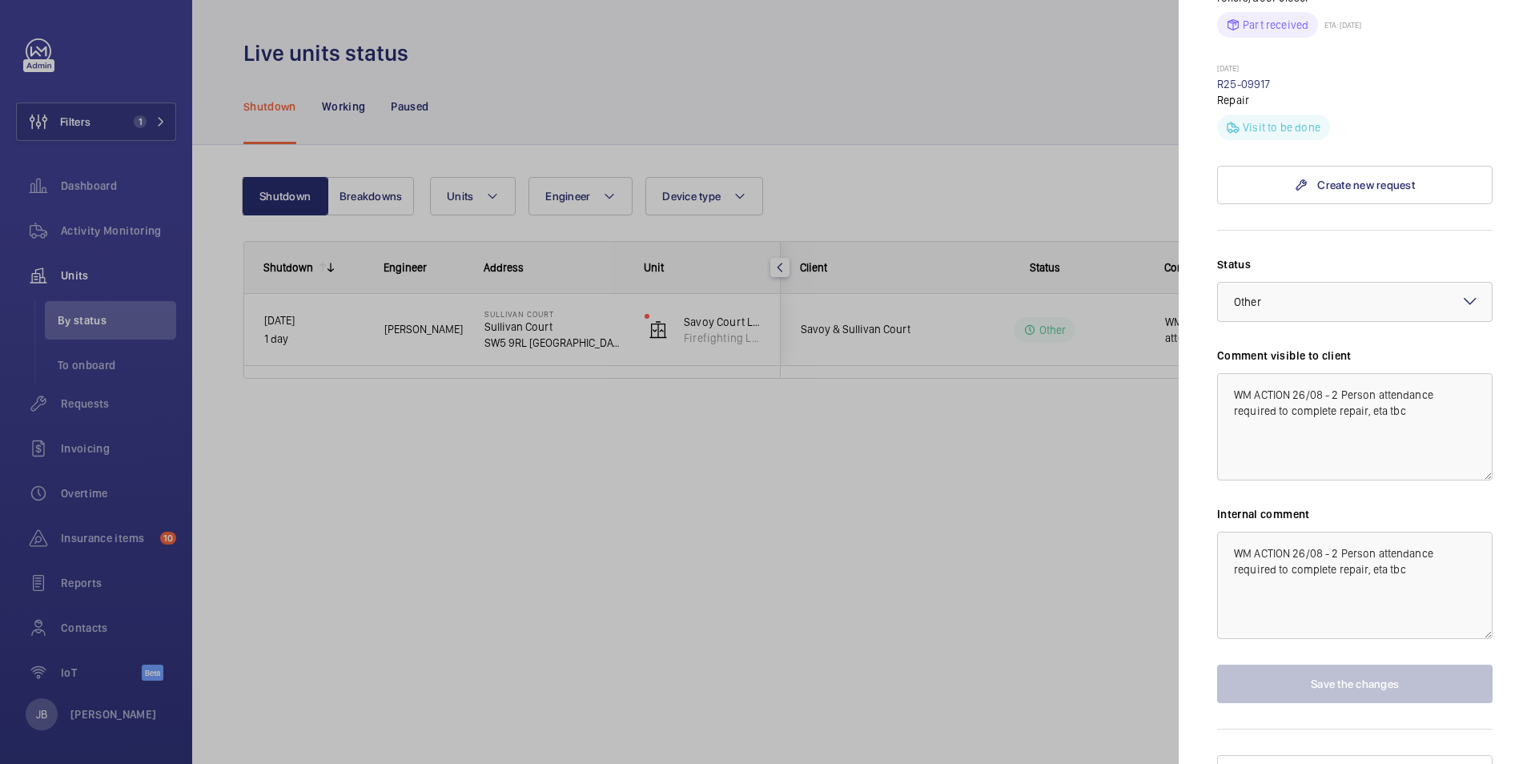
scroll to position [0, 0]
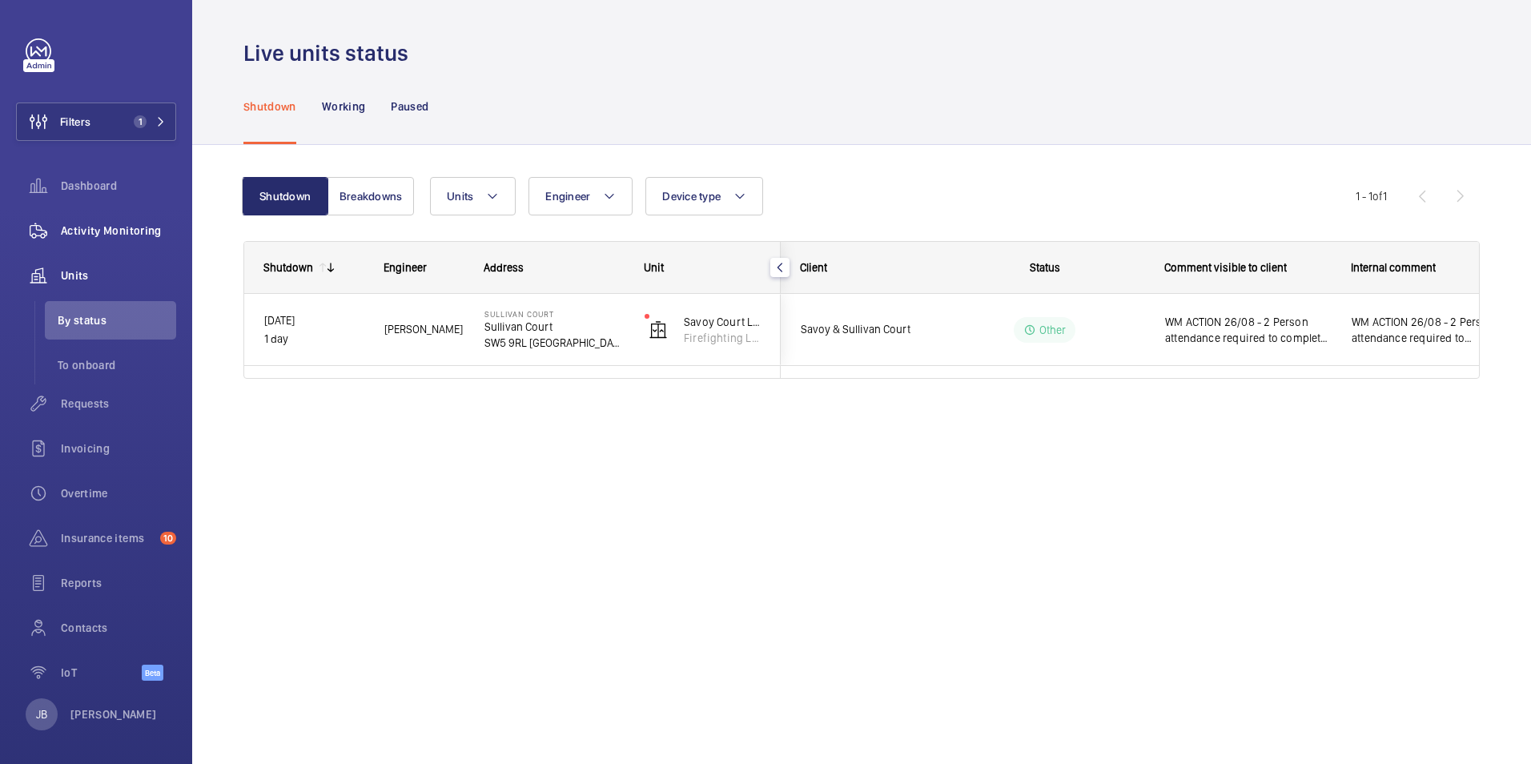
click at [92, 224] on span "Activity Monitoring" at bounding box center [118, 231] width 115 height 16
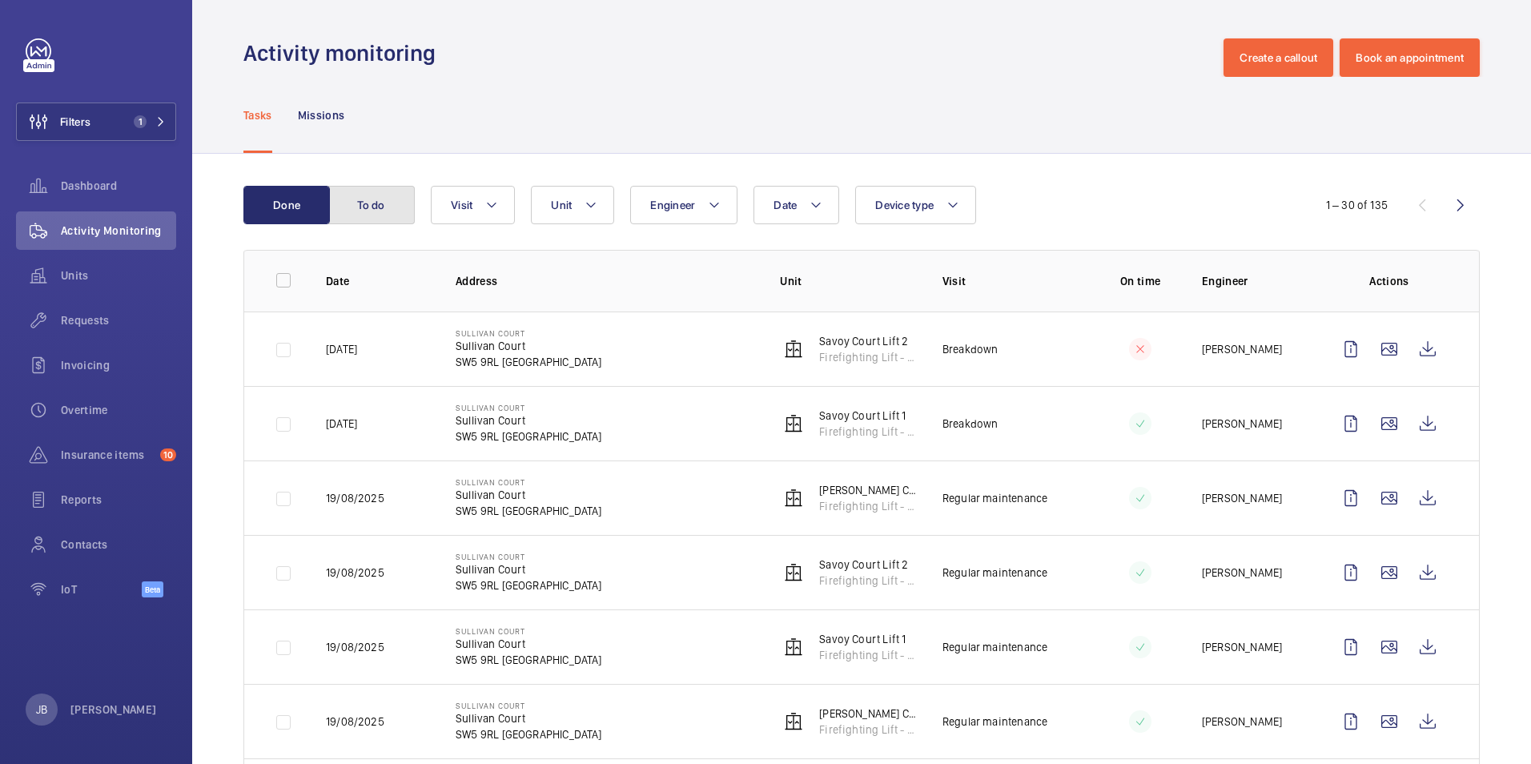
click at [360, 191] on button "To do" at bounding box center [371, 205] width 86 height 38
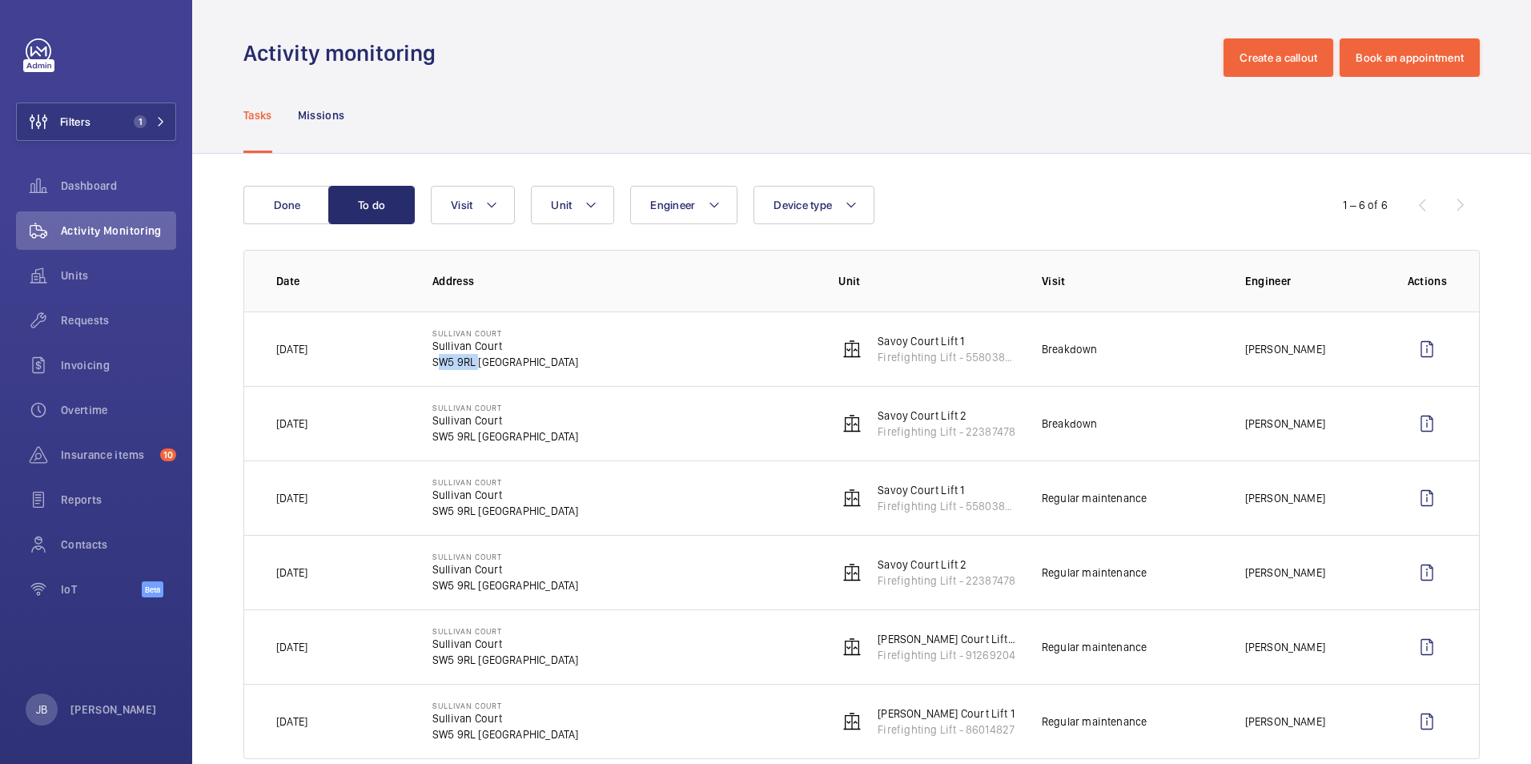
drag, startPoint x: 432, startPoint y: 363, endPoint x: 472, endPoint y: 362, distance: 39.2
click at [472, 362] on p "SW5 9RL [GEOGRAPHIC_DATA]" at bounding box center [505, 362] width 147 height 16
drag, startPoint x: 472, startPoint y: 362, endPoint x: 454, endPoint y: 362, distance: 17.6
copy p "SW5 9RL"
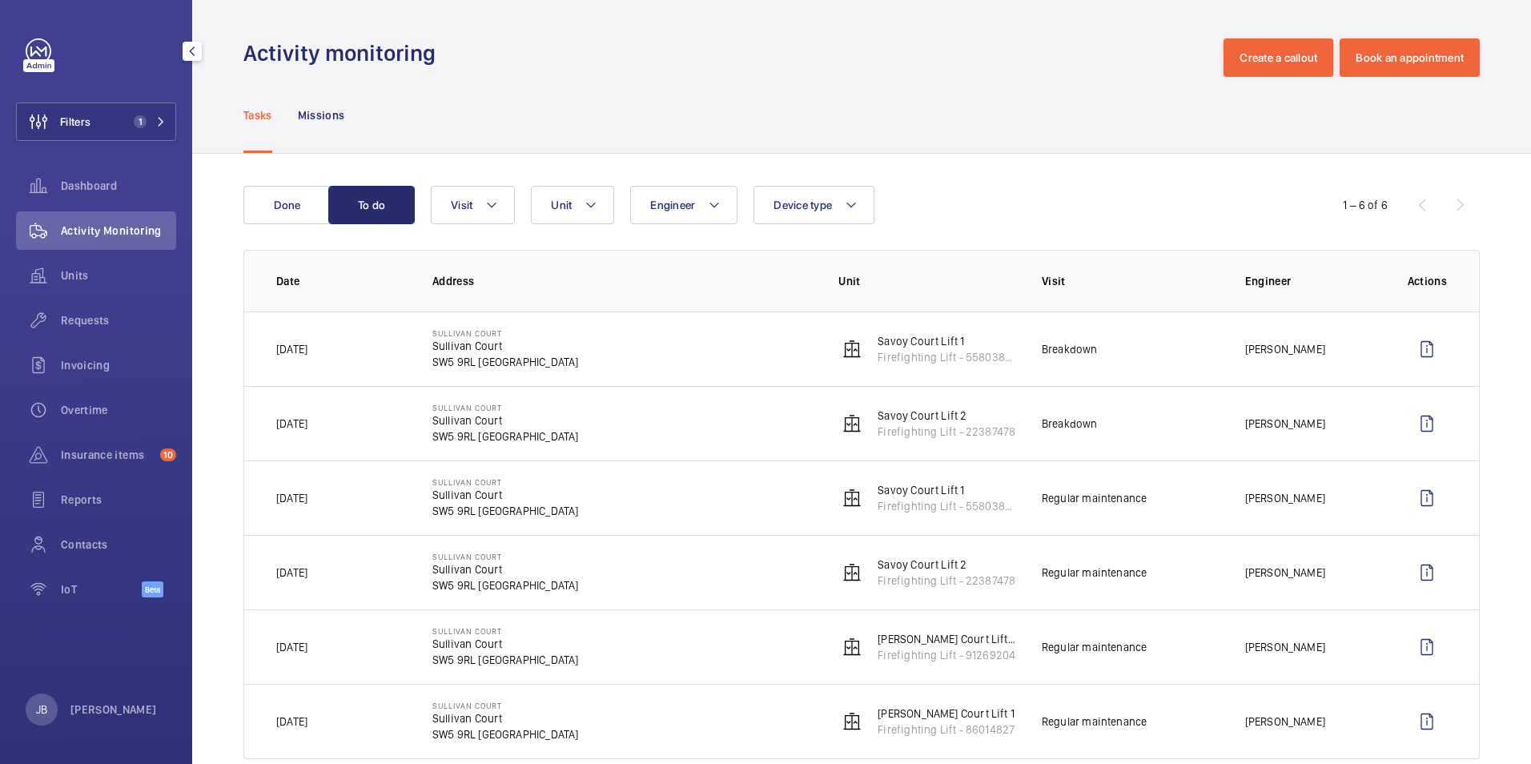
click at [100, 239] on div "Activity Monitoring" at bounding box center [96, 230] width 160 height 38
click at [579, 106] on div "Tasks Missions" at bounding box center [861, 115] width 1237 height 76
click at [109, 123] on button "Filters 1" at bounding box center [96, 122] width 160 height 38
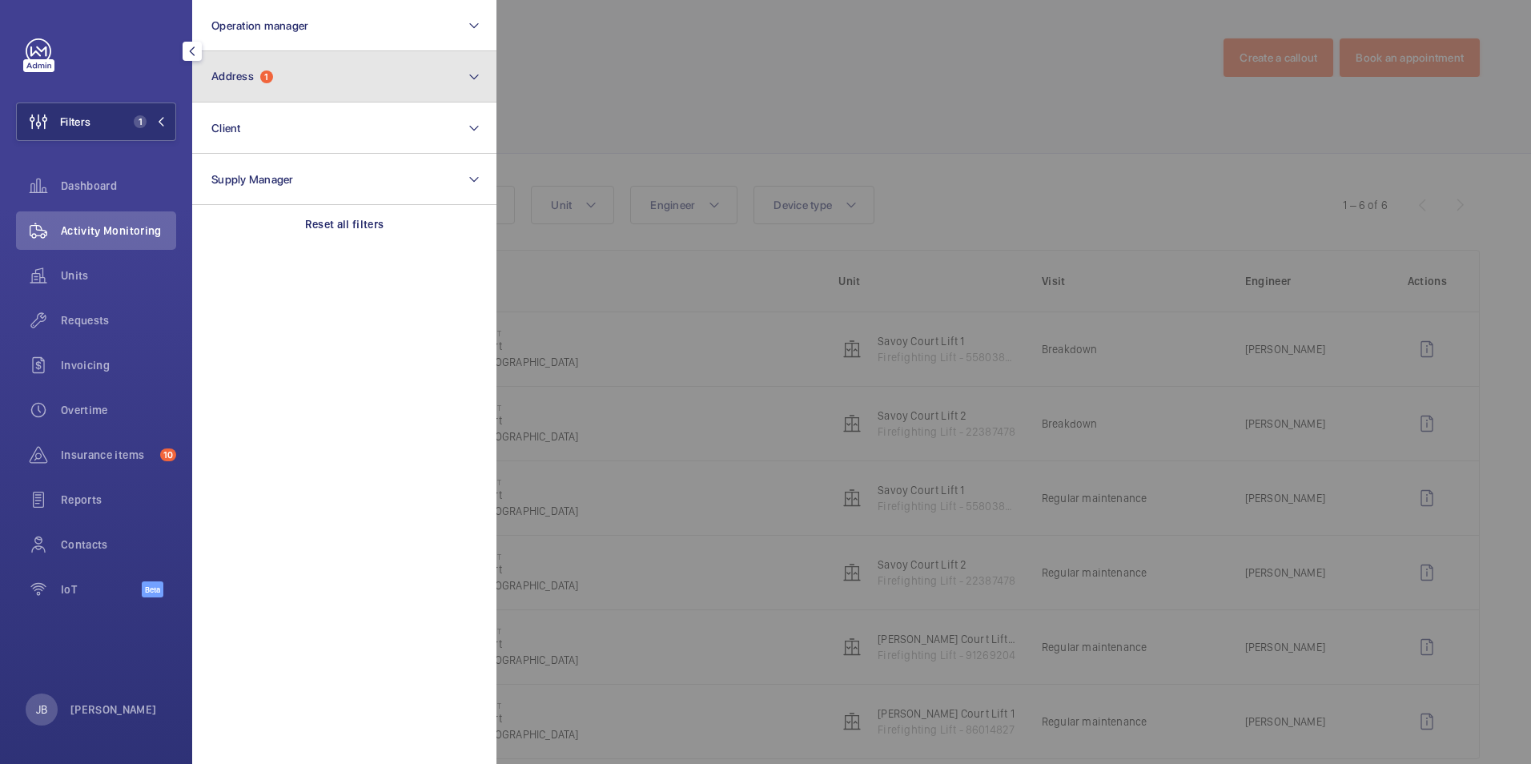
click at [380, 60] on button "Address 1" at bounding box center [344, 76] width 304 height 51
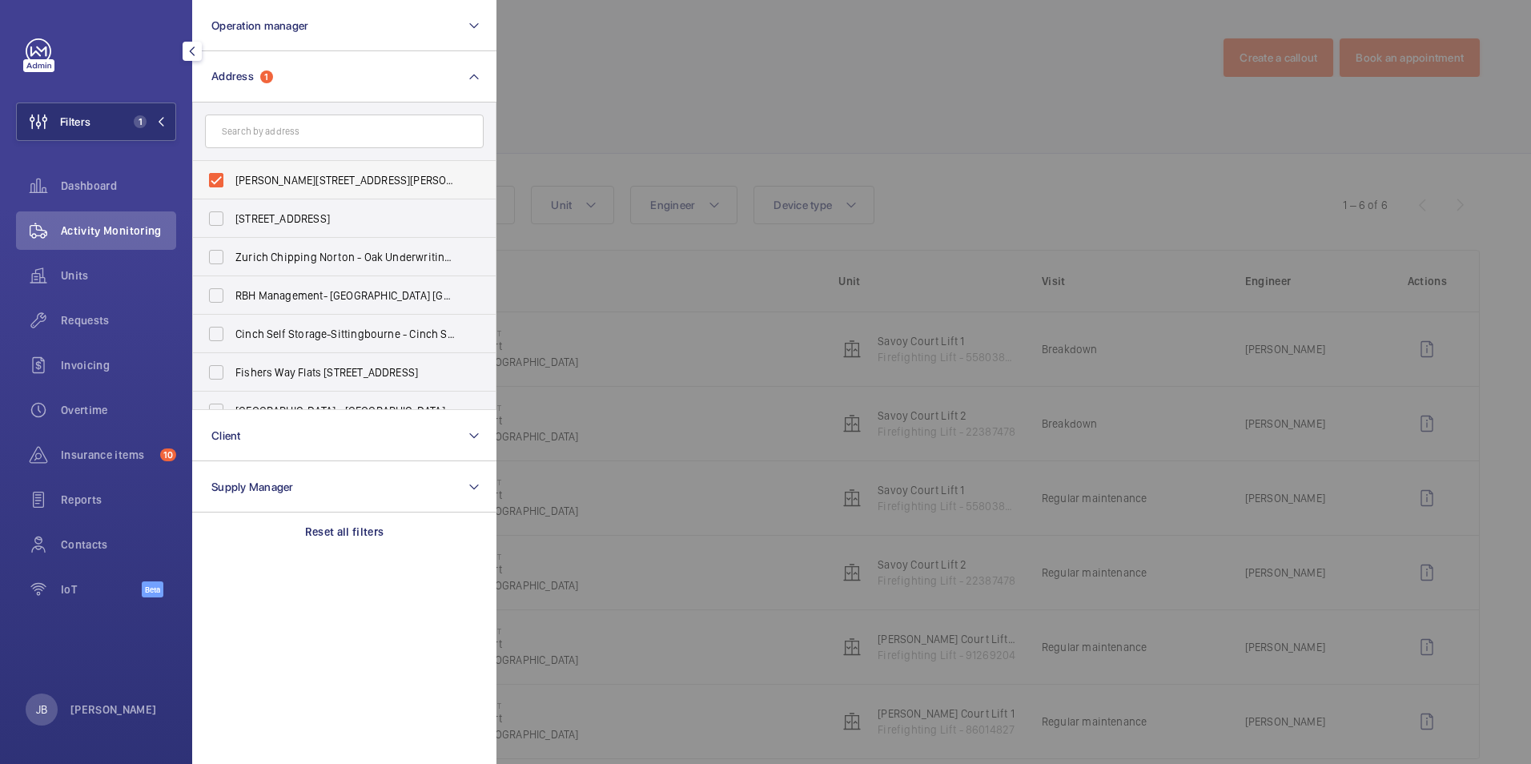
click at [216, 177] on label "[PERSON_NAME][STREET_ADDRESS][PERSON_NAME]" at bounding box center [332, 180] width 279 height 38
click at [216, 177] on input "[PERSON_NAME][STREET_ADDRESS][PERSON_NAME]" at bounding box center [216, 180] width 32 height 32
checkbox input "false"
paste input "5551020"
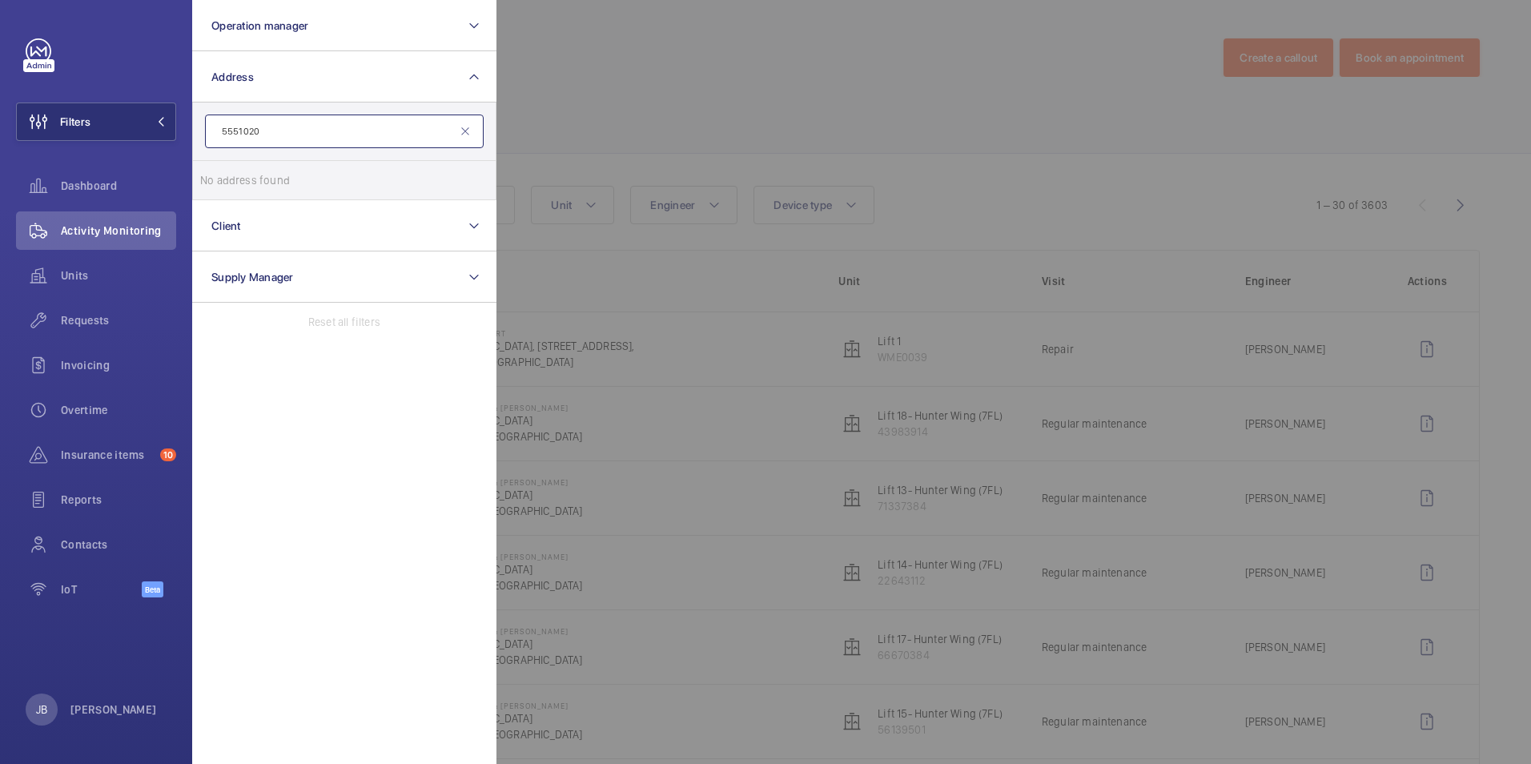
type input "5551020"
drag, startPoint x: 298, startPoint y: 131, endPoint x: 169, endPoint y: 131, distance: 128.9
click at [169, 131] on wm-front-sidebar-menu-filter "Filters Operation manager Address 5551020 No address found Reset Client Supply …" at bounding box center [96, 122] width 160 height 38
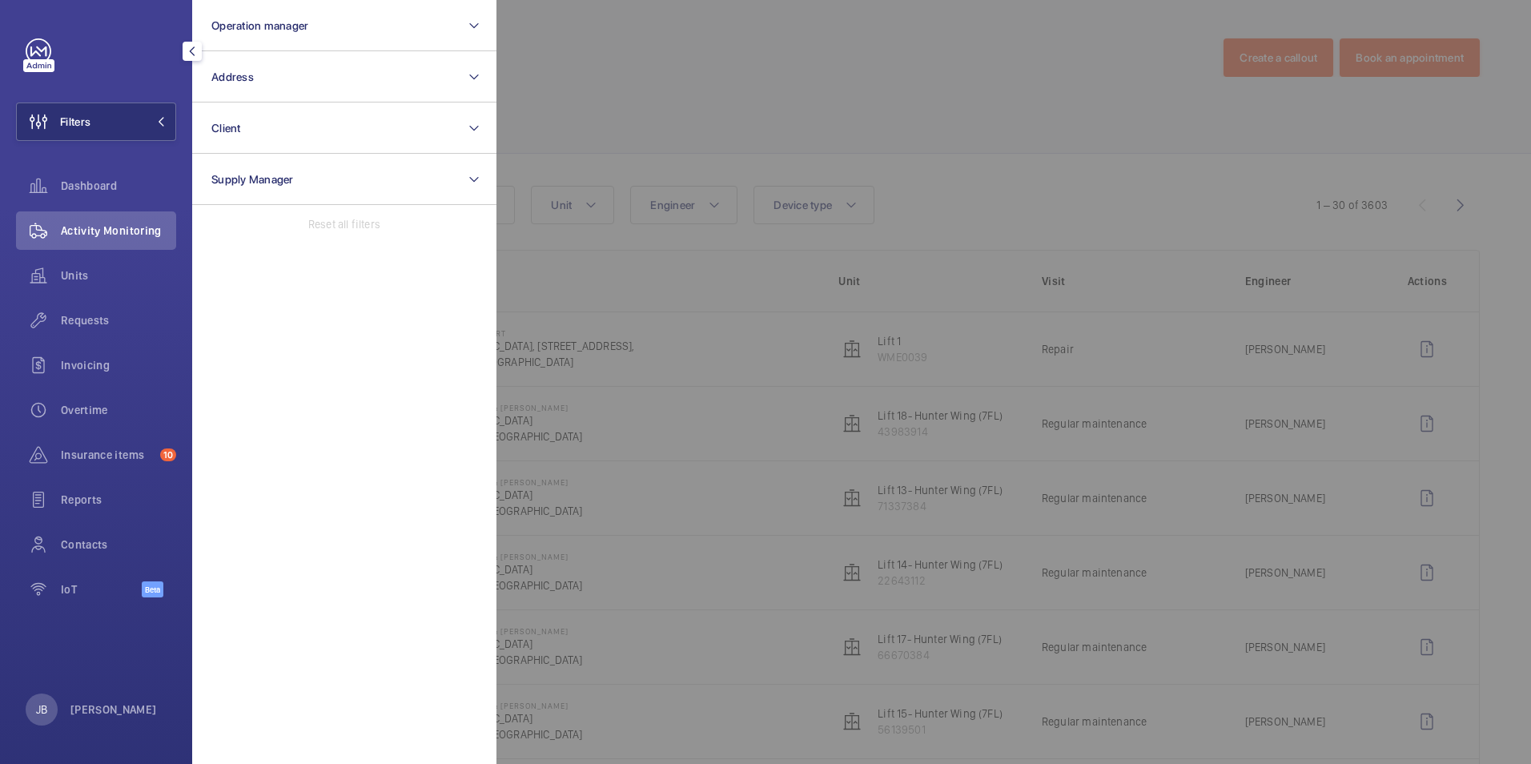
click at [699, 64] on div at bounding box center [1262, 382] width 1531 height 764
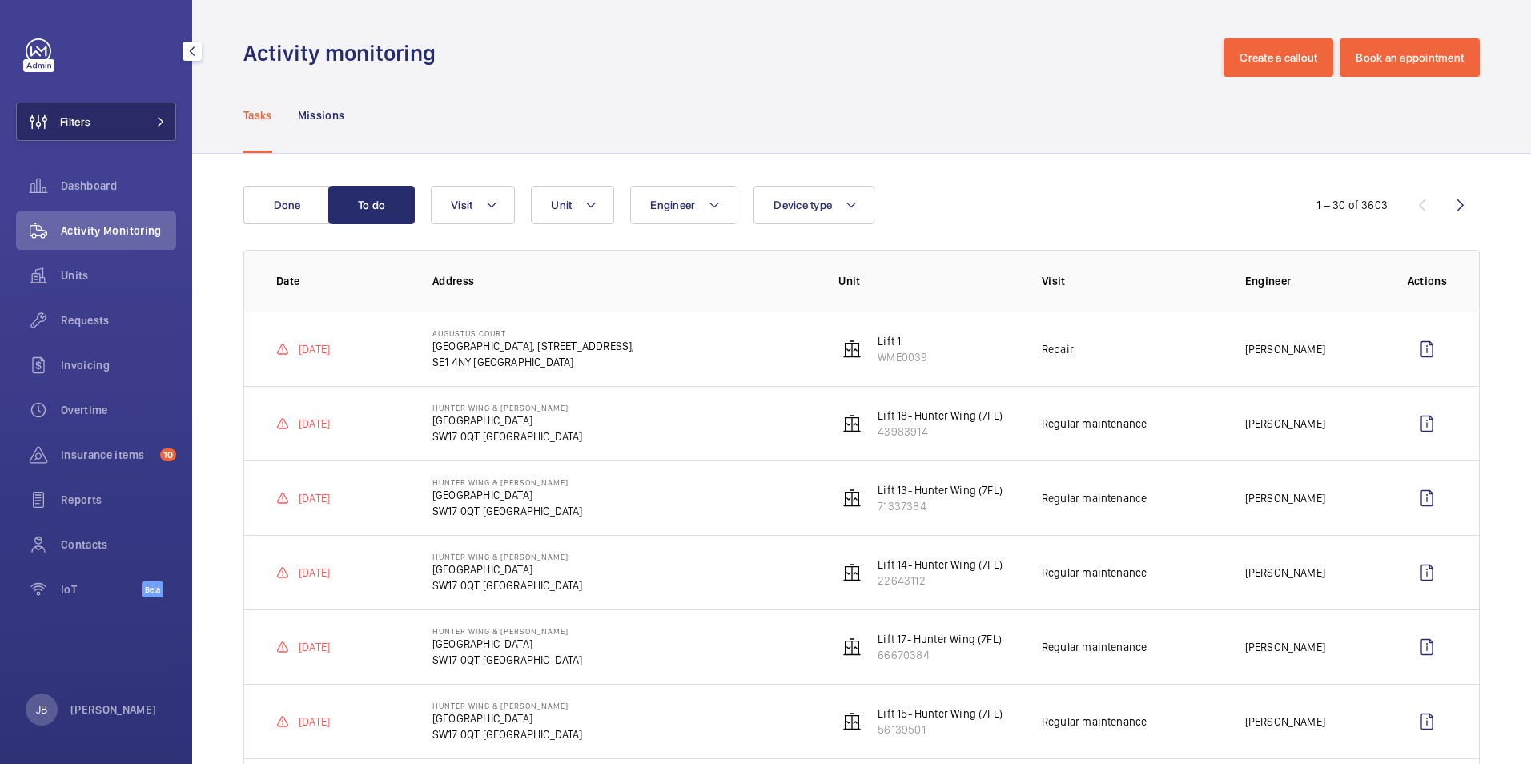
click at [100, 115] on button "Filters" at bounding box center [96, 122] width 160 height 38
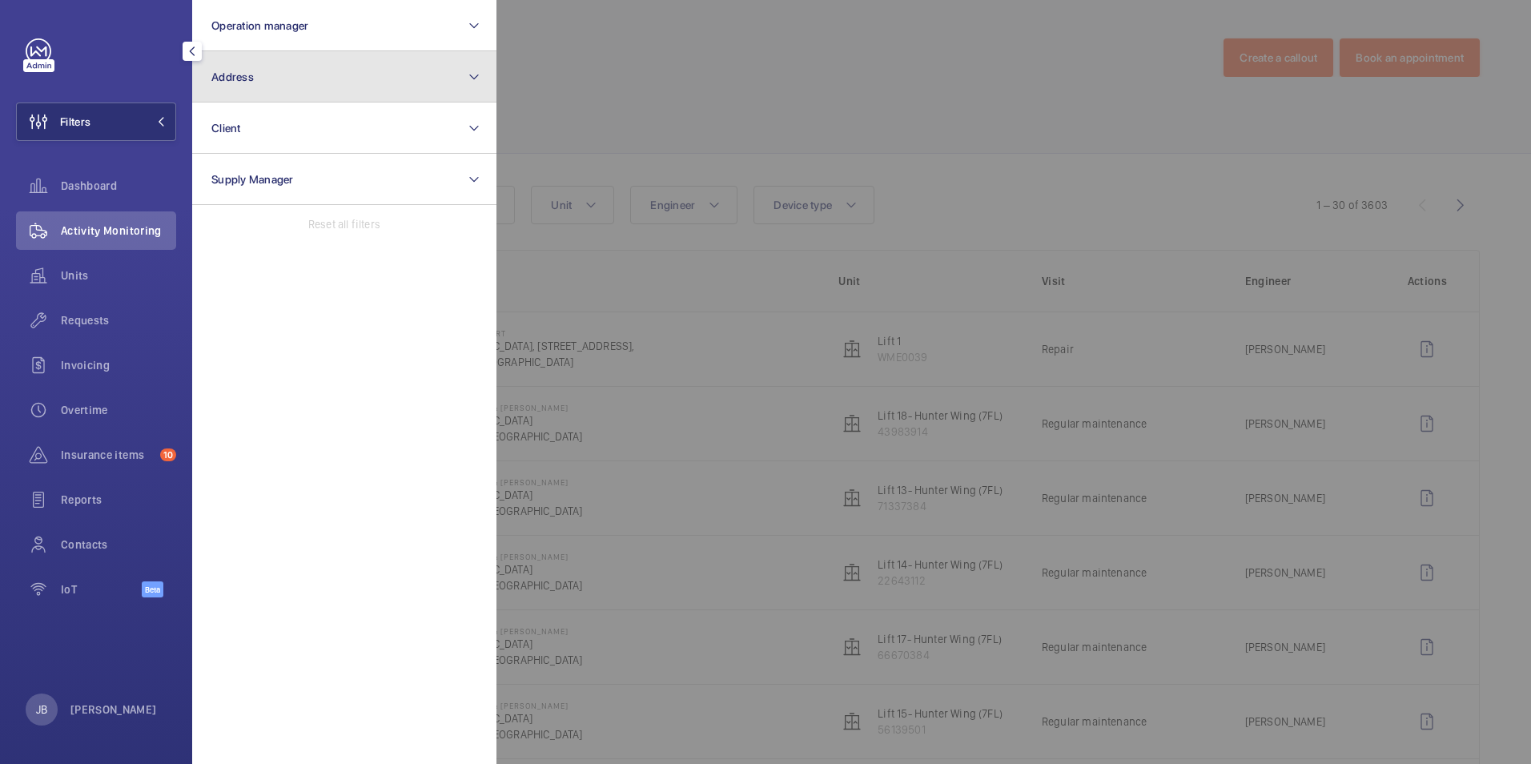
click at [373, 80] on button "Address" at bounding box center [344, 76] width 304 height 51
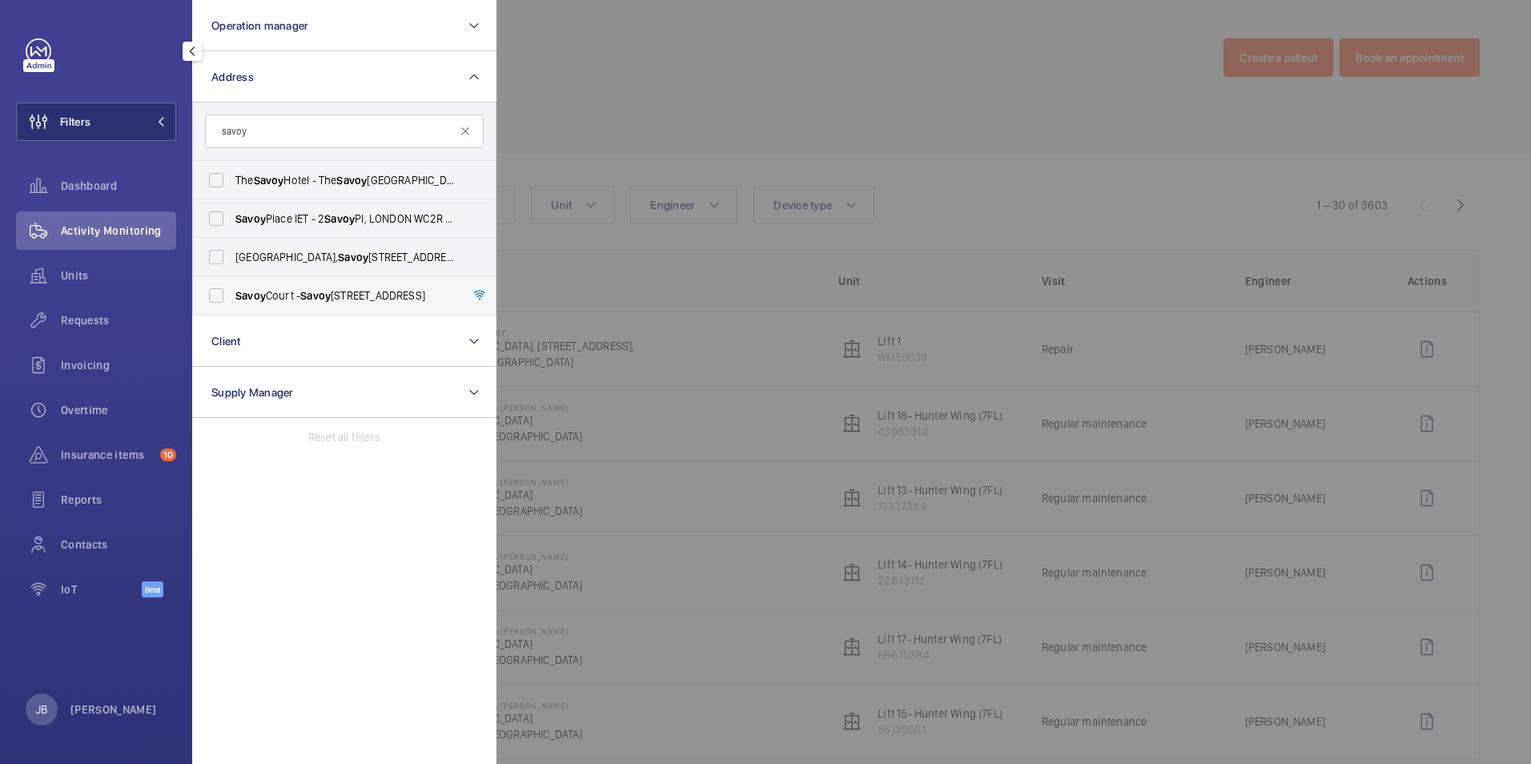
type input "savoy"
click at [210, 298] on label "[STREET_ADDRESS]" at bounding box center [332, 295] width 279 height 38
click at [210, 298] on input "[STREET_ADDRESS]" at bounding box center [216, 295] width 32 height 32
click at [211, 297] on label "[STREET_ADDRESS]" at bounding box center [332, 295] width 279 height 38
click at [211, 297] on input "[STREET_ADDRESS]" at bounding box center [216, 295] width 32 height 32
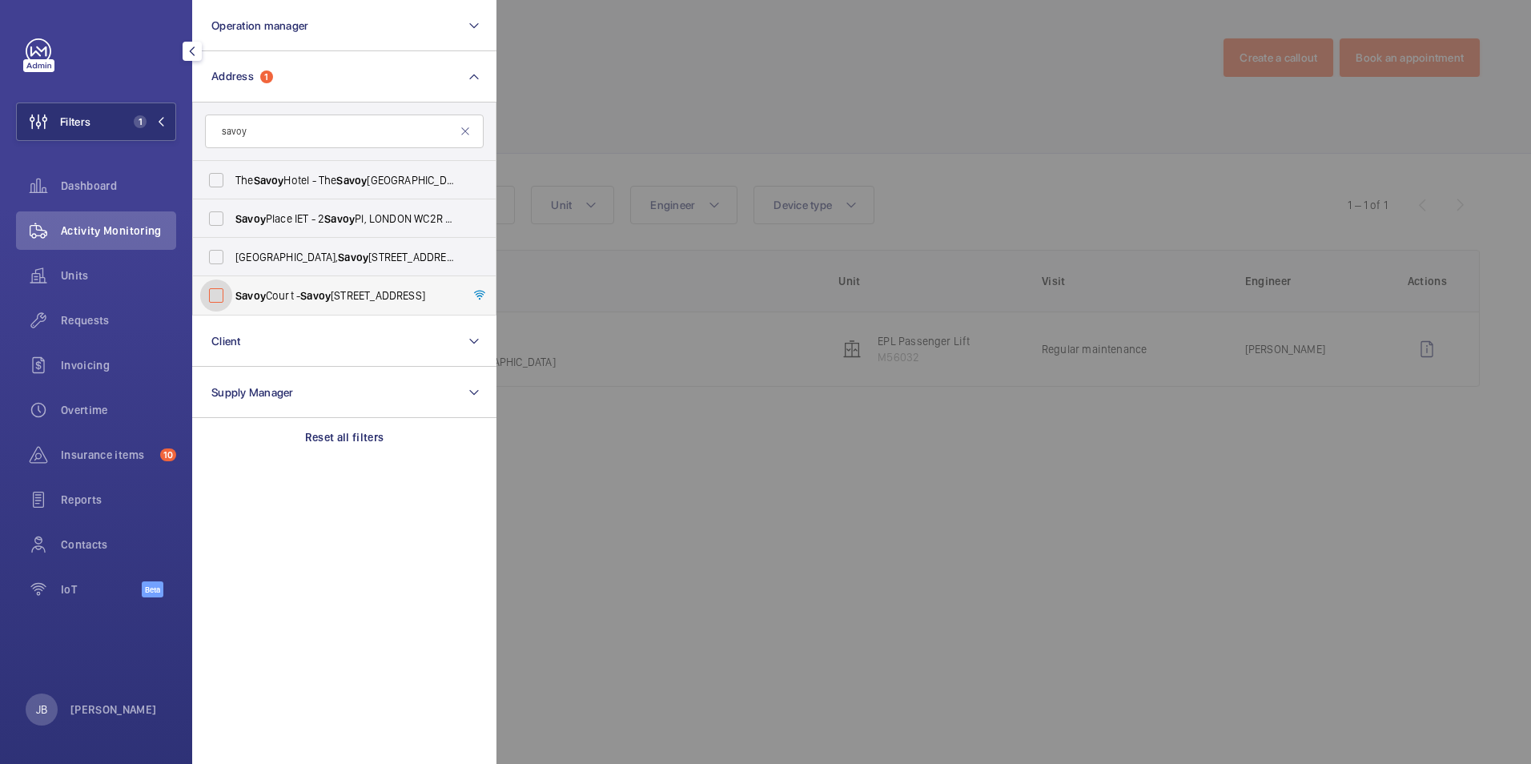
checkbox input "false"
click at [211, 219] on label "Savoy Place IET - [STREET_ADDRESS][PERSON_NAME]" at bounding box center [332, 218] width 279 height 38
click at [211, 219] on input "Savoy Place IET - [STREET_ADDRESS][PERSON_NAME]" at bounding box center [216, 219] width 32 height 32
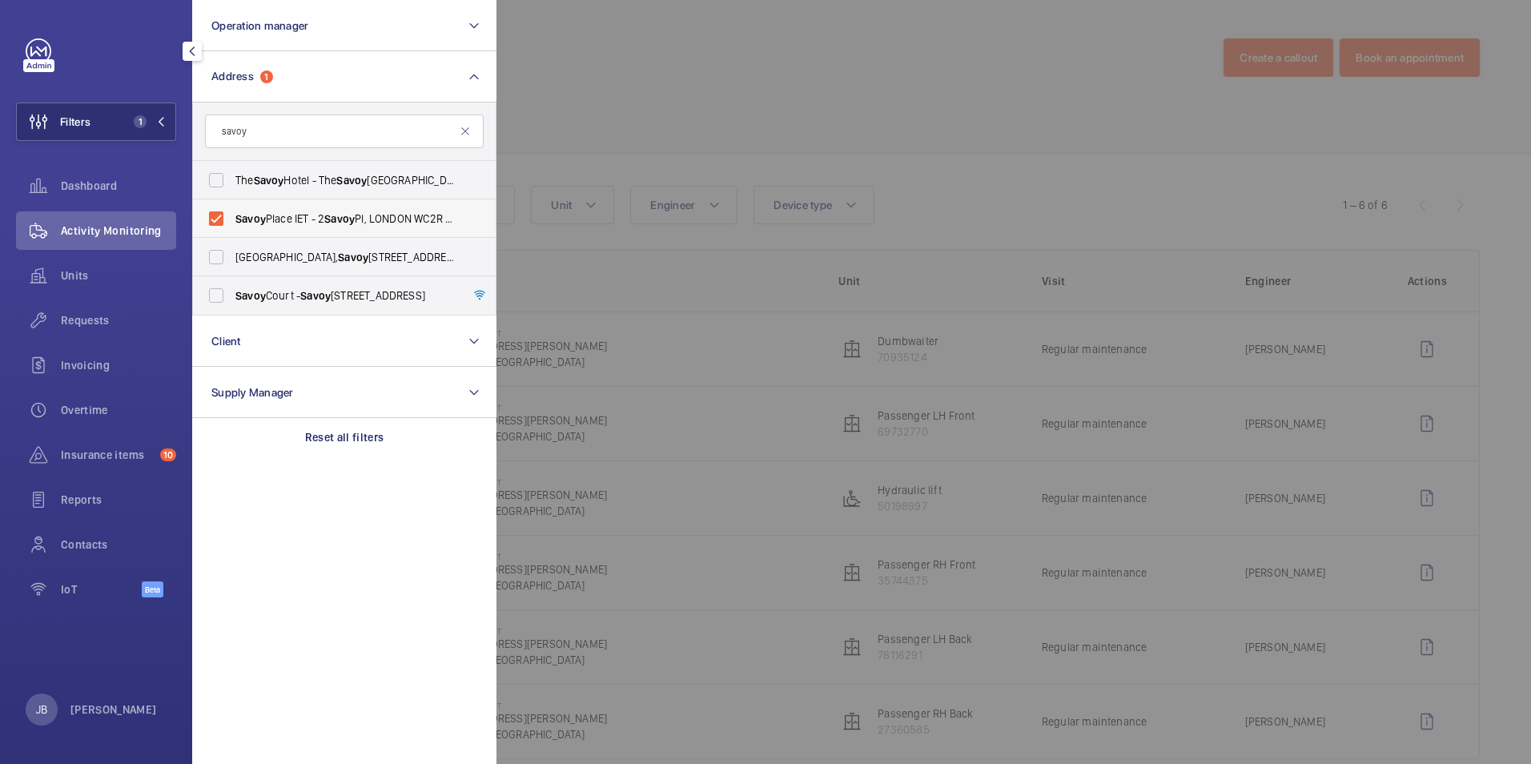
click at [211, 219] on label "Savoy Place IET - [STREET_ADDRESS][PERSON_NAME]" at bounding box center [332, 218] width 279 height 38
click at [211, 219] on input "Savoy Place IET - [STREET_ADDRESS][PERSON_NAME]" at bounding box center [216, 219] width 32 height 32
checkbox input "false"
click at [760, 107] on div at bounding box center [1262, 382] width 1531 height 764
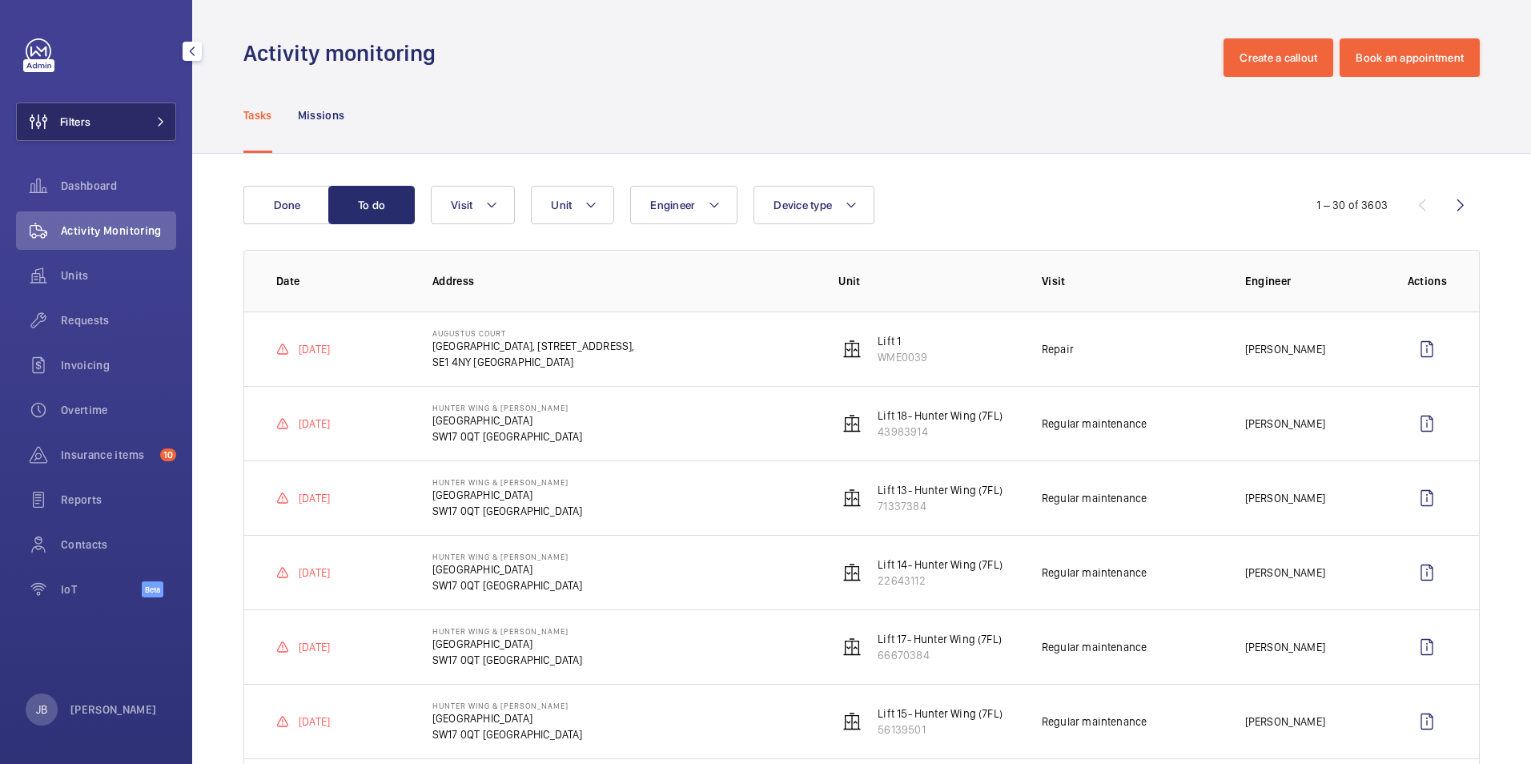
click at [93, 110] on button "Filters" at bounding box center [96, 122] width 160 height 38
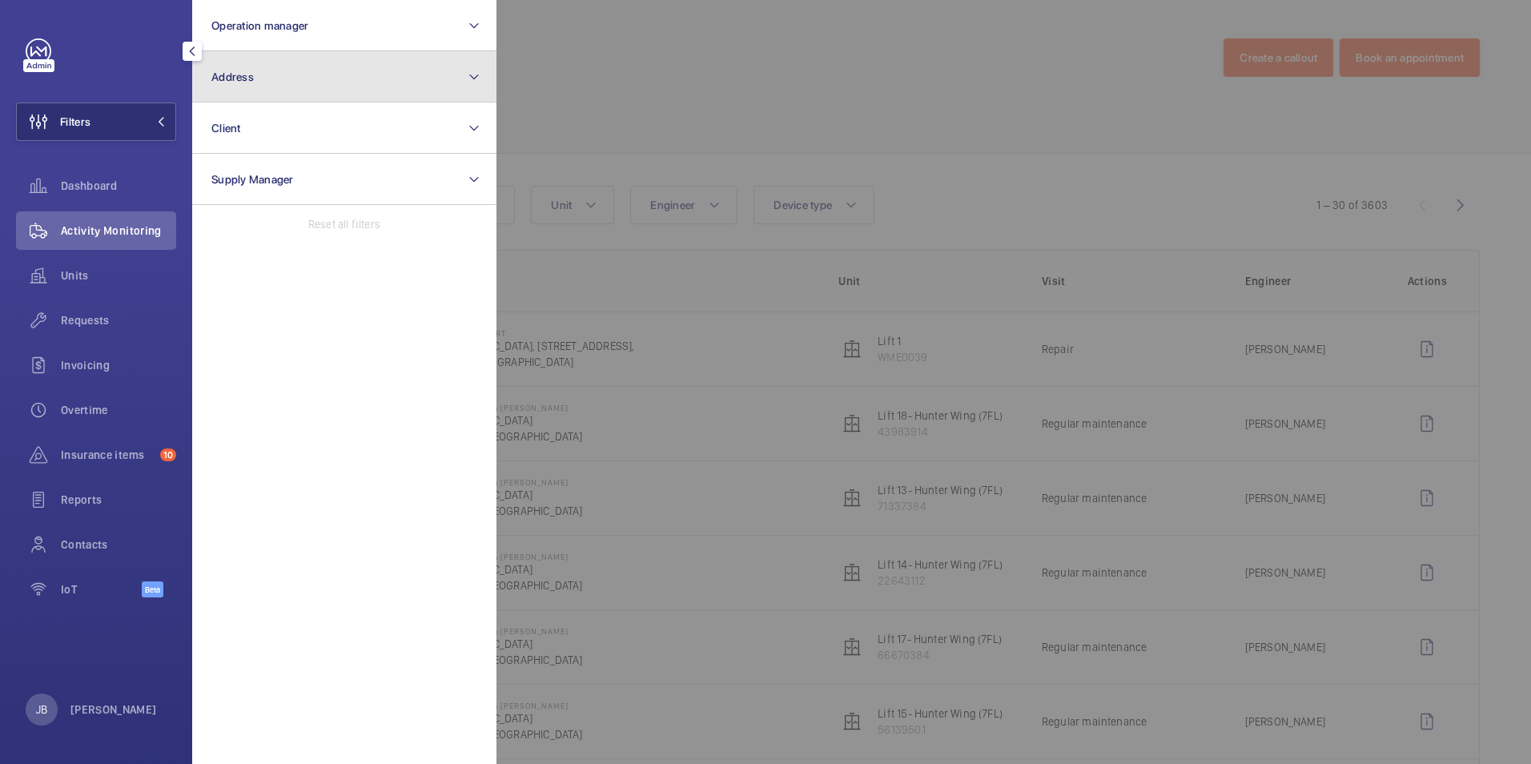
click at [281, 88] on button "Address" at bounding box center [344, 76] width 304 height 51
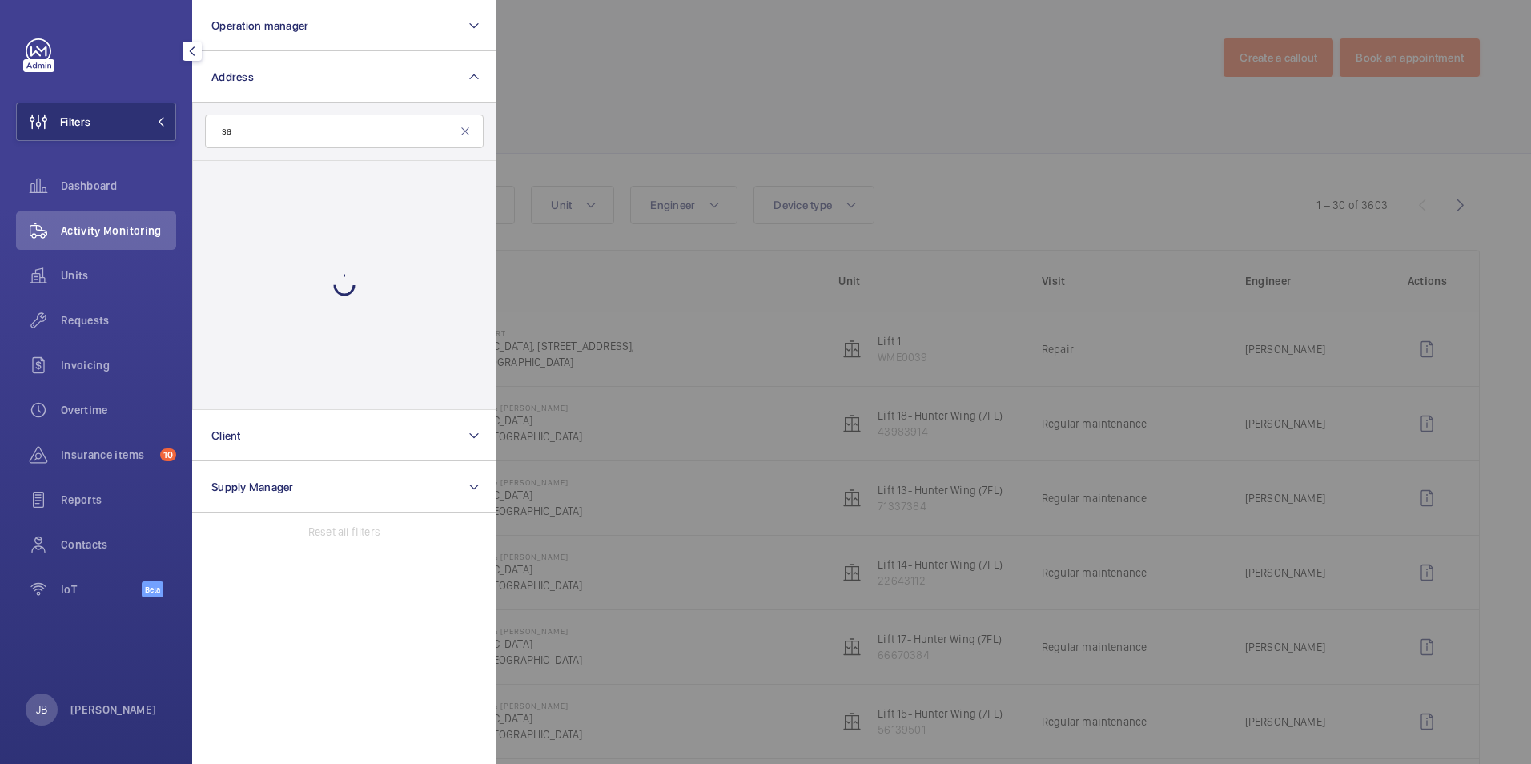
type input "s"
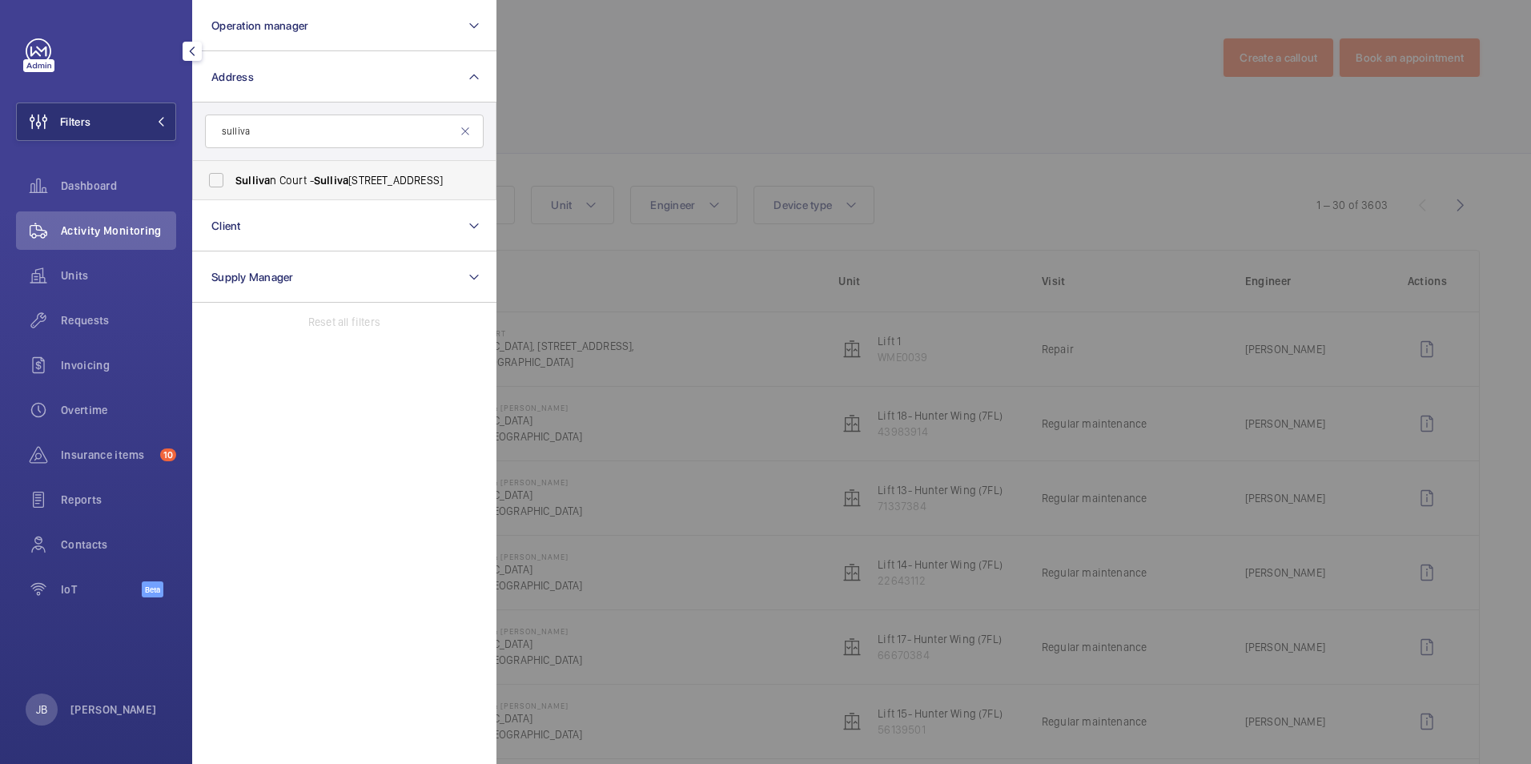
type input "sulliva"
click at [211, 179] on label "Sulliva [STREET_ADDRESS]" at bounding box center [332, 180] width 279 height 38
click at [211, 179] on input "Sulliva [STREET_ADDRESS]" at bounding box center [216, 180] width 32 height 32
checkbox input "true"
click at [588, 108] on div at bounding box center [1262, 382] width 1531 height 764
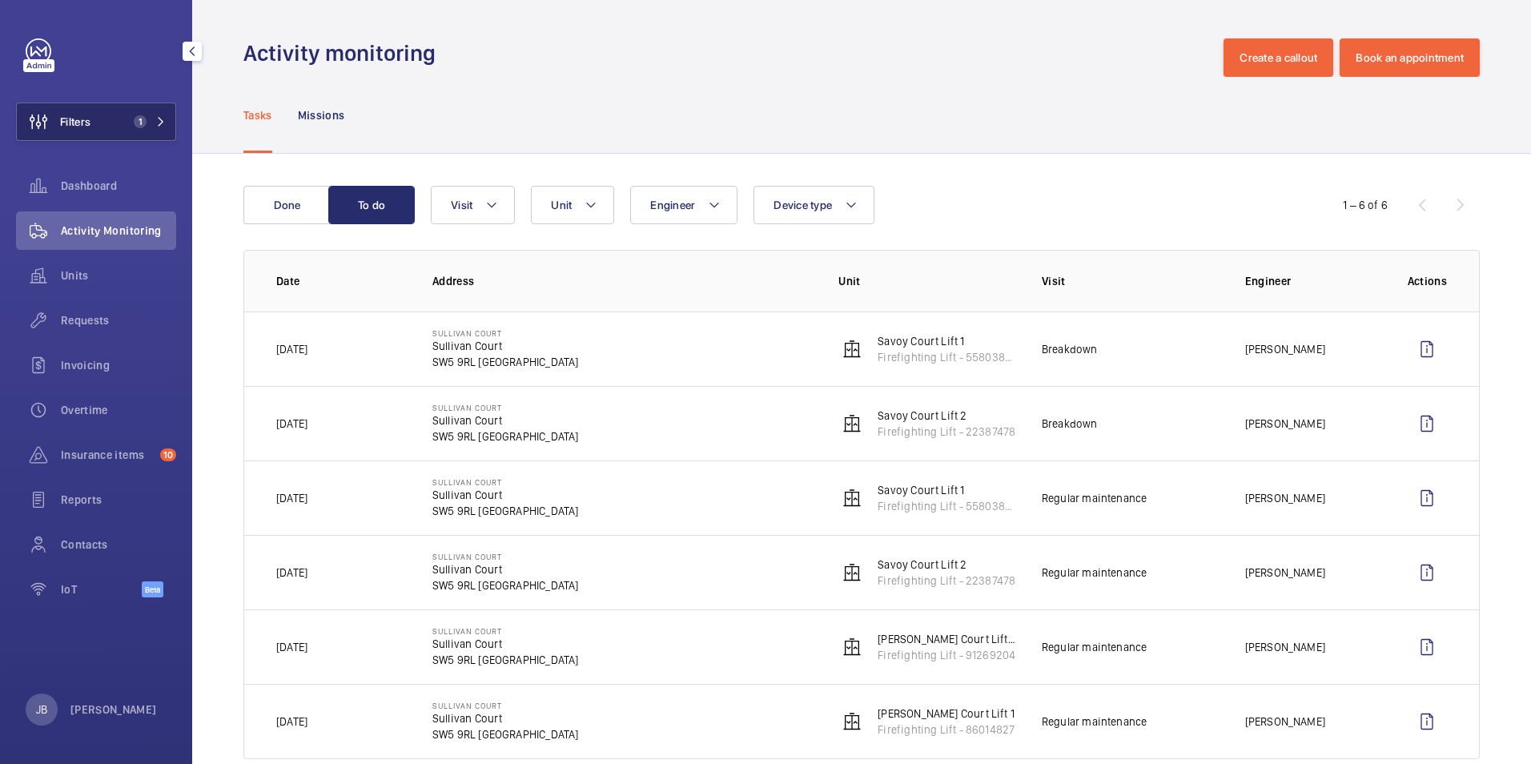
click at [107, 124] on button "Filters 1" at bounding box center [96, 122] width 160 height 38
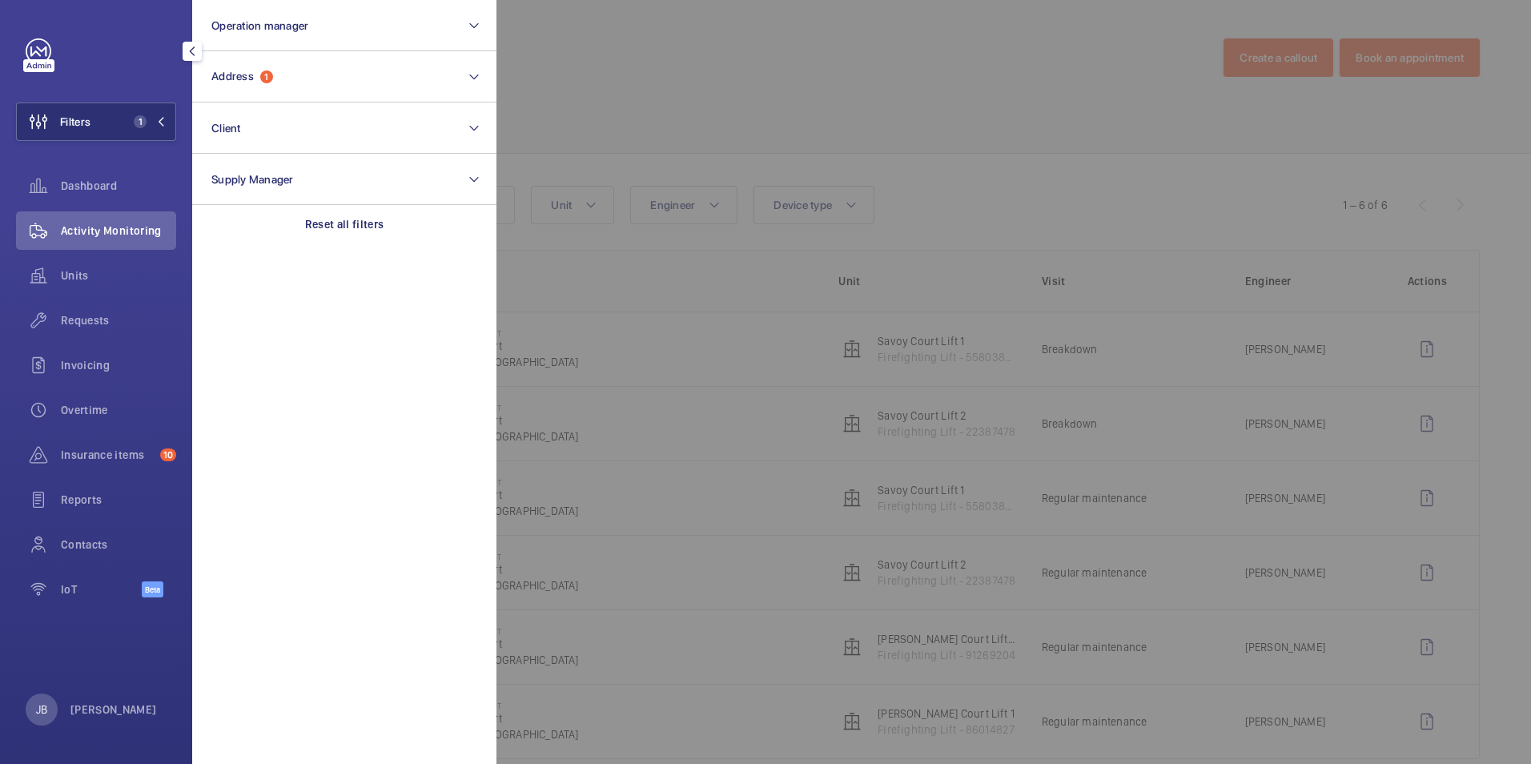
click at [870, 92] on div at bounding box center [1262, 382] width 1531 height 764
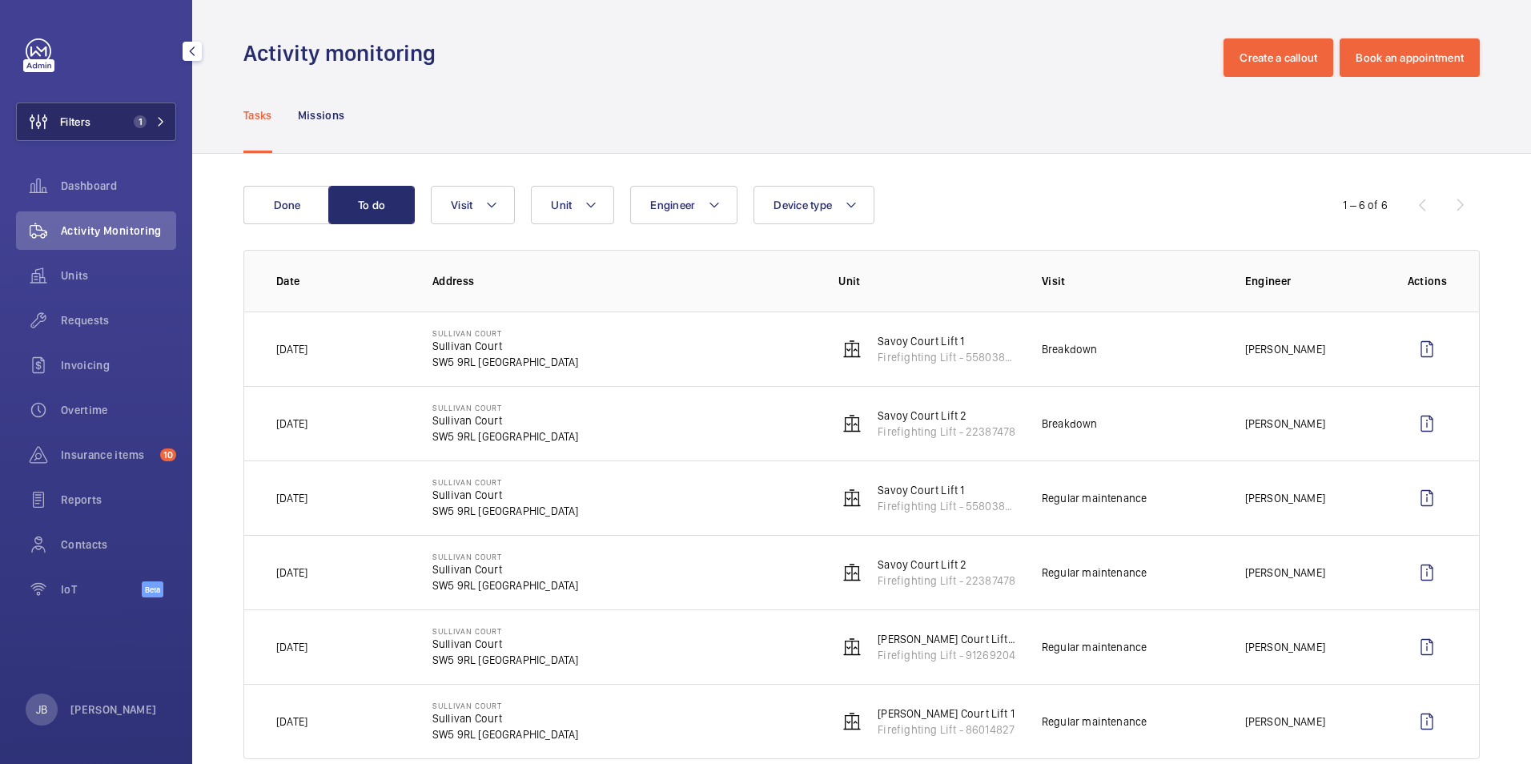
click at [99, 131] on button "Filters 1" at bounding box center [96, 122] width 160 height 38
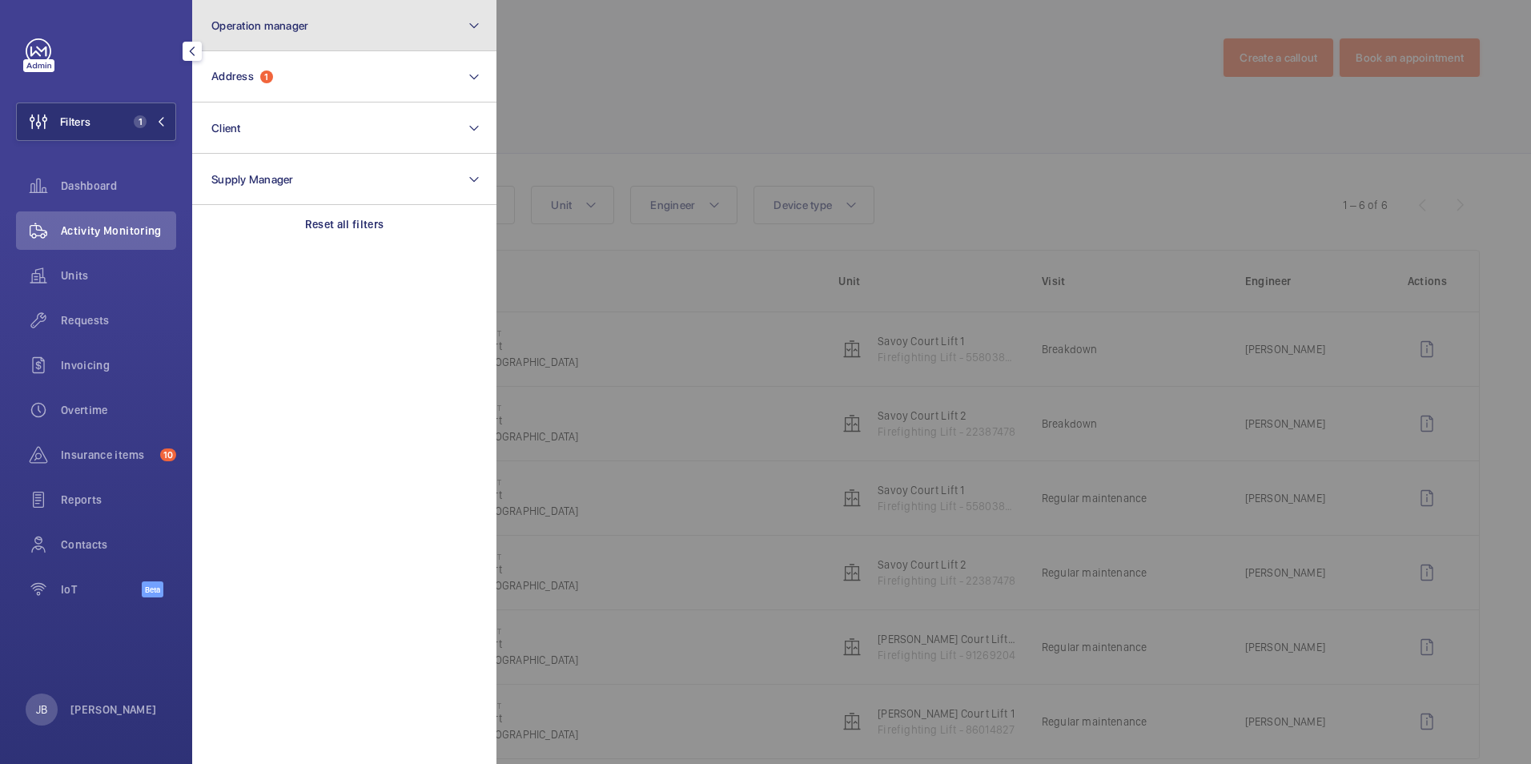
click at [282, 16] on button "Operation manager" at bounding box center [344, 25] width 304 height 51
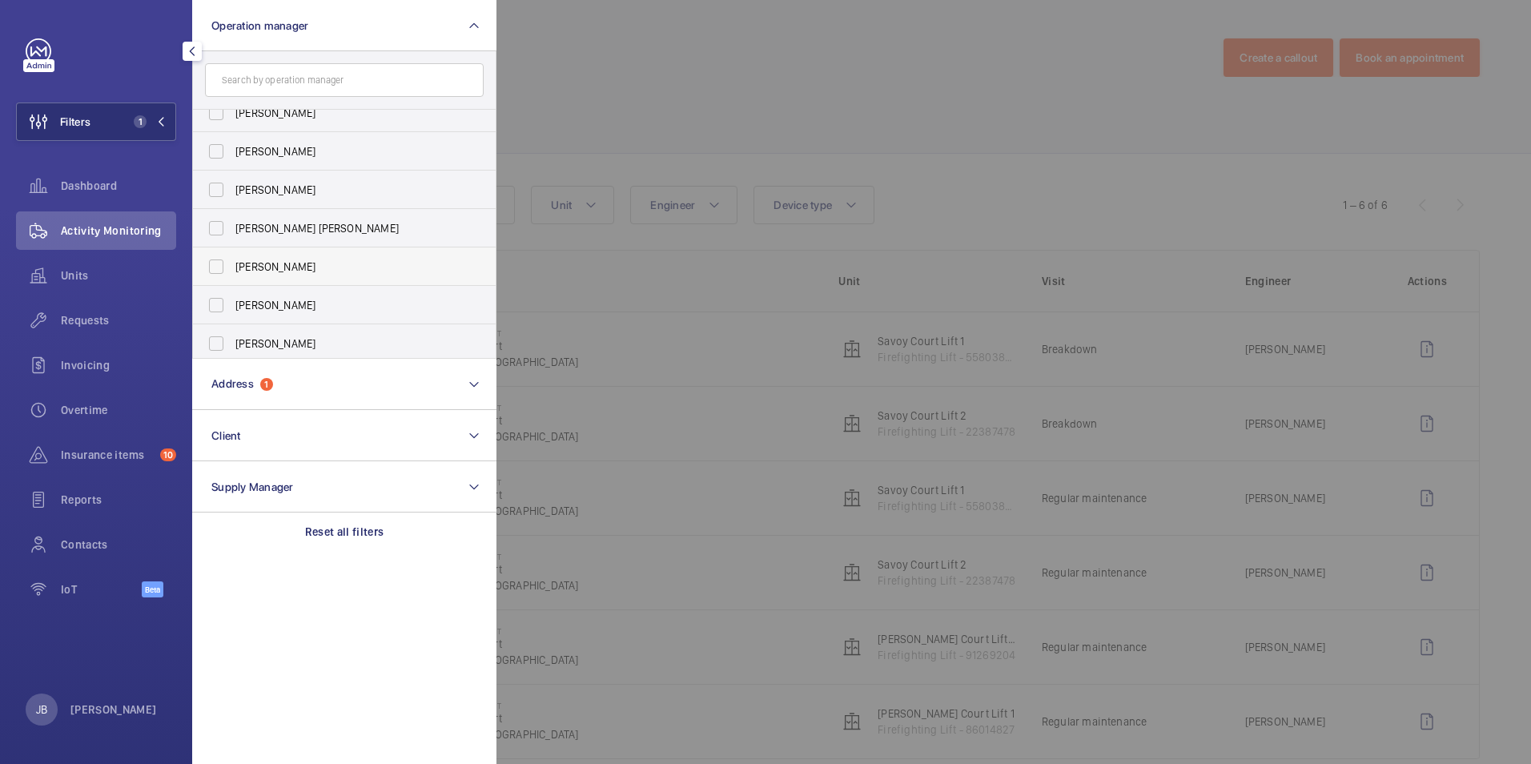
scroll to position [98, 0]
click at [213, 311] on label "[PERSON_NAME]" at bounding box center [332, 300] width 279 height 38
click at [213, 311] on input "[PERSON_NAME]" at bounding box center [216, 300] width 32 height 32
click at [213, 311] on label "[PERSON_NAME]" at bounding box center [332, 300] width 279 height 38
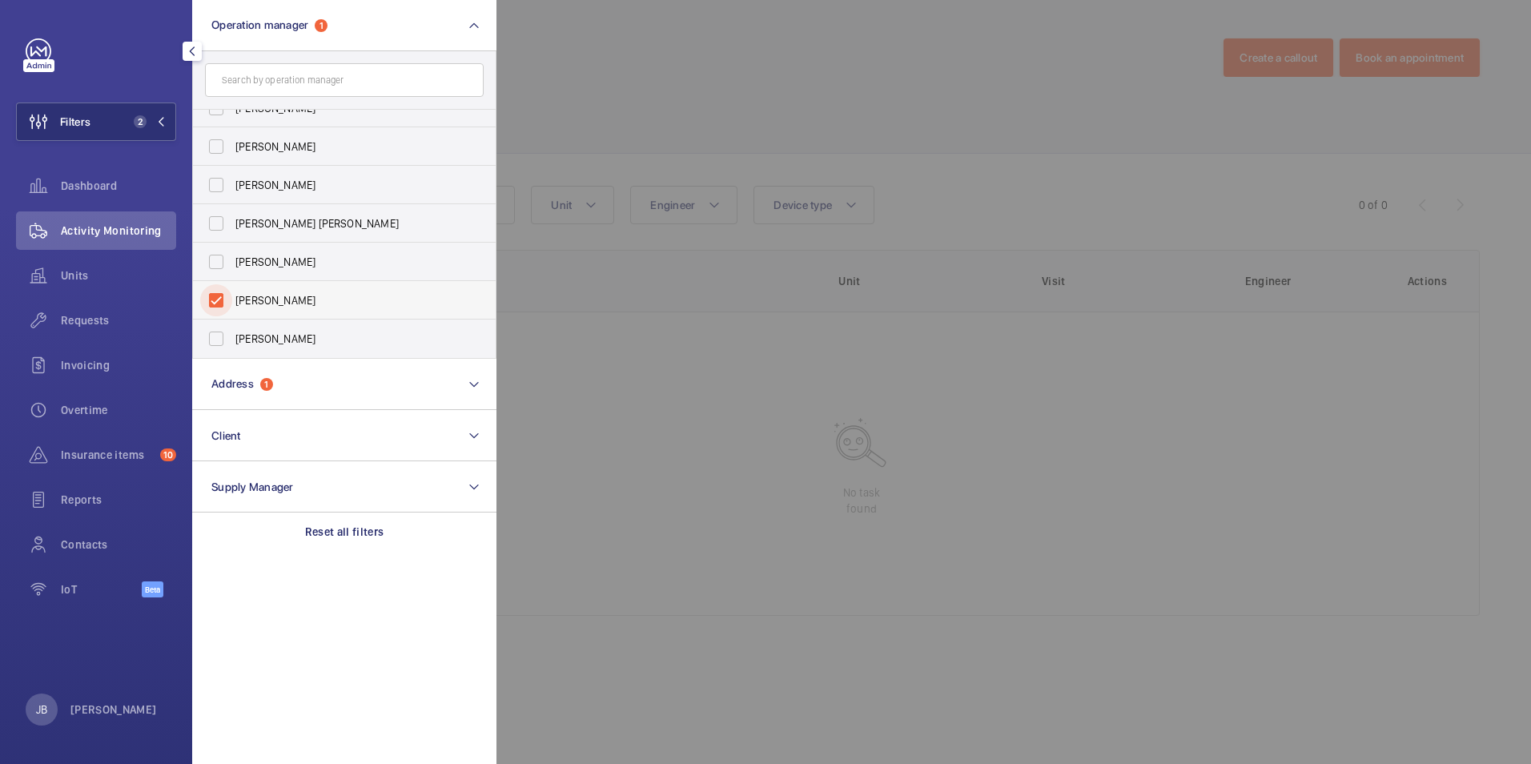
click at [213, 311] on input "[PERSON_NAME]" at bounding box center [216, 300] width 32 height 32
checkbox input "false"
click at [219, 336] on label "[PERSON_NAME]" at bounding box center [332, 339] width 279 height 38
click at [219, 336] on input "[PERSON_NAME]" at bounding box center [216, 339] width 32 height 32
click at [219, 336] on label "[PERSON_NAME]" at bounding box center [332, 339] width 279 height 38
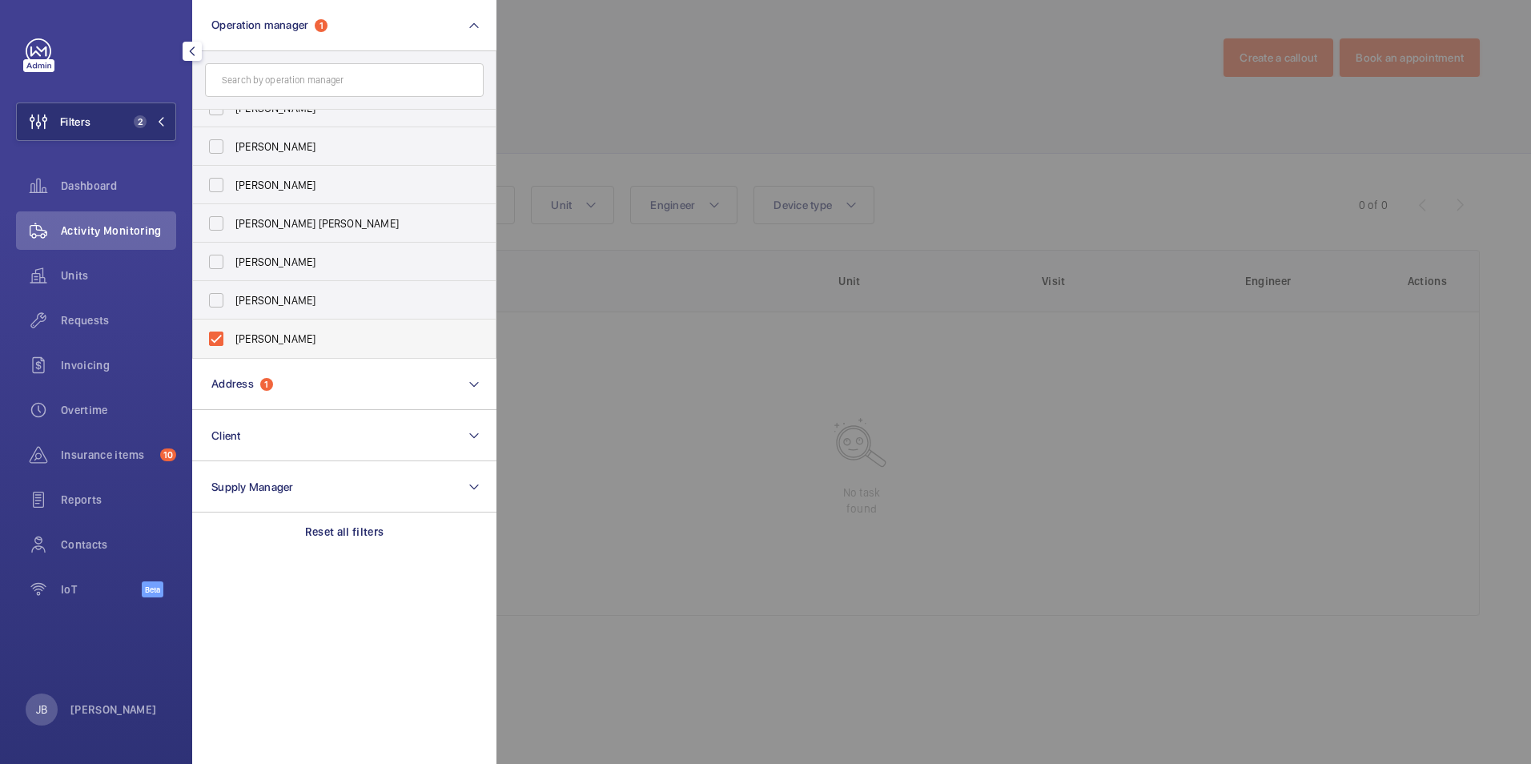
click at [219, 336] on input "[PERSON_NAME]" at bounding box center [216, 339] width 32 height 32
checkbox input "false"
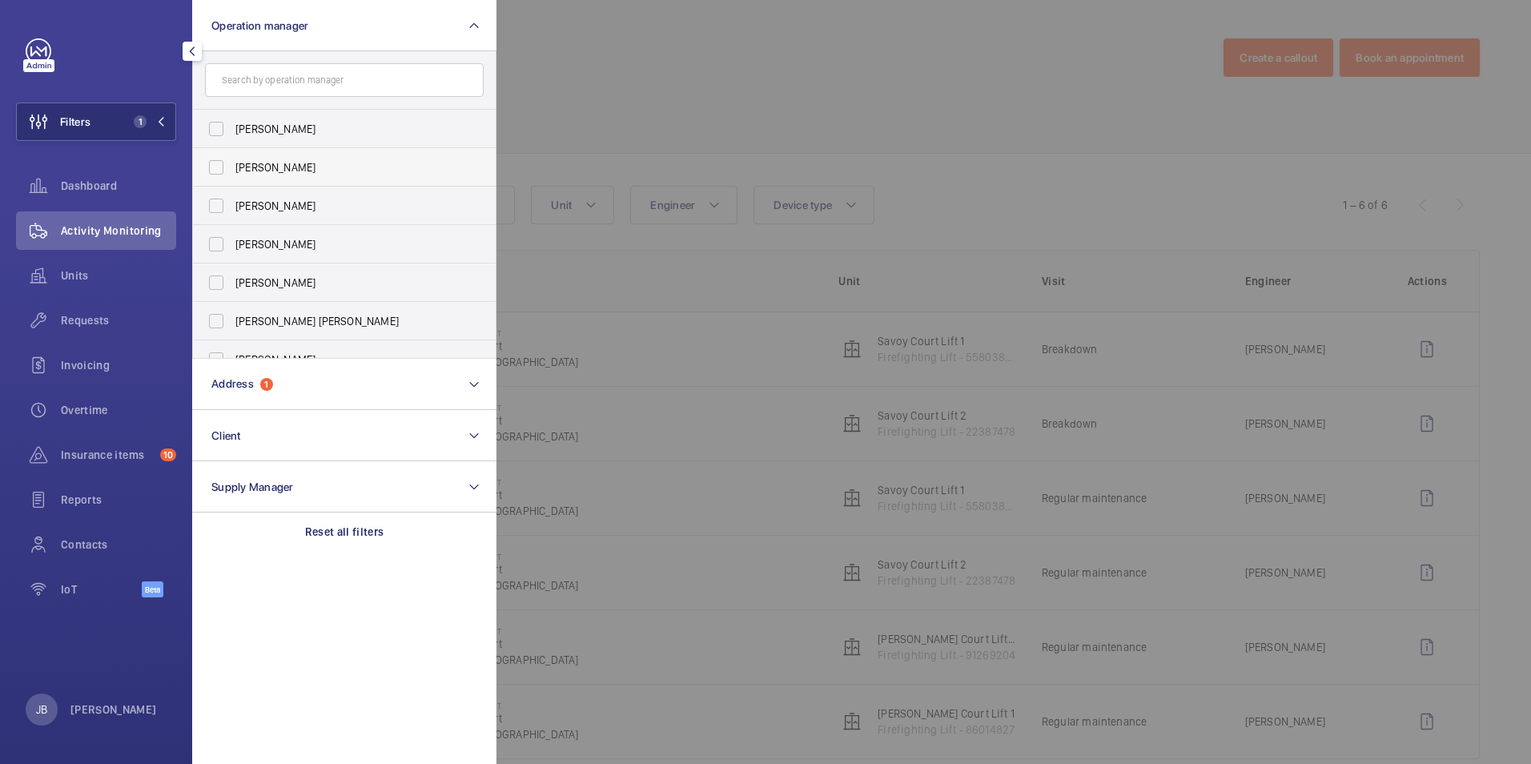
click at [213, 165] on label "[PERSON_NAME]" at bounding box center [332, 167] width 279 height 38
click at [213, 165] on input "[PERSON_NAME]" at bounding box center [216, 167] width 32 height 32
click at [213, 165] on label "[PERSON_NAME]" at bounding box center [332, 167] width 279 height 38
click at [213, 165] on input "[PERSON_NAME]" at bounding box center [216, 167] width 32 height 32
checkbox input "false"
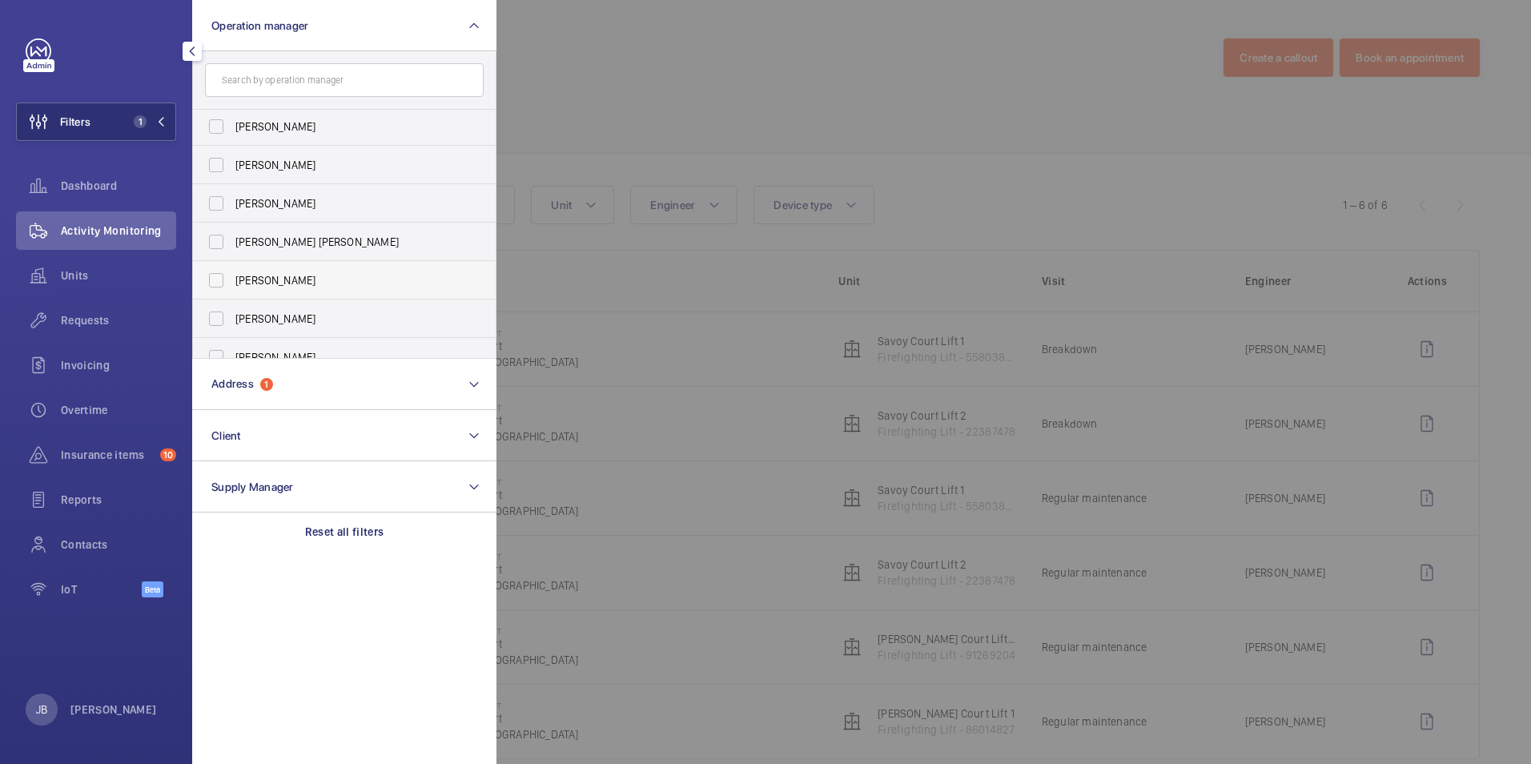
scroll to position [98, 0]
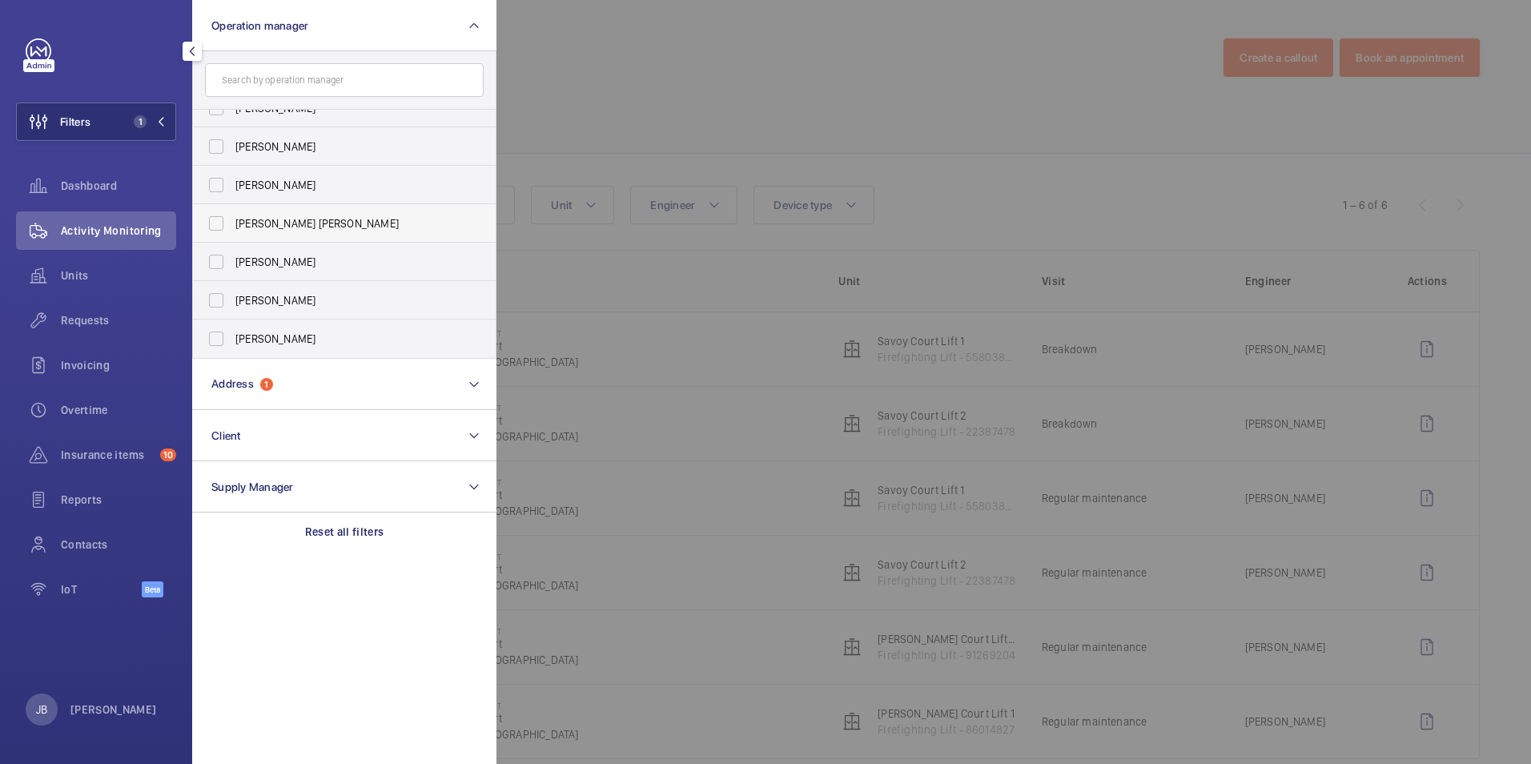
click at [207, 224] on label "[PERSON_NAME] [PERSON_NAME]" at bounding box center [332, 223] width 279 height 38
click at [207, 224] on input "[PERSON_NAME] [PERSON_NAME]" at bounding box center [216, 223] width 32 height 32
click at [207, 224] on label "[PERSON_NAME] [PERSON_NAME]" at bounding box center [332, 223] width 279 height 38
click at [207, 224] on input "[PERSON_NAME] [PERSON_NAME]" at bounding box center [216, 223] width 32 height 32
checkbox input "false"
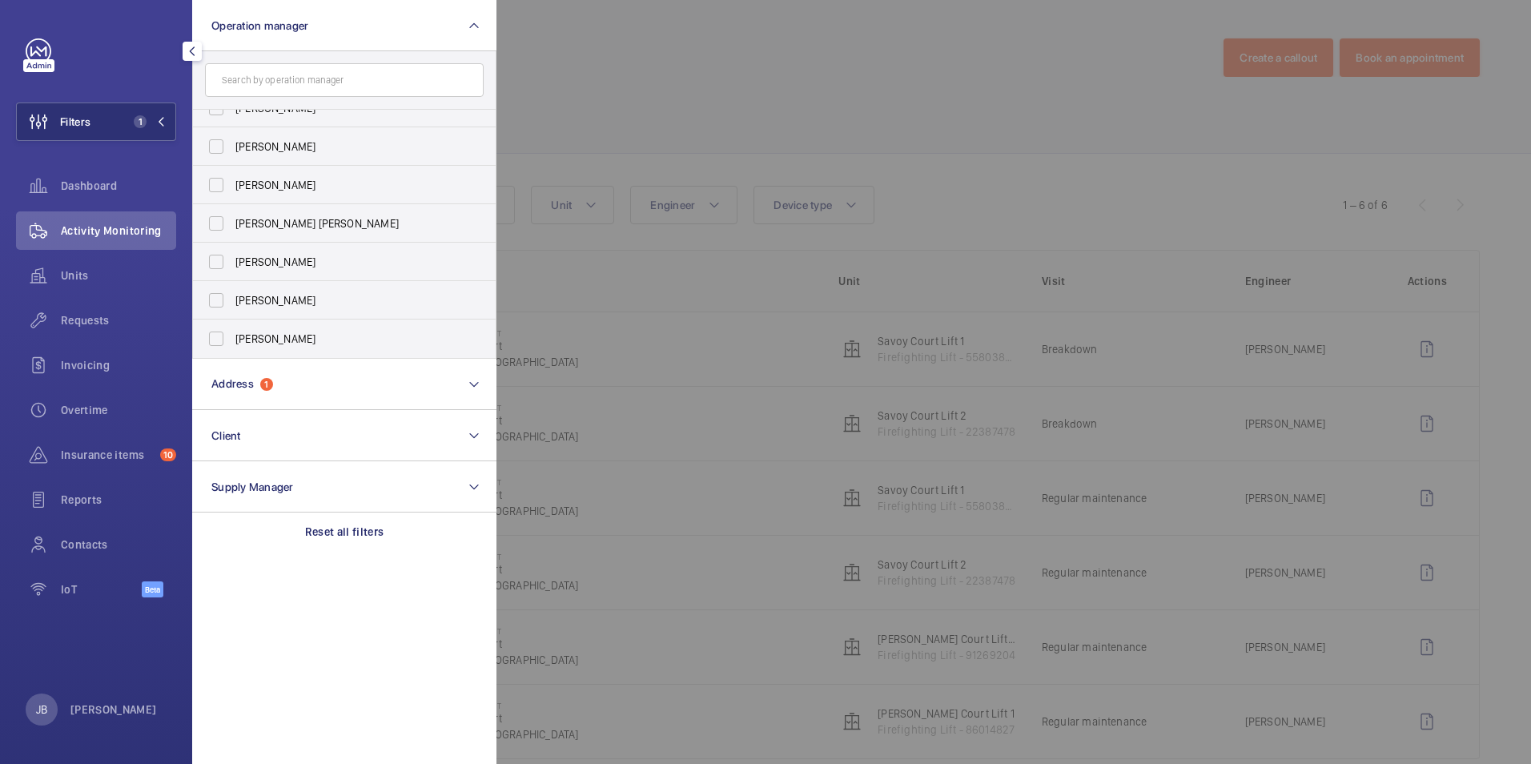
click at [715, 107] on div at bounding box center [1262, 382] width 1531 height 764
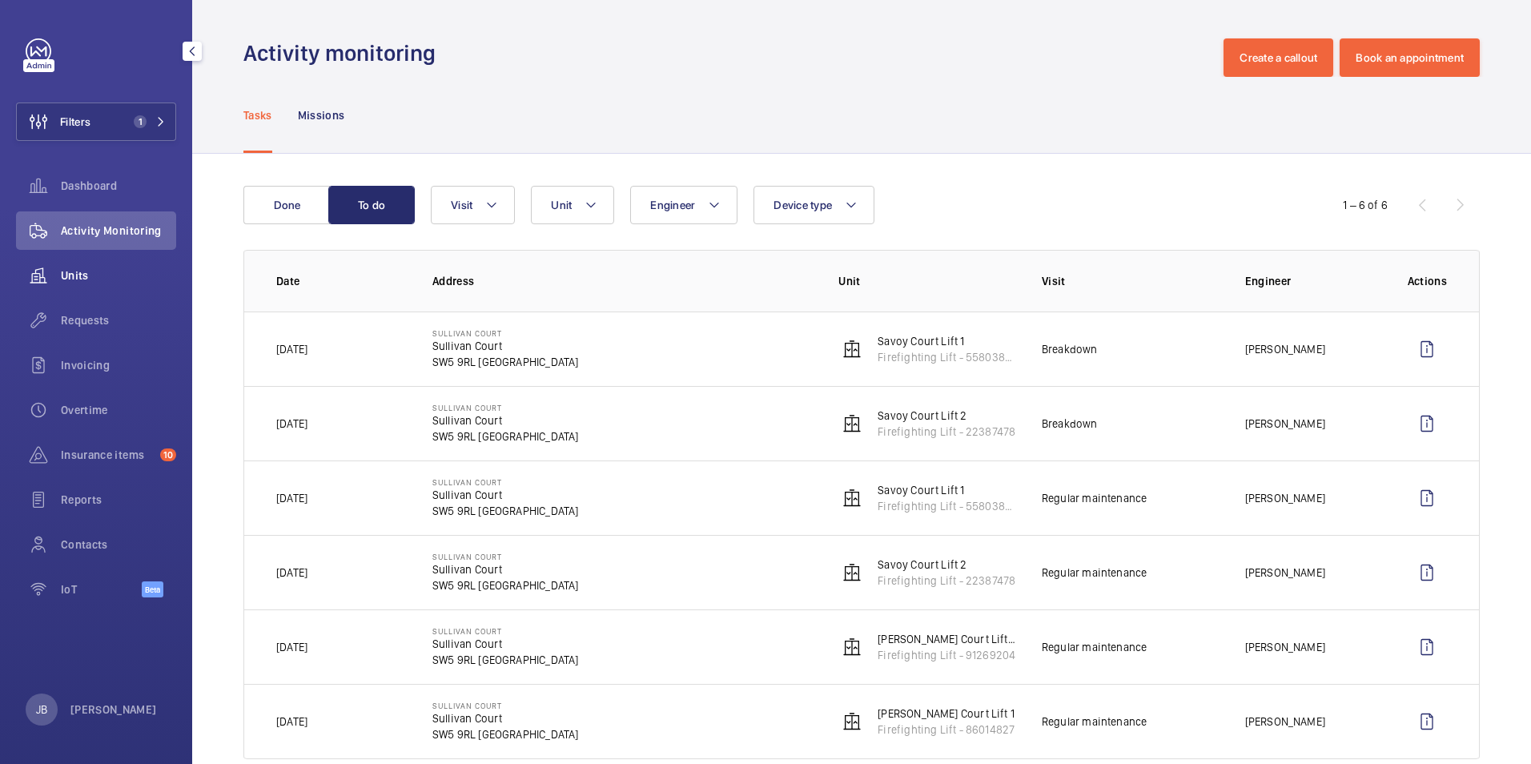
click at [103, 276] on span "Units" at bounding box center [118, 275] width 115 height 16
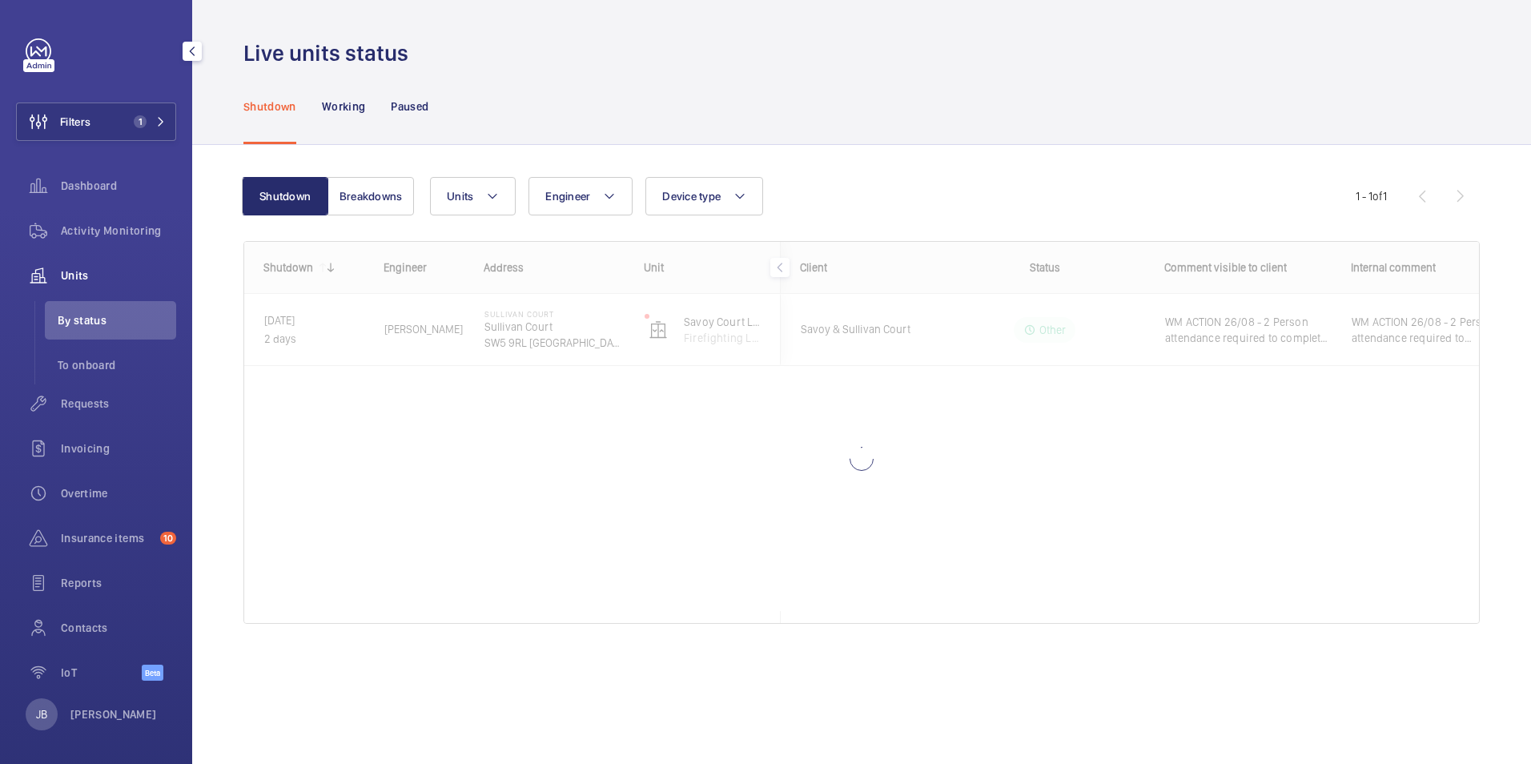
click at [641, 89] on div "Shutdown Working Paused" at bounding box center [861, 106] width 1237 height 76
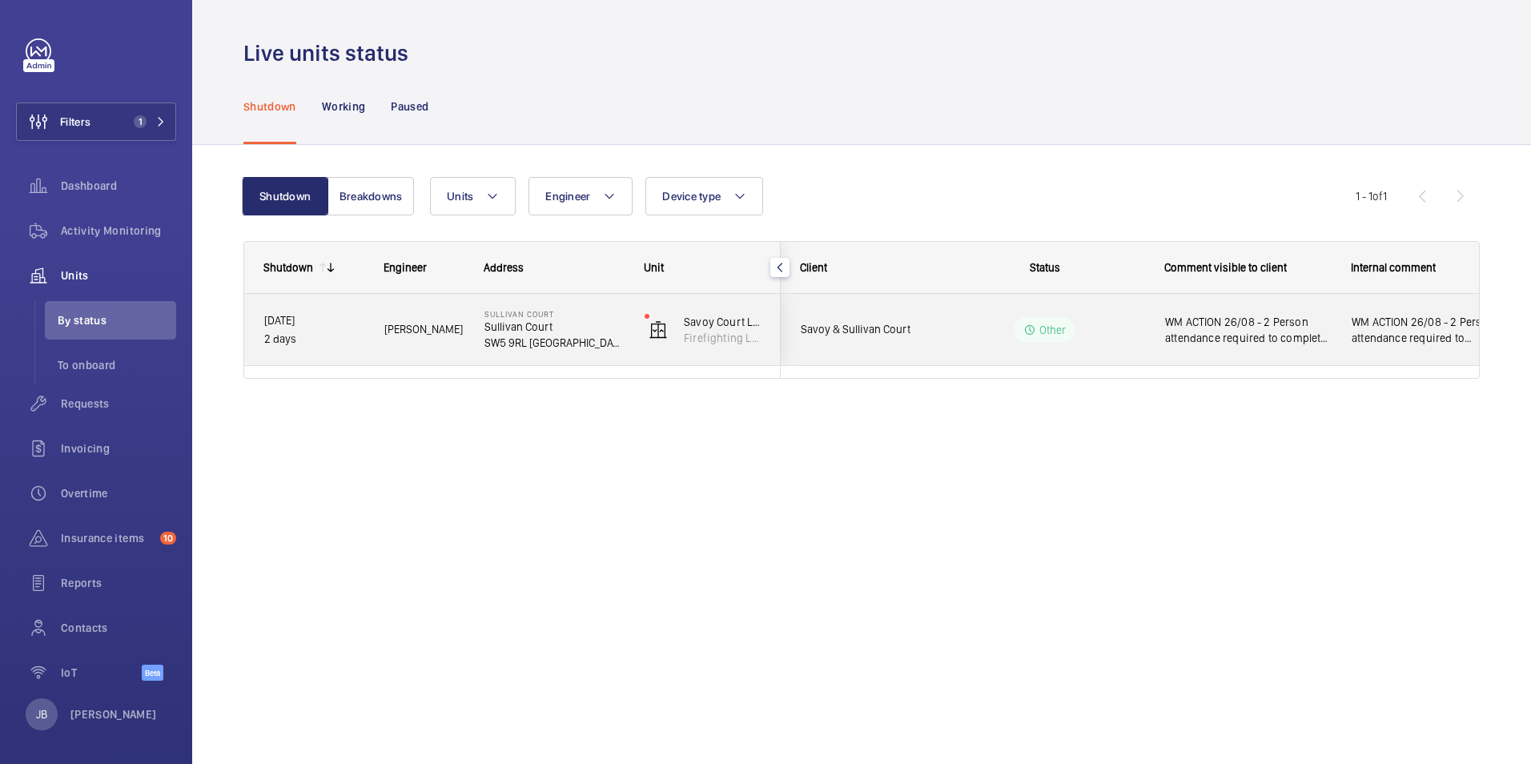
click at [1237, 328] on span "WM ACTION 26/08 - 2 Person attendance required to complete repair, eta tbc" at bounding box center [1248, 330] width 166 height 32
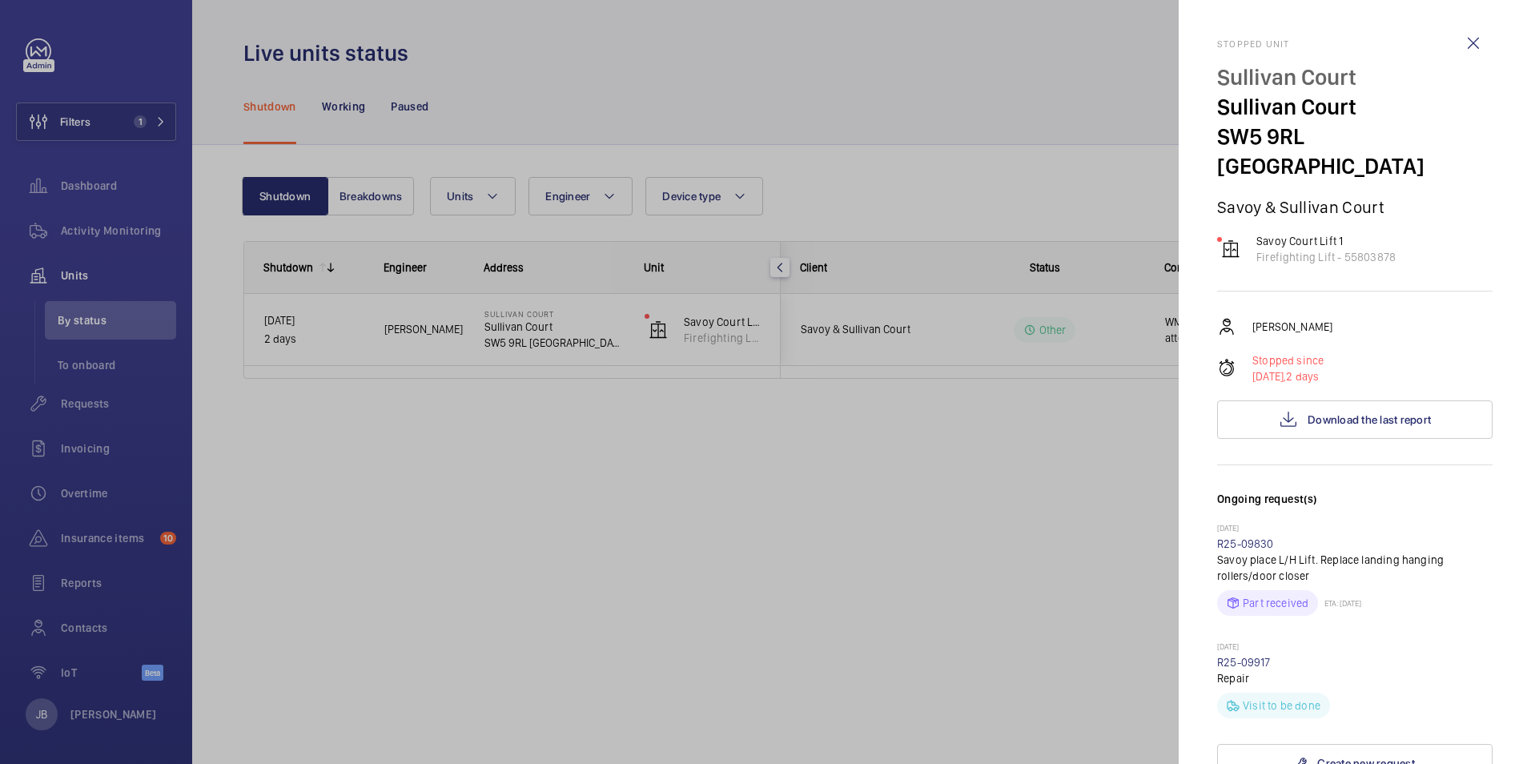
click at [700, 321] on div at bounding box center [765, 382] width 1531 height 764
